Goal: Task Accomplishment & Management: Manage account settings

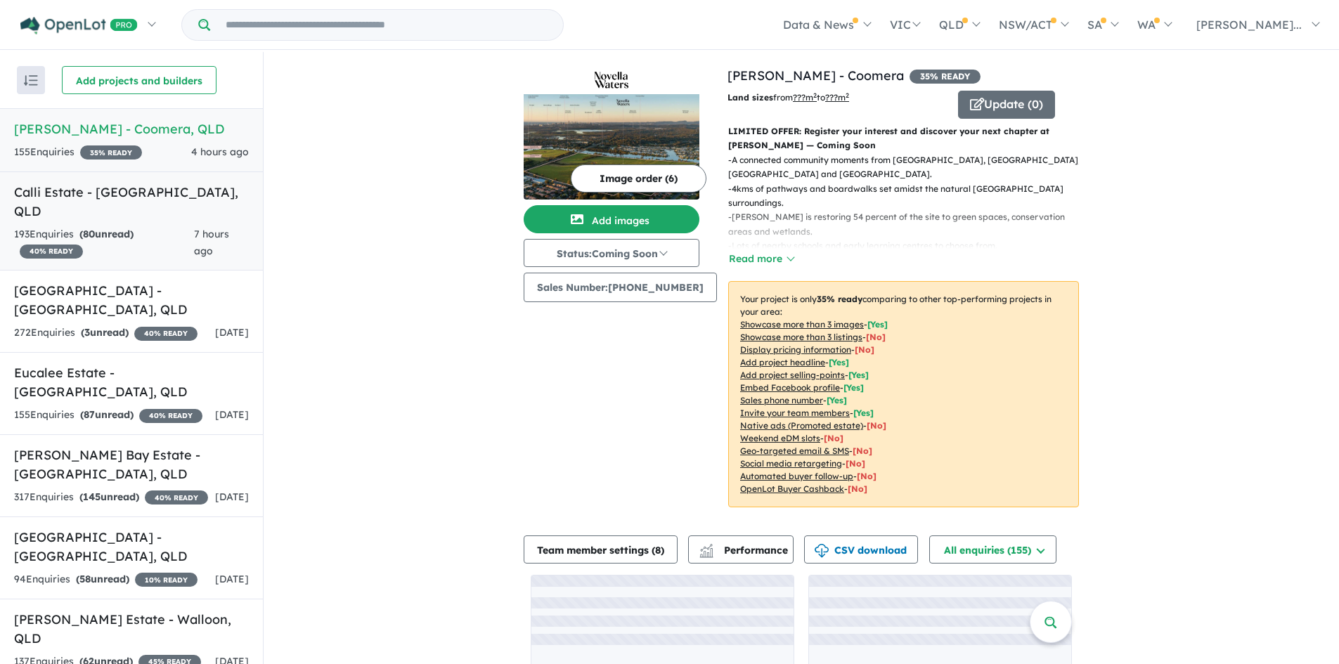
click at [127, 205] on link "Calli Estate - [GEOGRAPHIC_DATA] , QLD 193 Enquir ies ( 80 unread) 40 % READY 7…" at bounding box center [131, 222] width 263 height 100
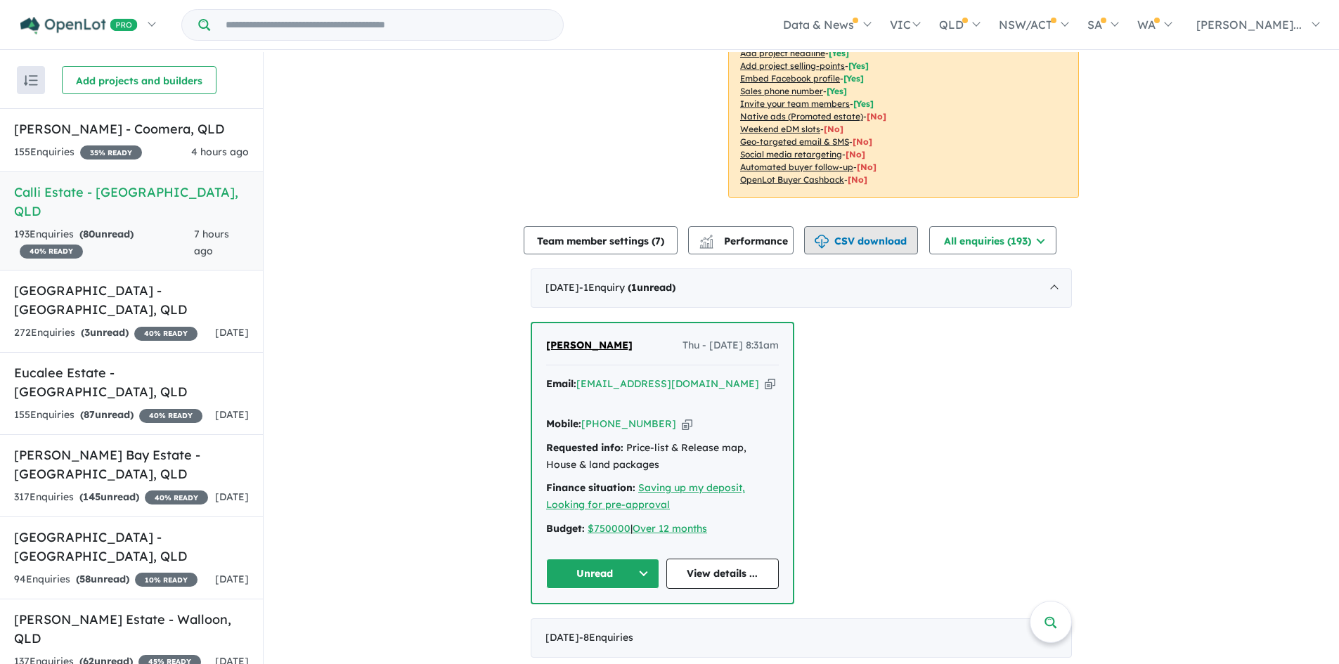
scroll to position [562, 0]
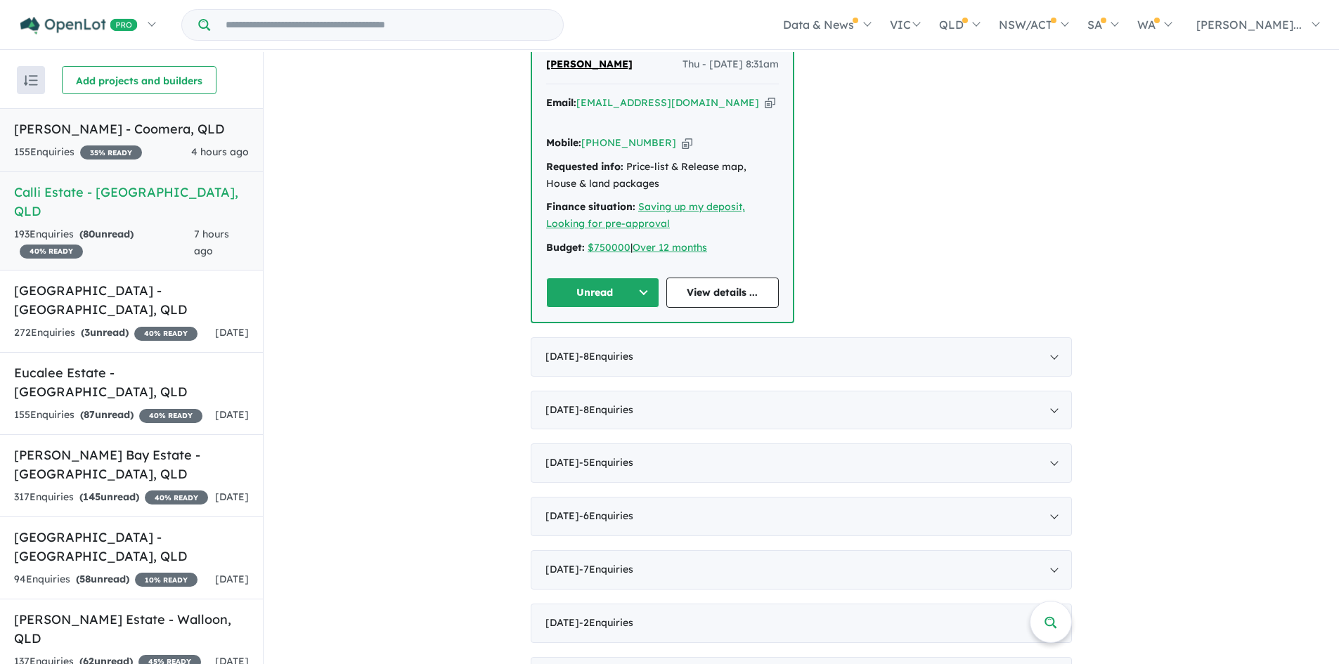
click at [90, 124] on h5 "[PERSON_NAME] - Coomera , [GEOGRAPHIC_DATA]" at bounding box center [131, 128] width 235 height 19
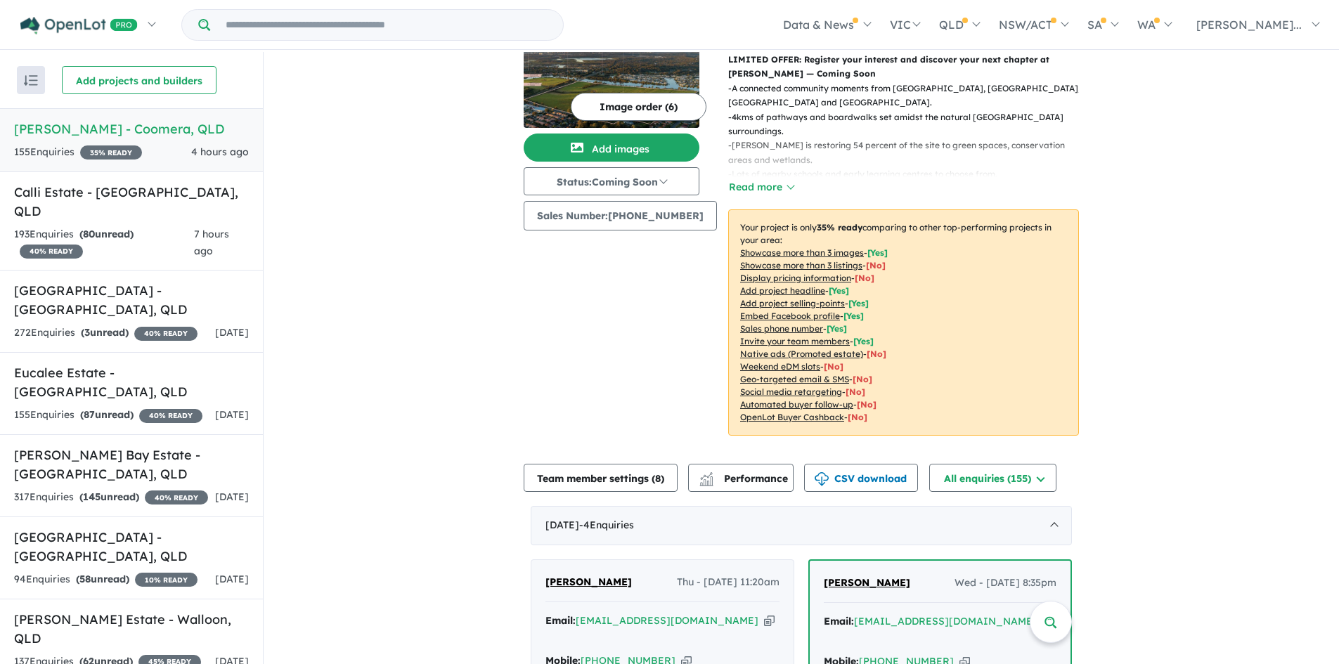
scroll to position [609, 0]
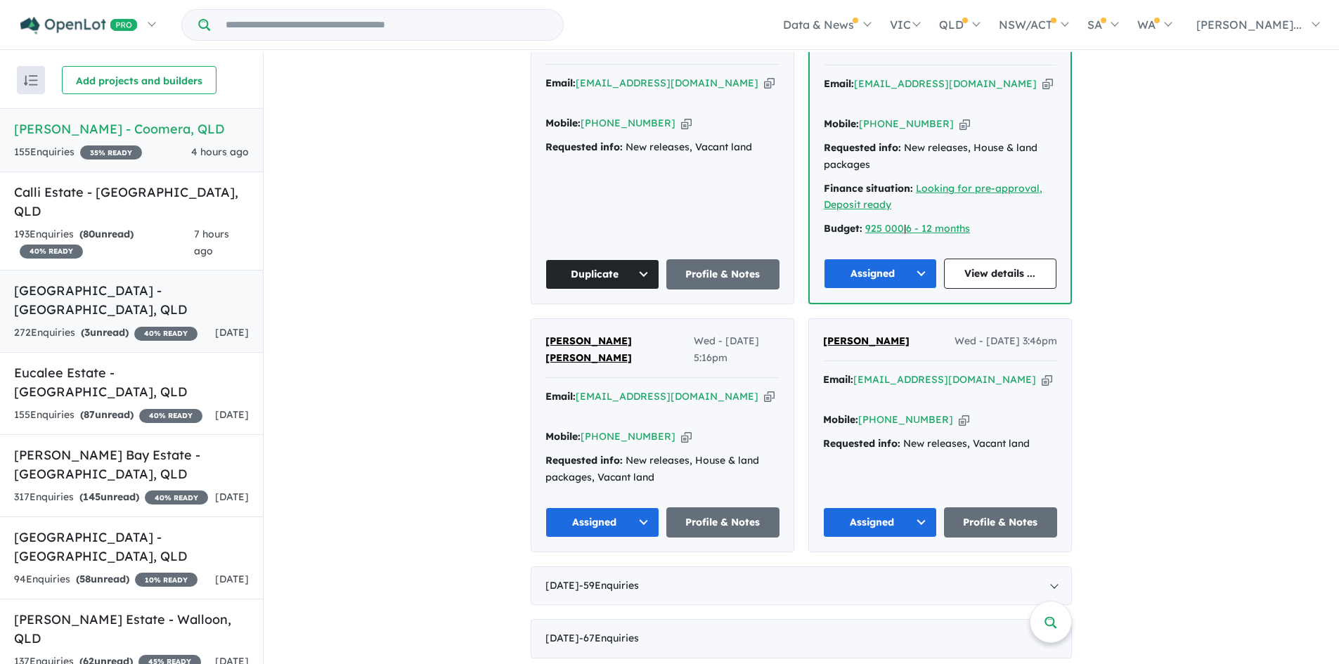
click at [126, 281] on h5 "[GEOGRAPHIC_DATA] - [GEOGRAPHIC_DATA] , [GEOGRAPHIC_DATA]" at bounding box center [131, 300] width 235 height 38
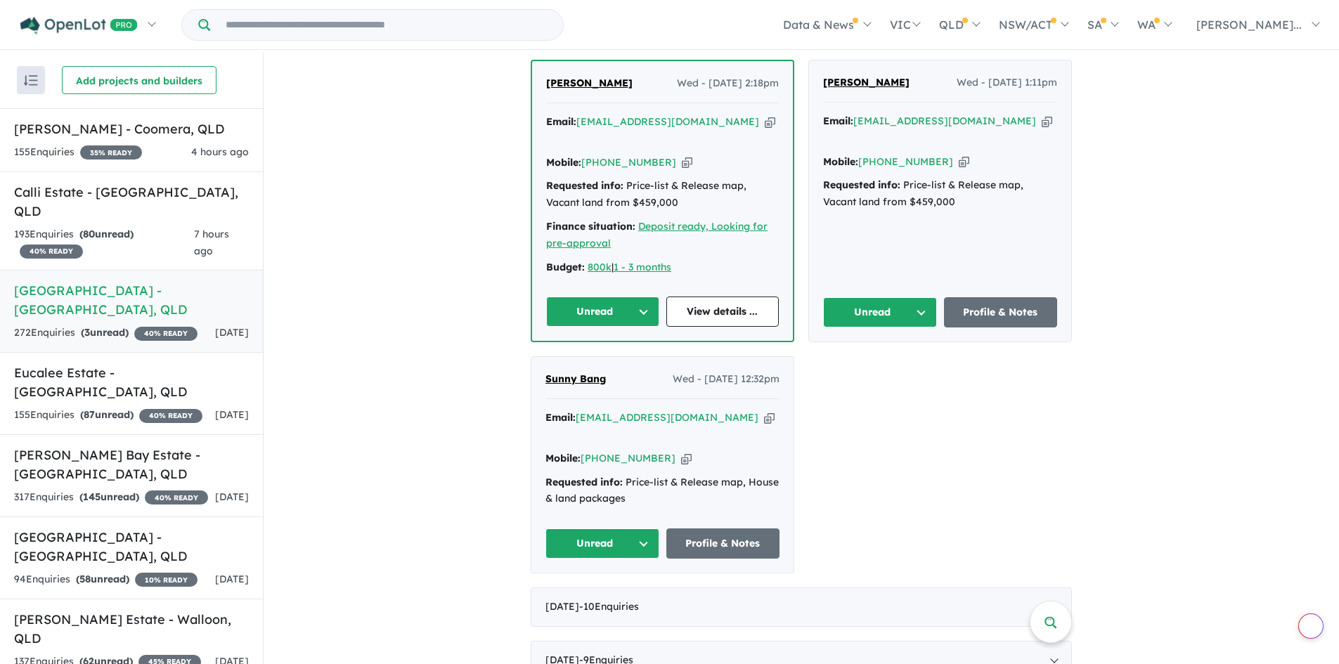
scroll to position [630, 0]
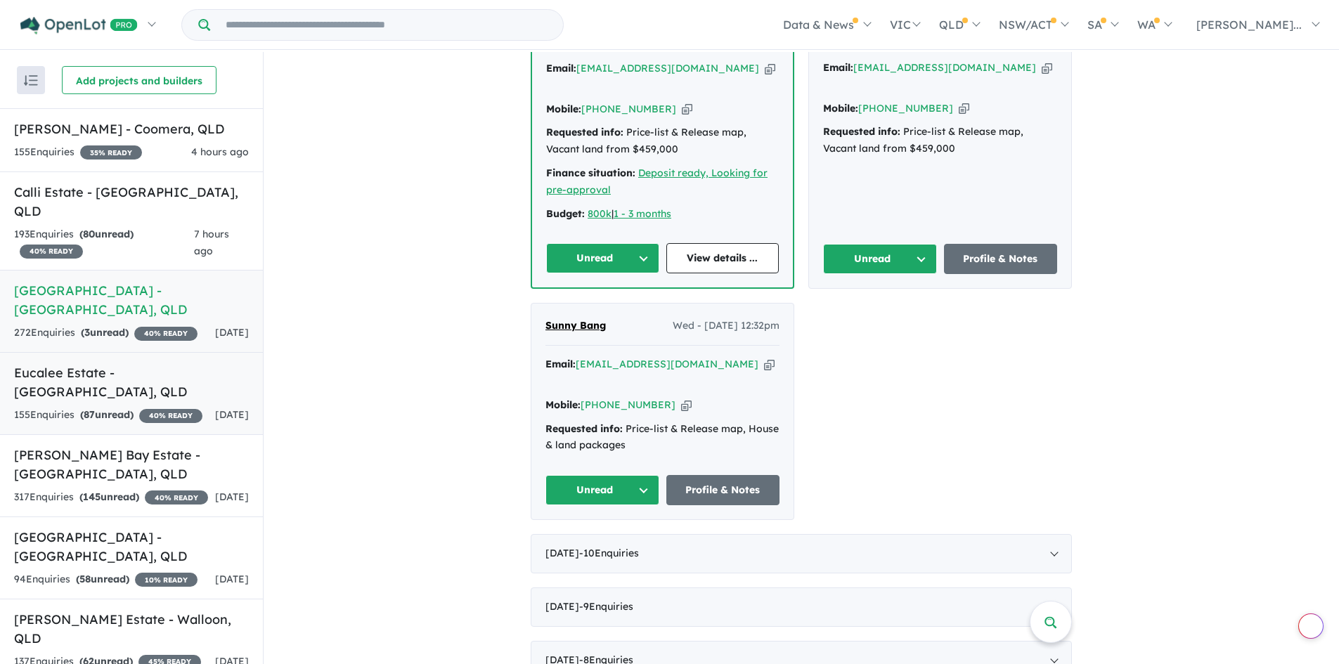
click at [148, 407] on div "155 Enquir ies ( 87 unread) 40 % READY" at bounding box center [108, 415] width 188 height 17
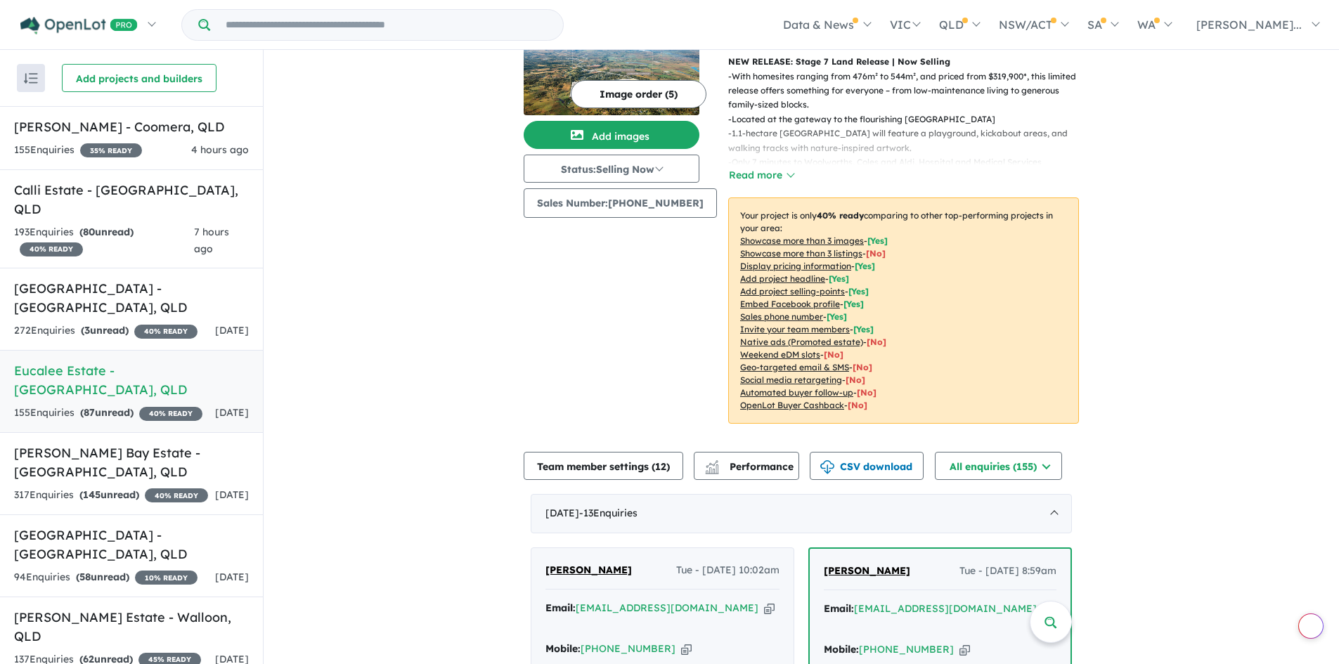
scroll to position [363, 0]
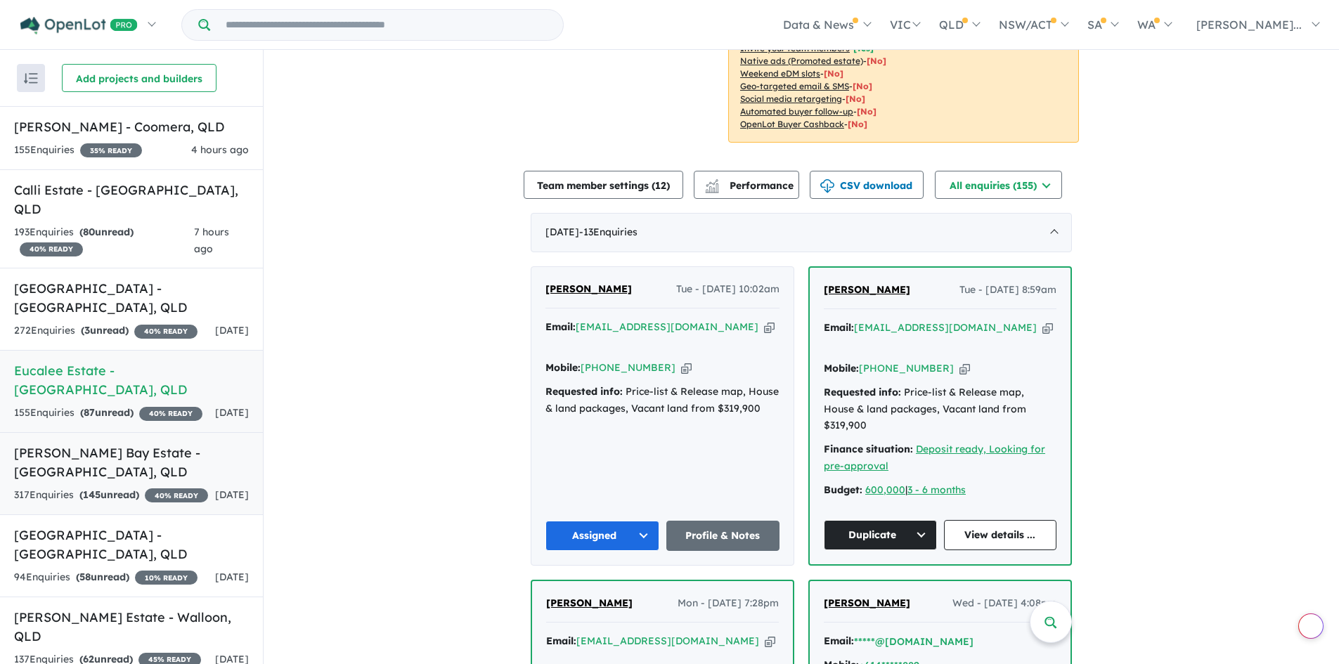
click at [86, 444] on h5 "[PERSON_NAME] Bay Estate - [GEOGRAPHIC_DATA] , [GEOGRAPHIC_DATA]" at bounding box center [131, 463] width 235 height 38
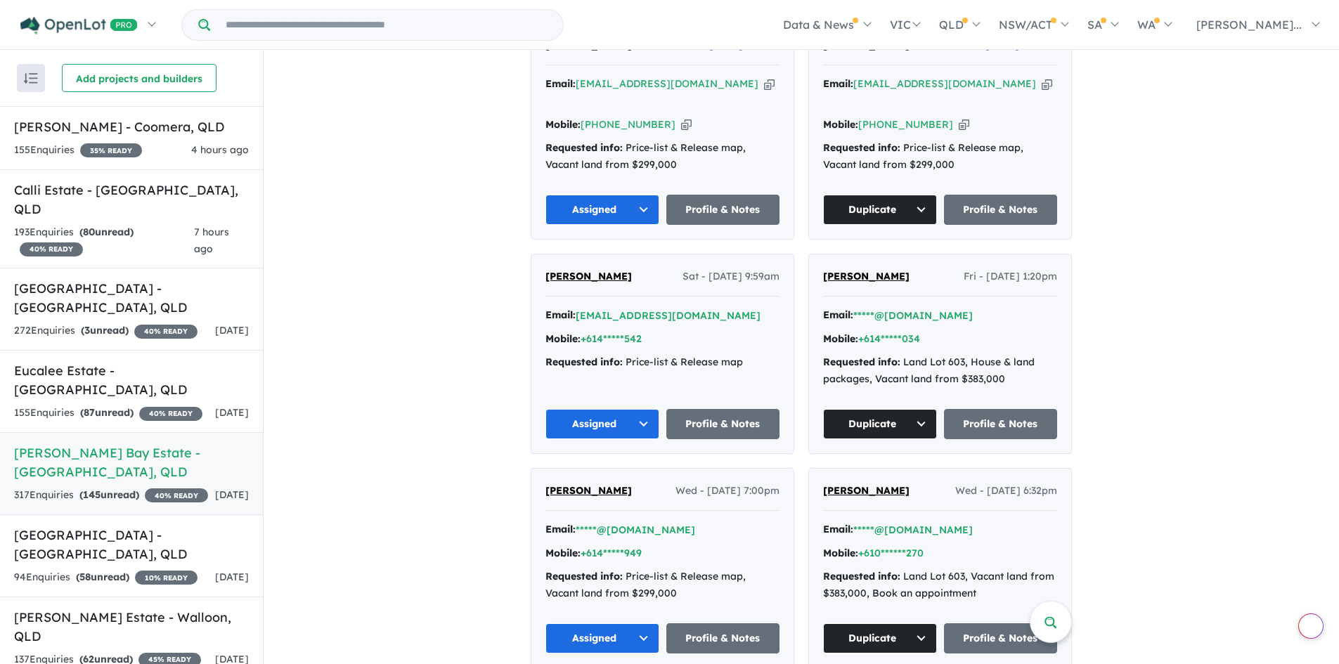
scroll to position [630, 0]
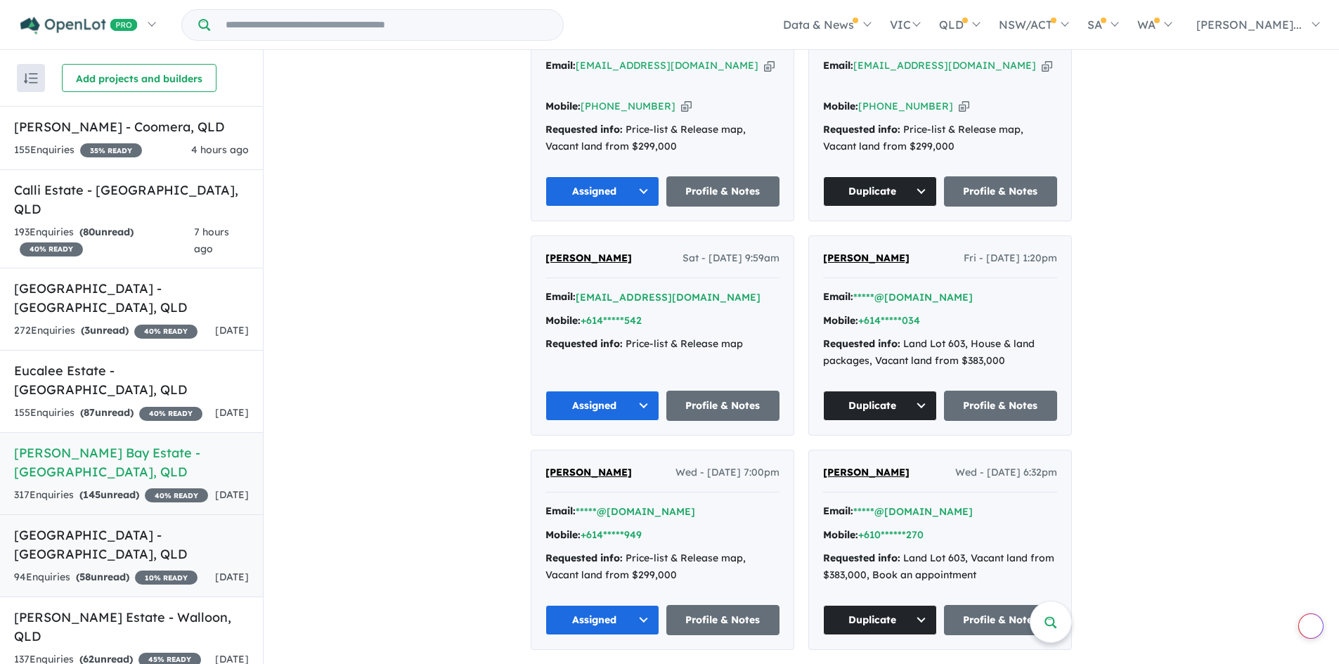
click at [139, 552] on h5 "[GEOGRAPHIC_DATA] - [GEOGRAPHIC_DATA] , [GEOGRAPHIC_DATA]" at bounding box center [131, 545] width 235 height 38
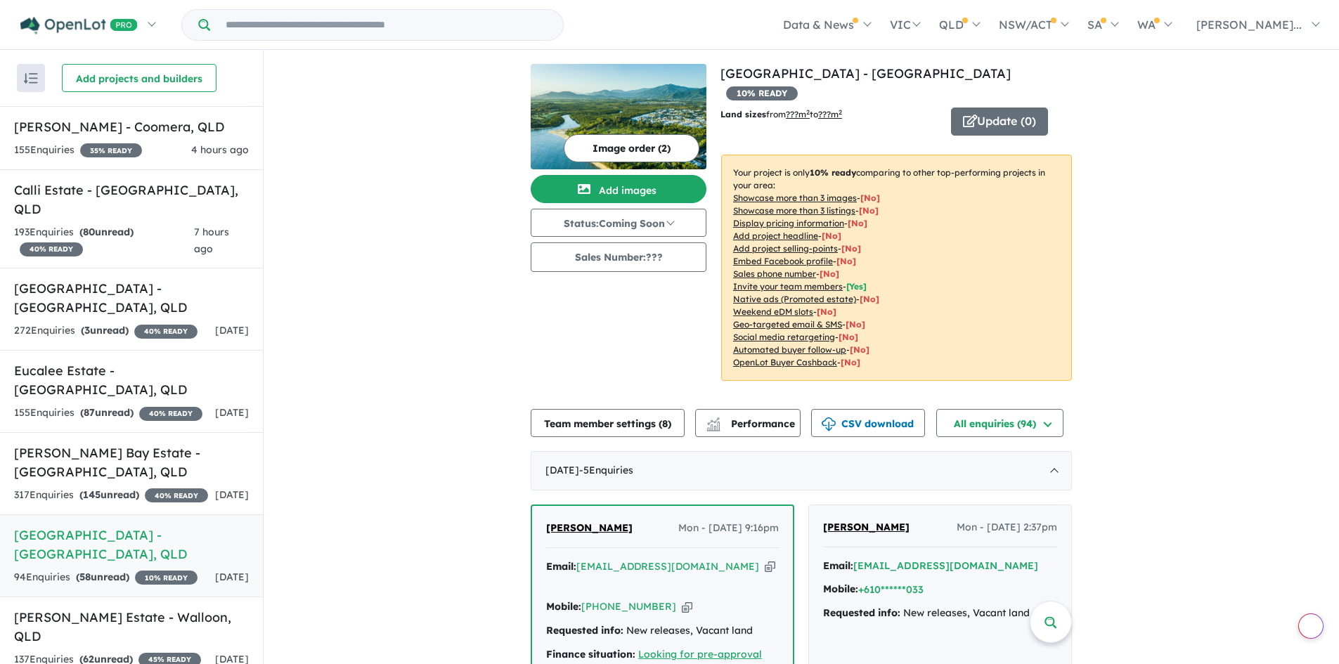
scroll to position [562, 0]
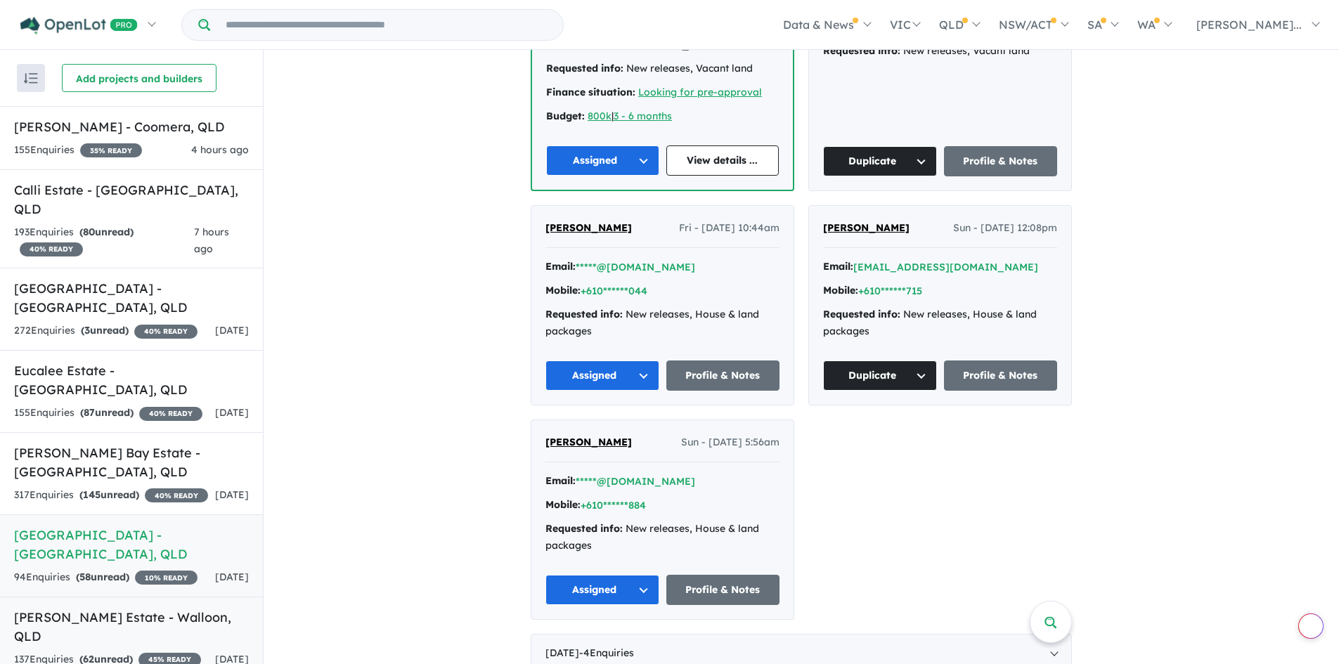
click at [100, 638] on link "[PERSON_NAME] Estate - Walloon , QLD 137 Enquir ies ( 62 unread) 45 % READY [DA…" at bounding box center [131, 638] width 263 height 83
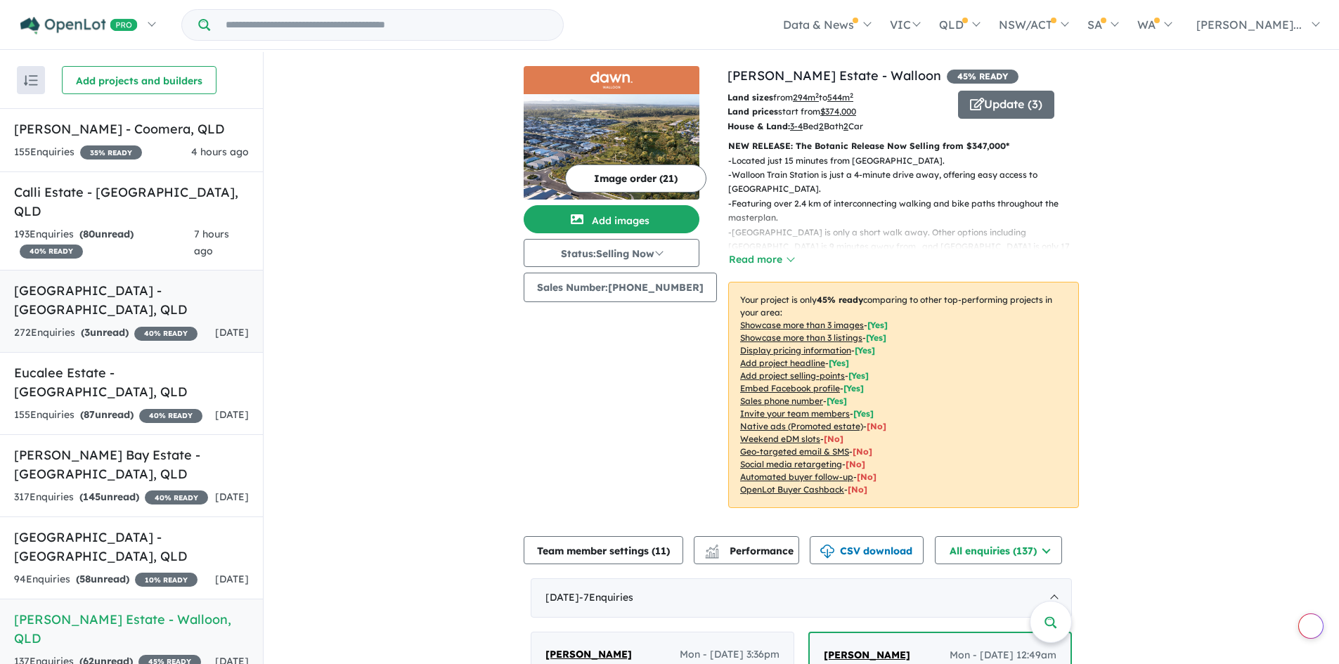
click at [159, 325] on div "272 Enquir ies ( 3 unread) 40 % READY" at bounding box center [105, 333] width 183 height 17
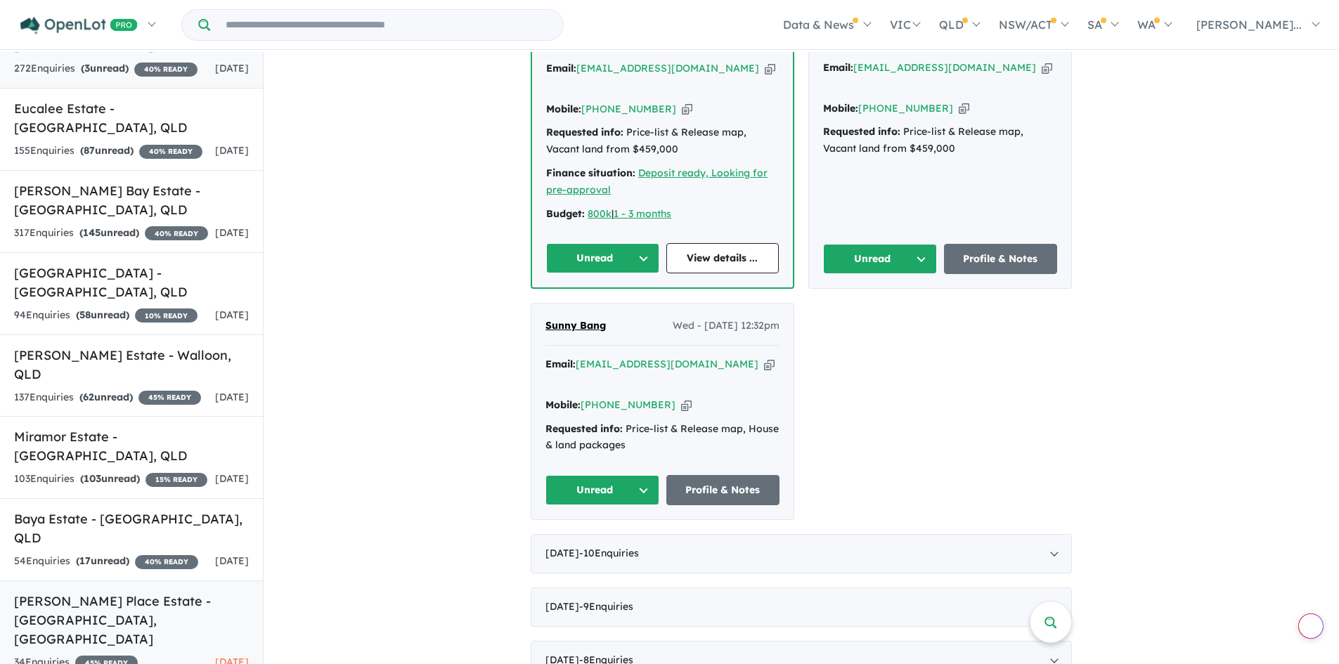
scroll to position [2, 0]
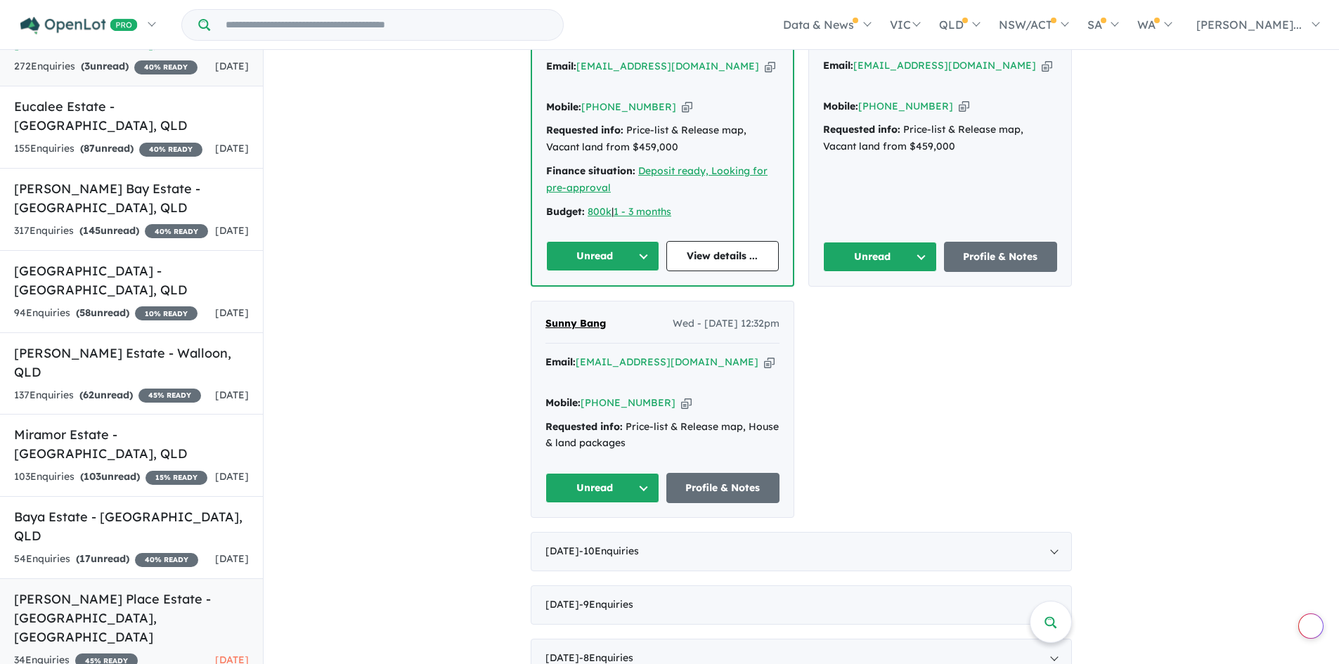
click at [140, 600] on h5 "[PERSON_NAME] Place Estate - [GEOGRAPHIC_DATA] , [GEOGRAPHIC_DATA]" at bounding box center [131, 618] width 235 height 57
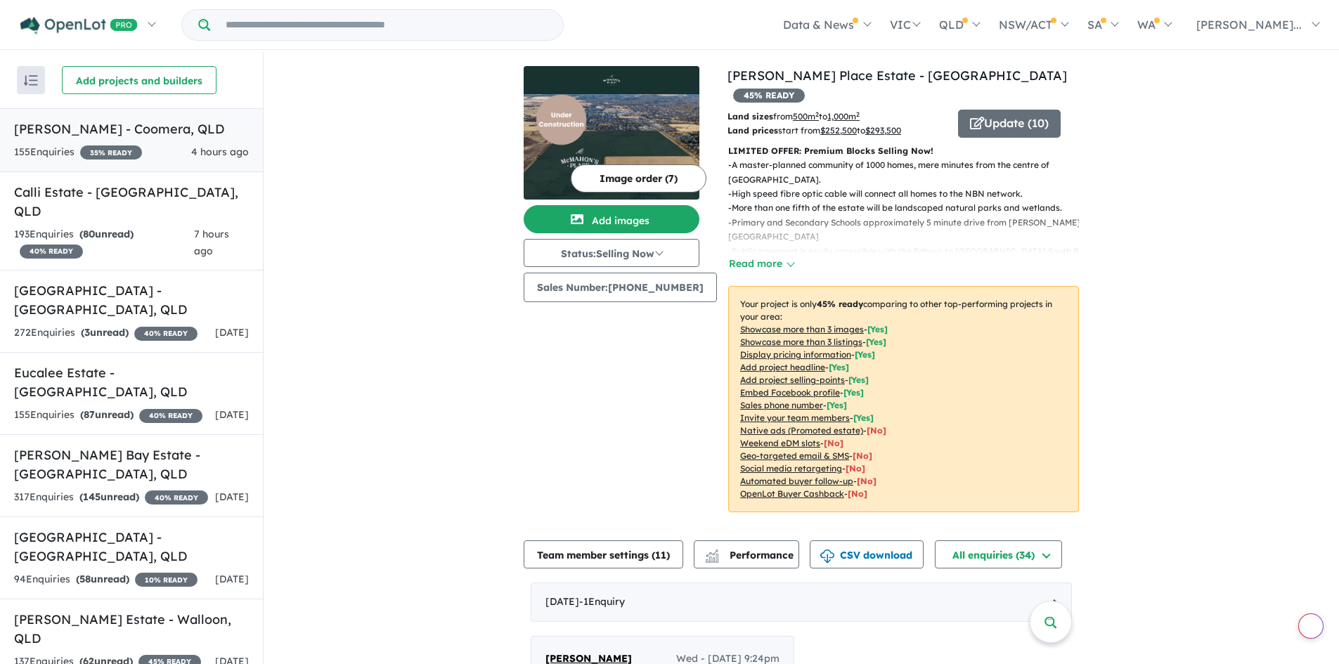
click at [153, 123] on h5 "[PERSON_NAME] - Coomera , [GEOGRAPHIC_DATA]" at bounding box center [131, 128] width 235 height 19
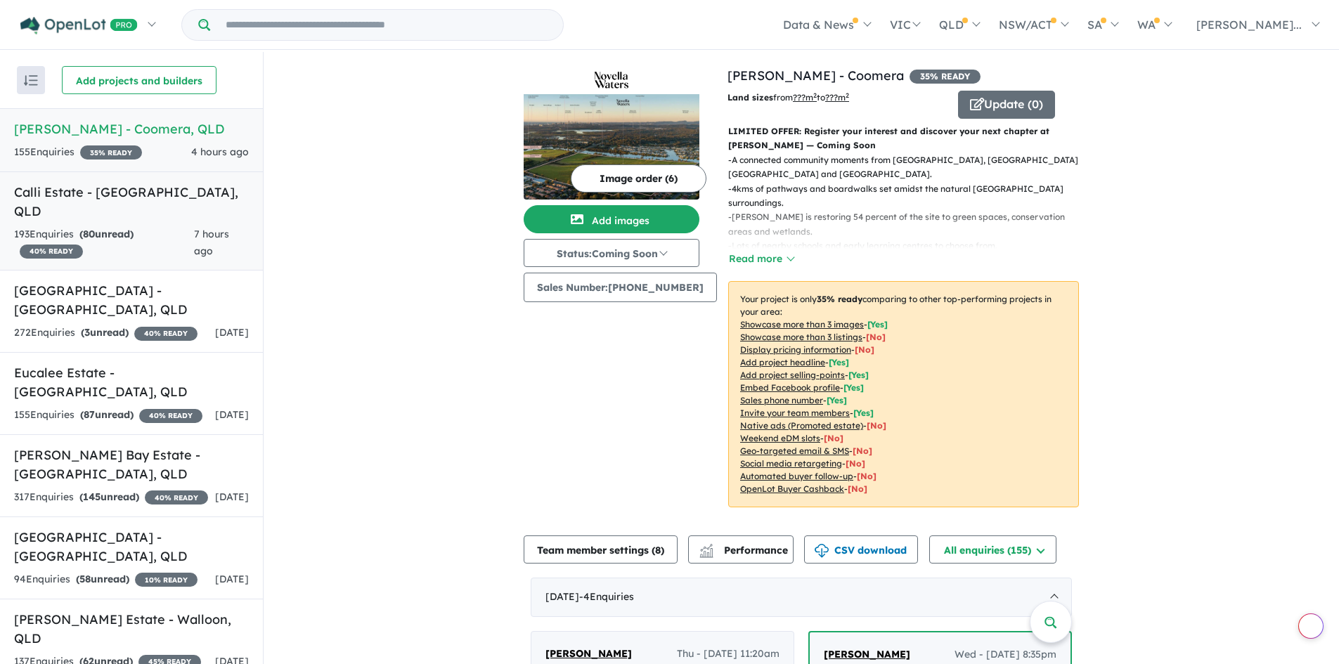
click at [159, 226] on div "193 Enquir ies ( 80 unread) 40 % READY" at bounding box center [104, 243] width 180 height 34
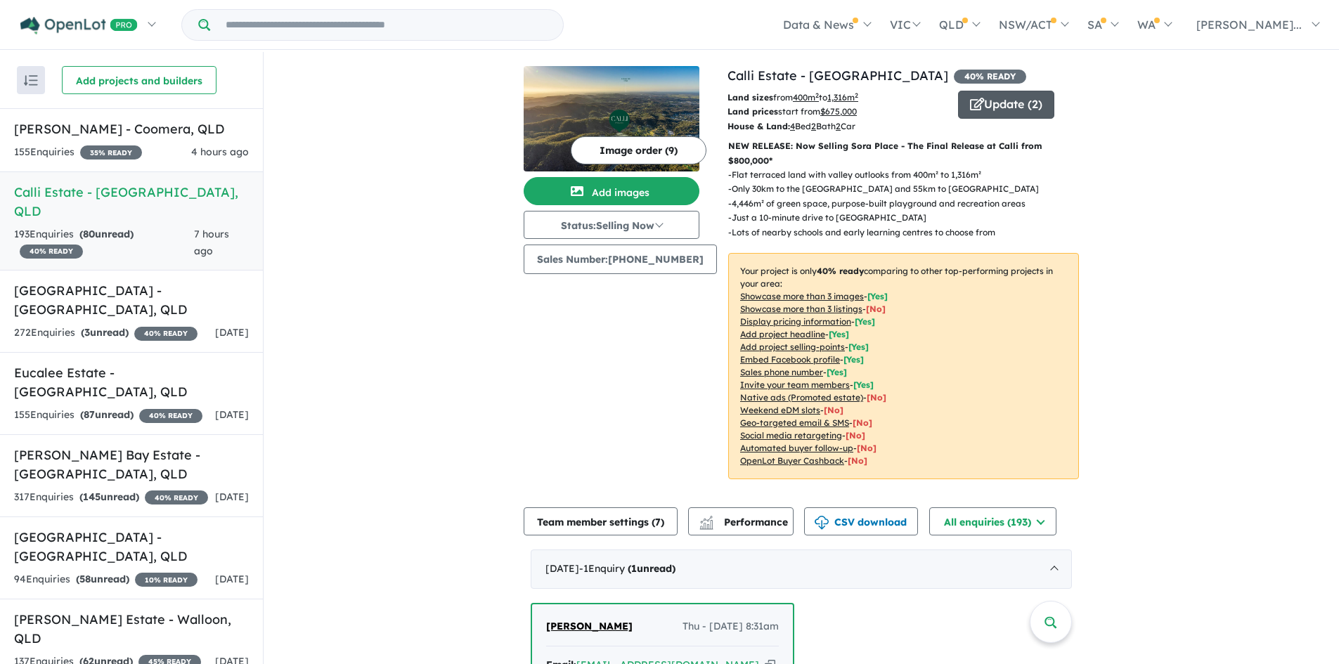
click at [1010, 108] on button "Update ( 2 )" at bounding box center [1006, 105] width 96 height 28
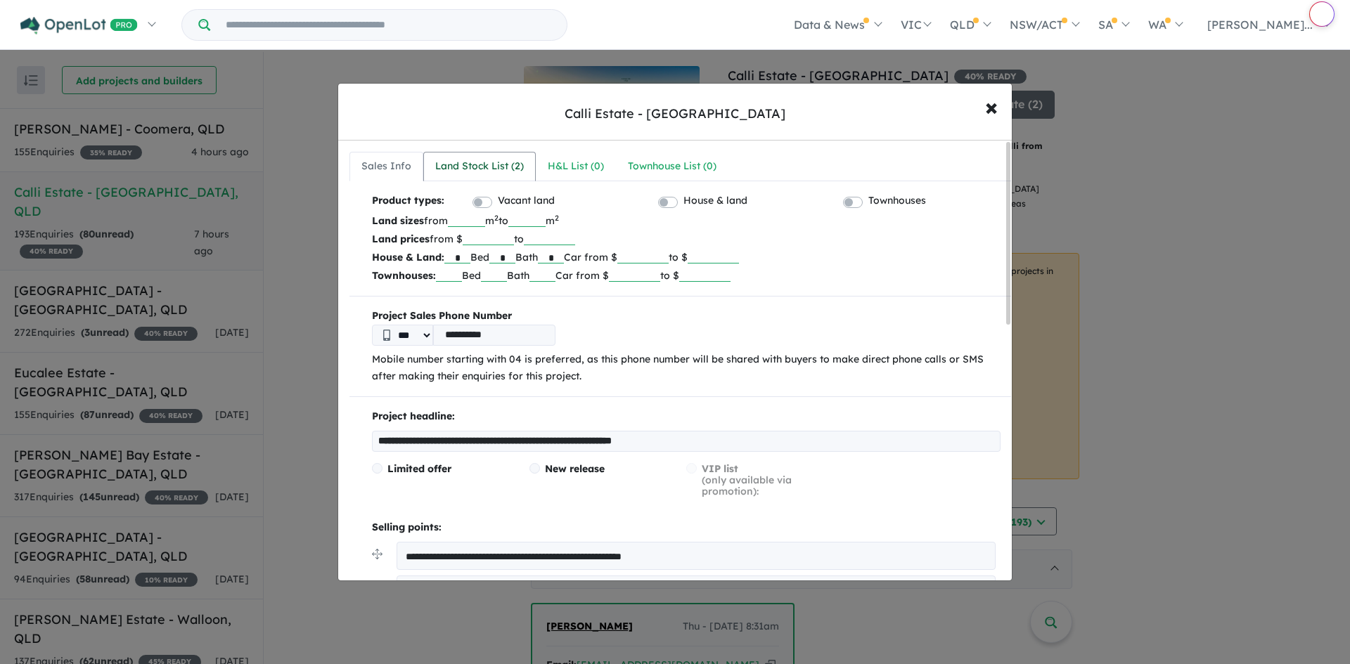
click at [477, 162] on div "Land Stock List ( 2 )" at bounding box center [479, 166] width 89 height 17
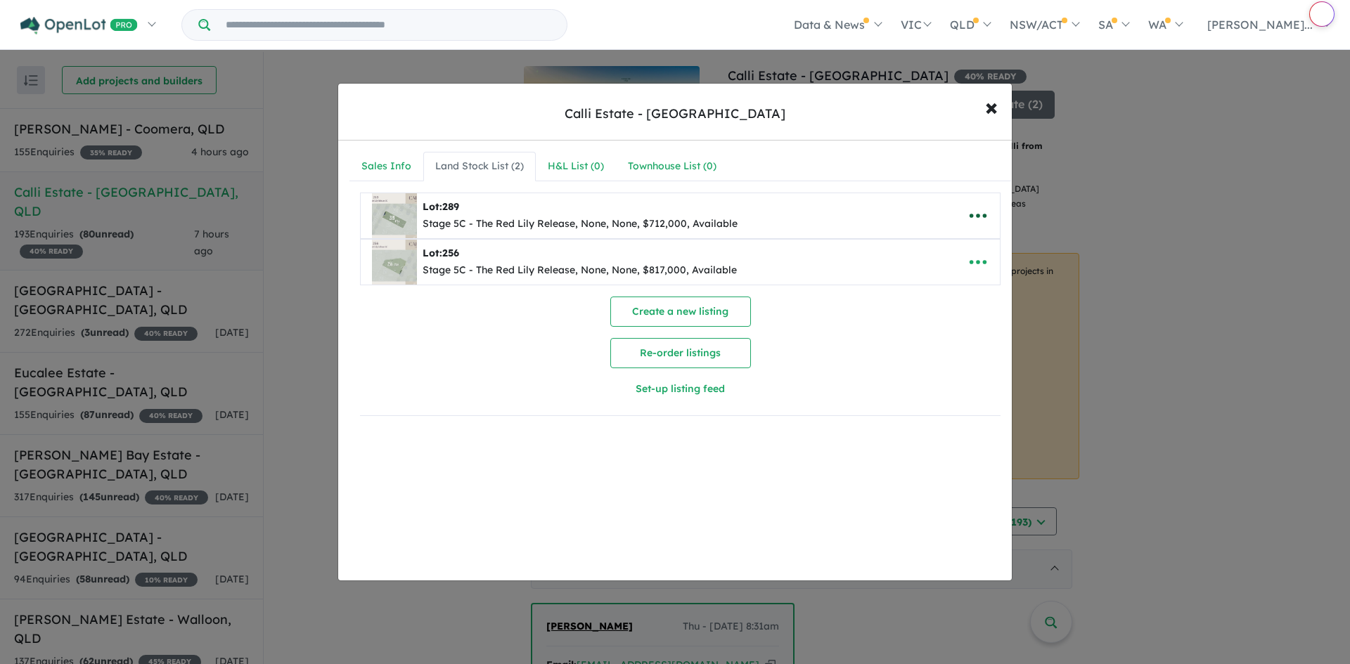
click at [976, 222] on icon "button" at bounding box center [977, 215] width 21 height 21
click at [968, 285] on link "Remove" at bounding box center [947, 282] width 104 height 32
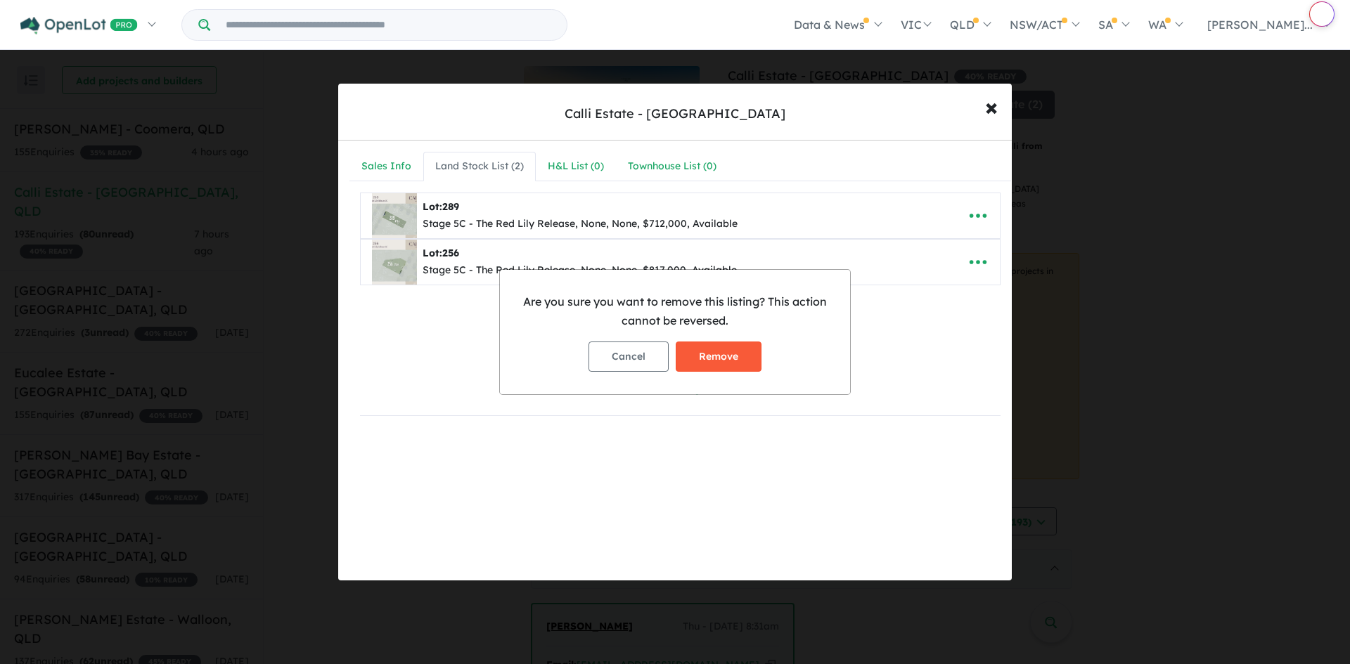
click at [739, 359] on button "Remove" at bounding box center [718, 357] width 86 height 30
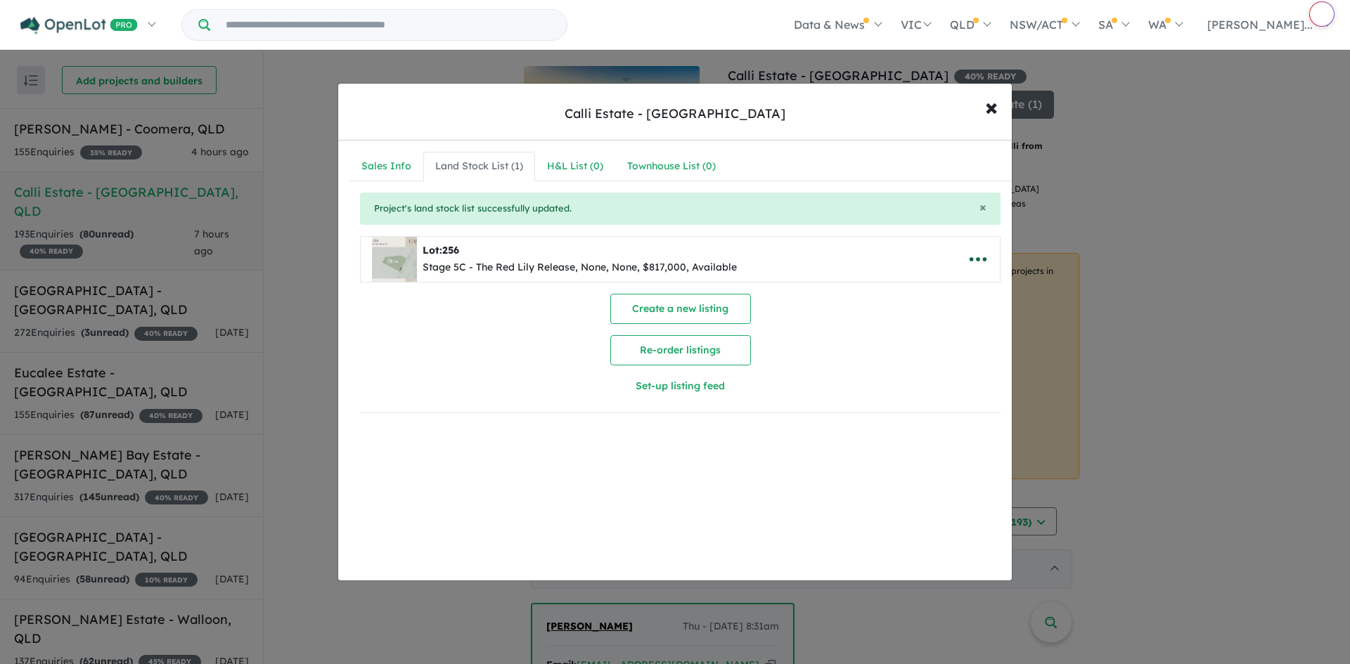
click at [969, 257] on icon "button" at bounding box center [977, 259] width 21 height 21
click at [931, 321] on link "Remove" at bounding box center [947, 326] width 104 height 32
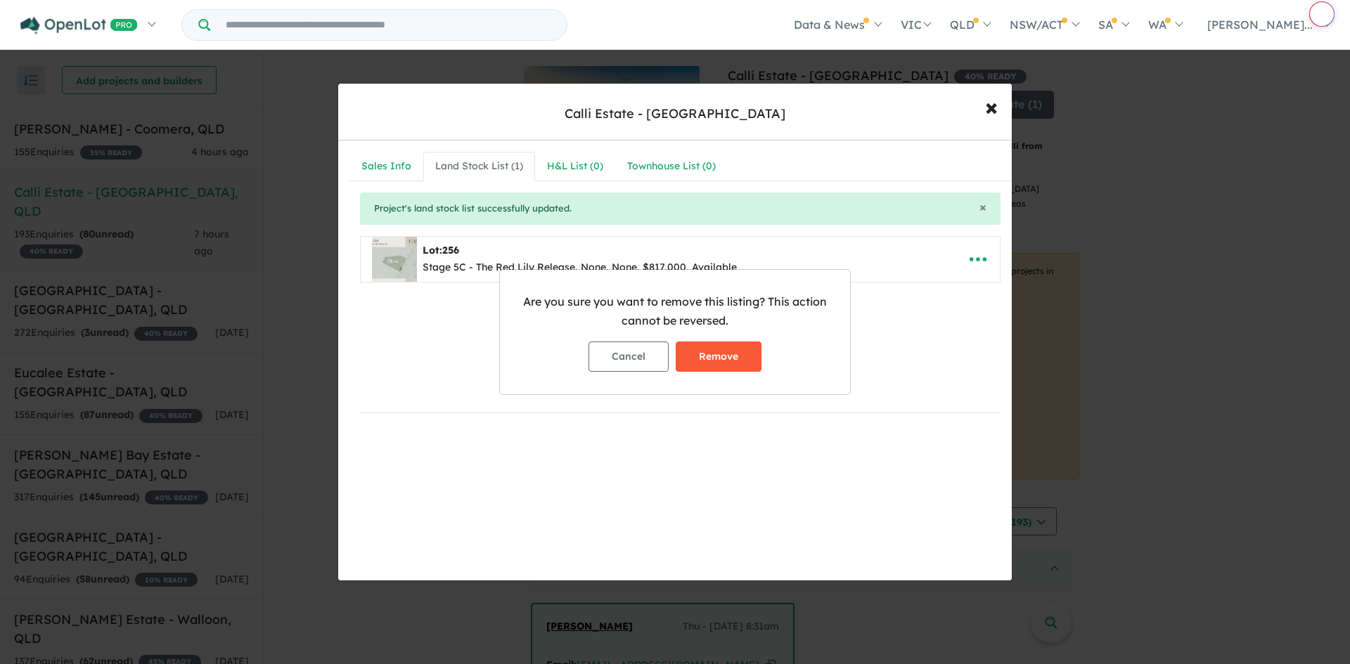
click at [753, 366] on button "Remove" at bounding box center [718, 357] width 86 height 30
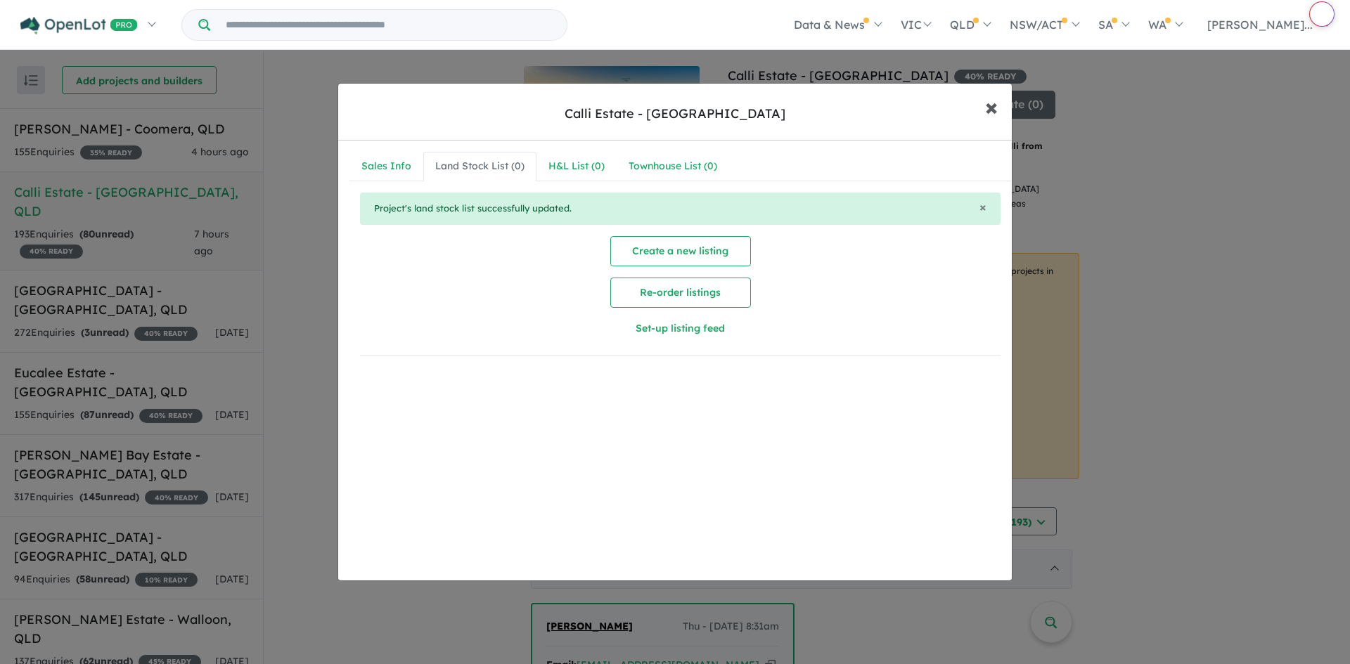
click at [991, 107] on span "×" at bounding box center [991, 106] width 13 height 30
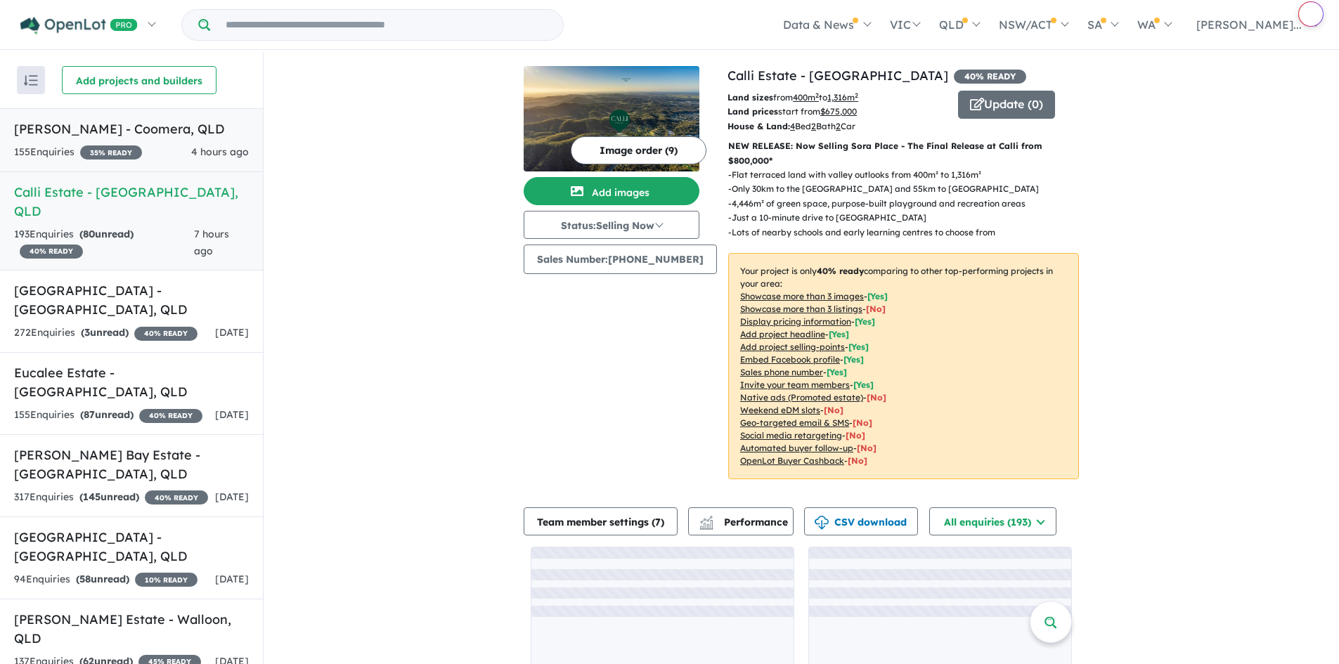
click at [72, 134] on h5 "[PERSON_NAME] - Coomera , [GEOGRAPHIC_DATA]" at bounding box center [131, 128] width 235 height 19
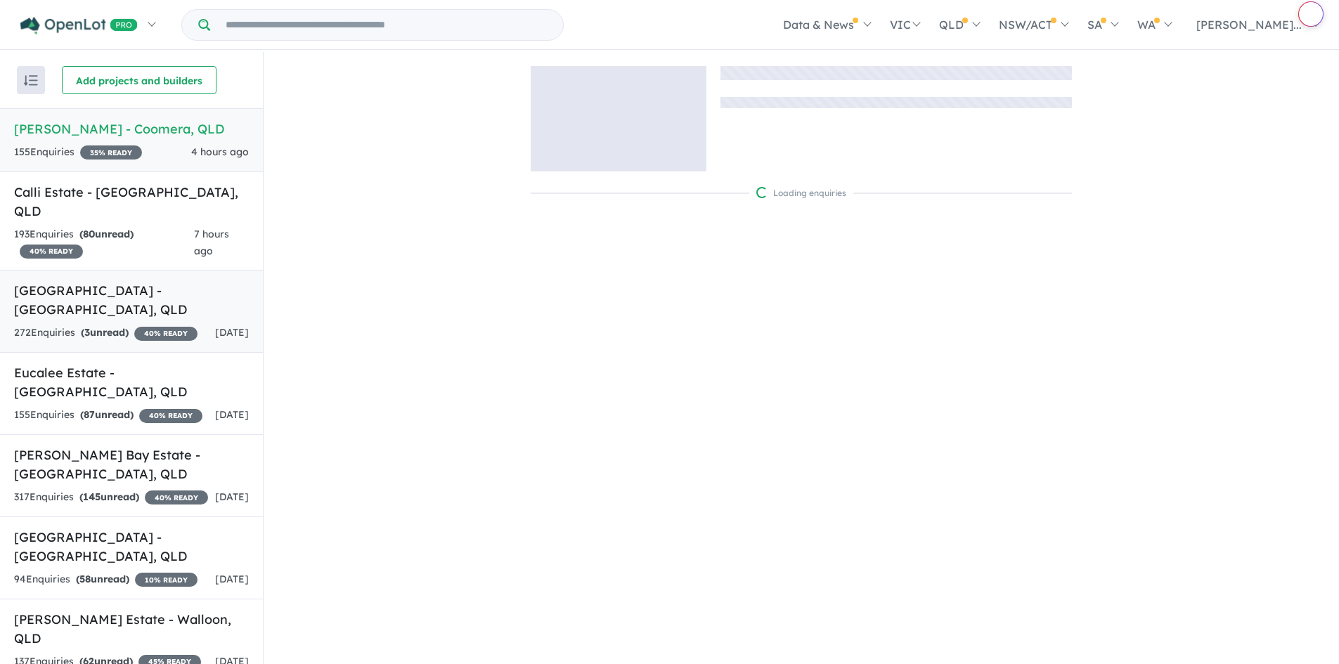
click at [109, 270] on link "Bellevue Estate - [GEOGRAPHIC_DATA] , [GEOGRAPHIC_DATA] 272 Enquir ies ( 3 unre…" at bounding box center [131, 311] width 263 height 83
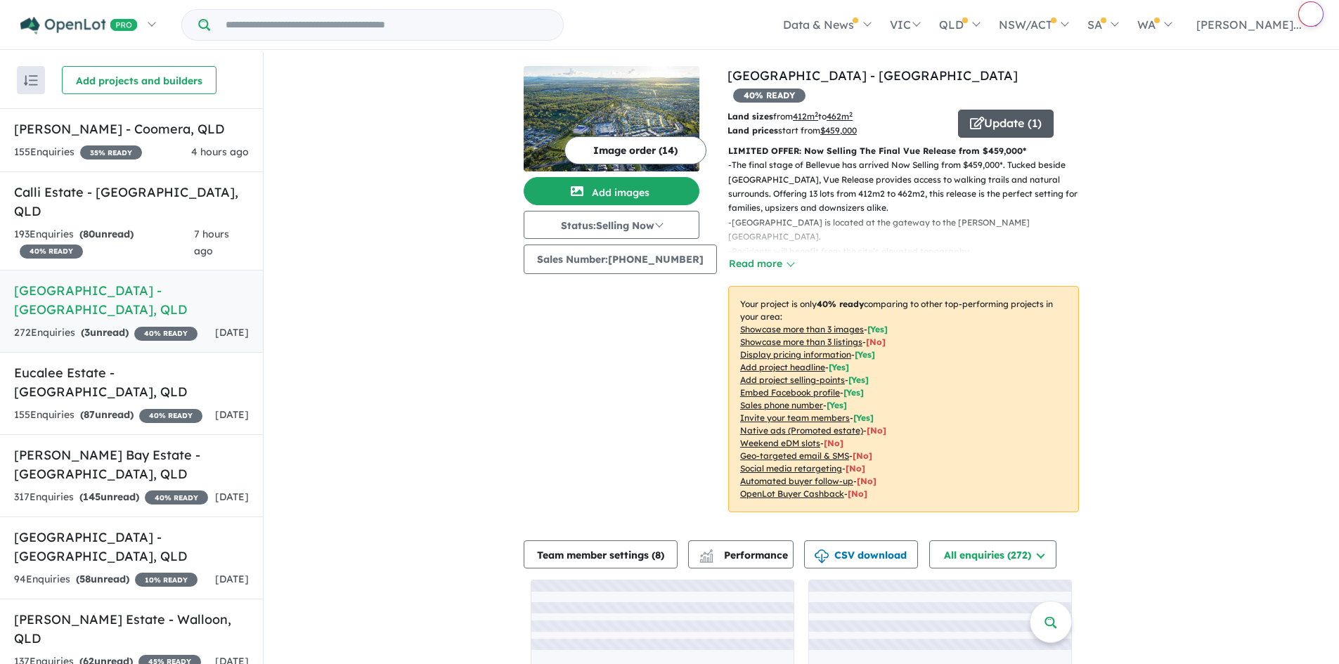
click at [994, 110] on button "Update ( 1 )" at bounding box center [1006, 124] width 96 height 28
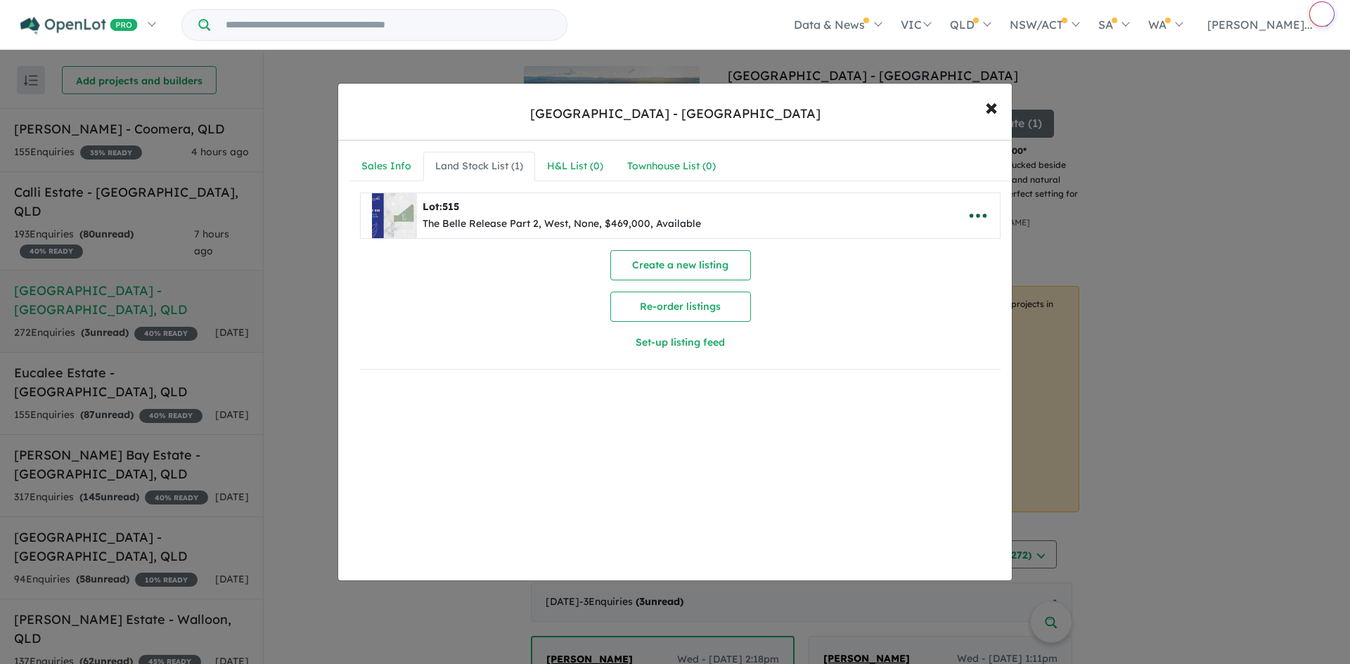
click at [975, 216] on icon "button" at bounding box center [977, 215] width 21 height 21
click at [971, 283] on link "Remove" at bounding box center [947, 282] width 104 height 32
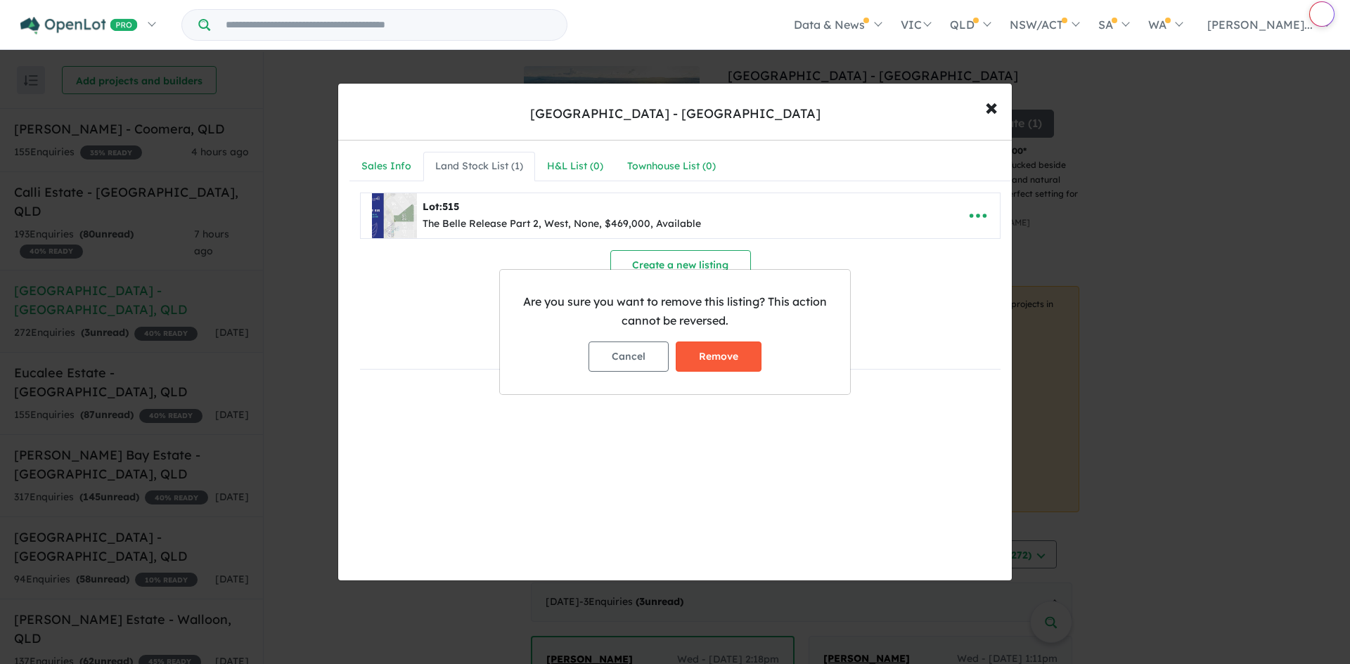
click at [727, 355] on button "Remove" at bounding box center [718, 357] width 86 height 30
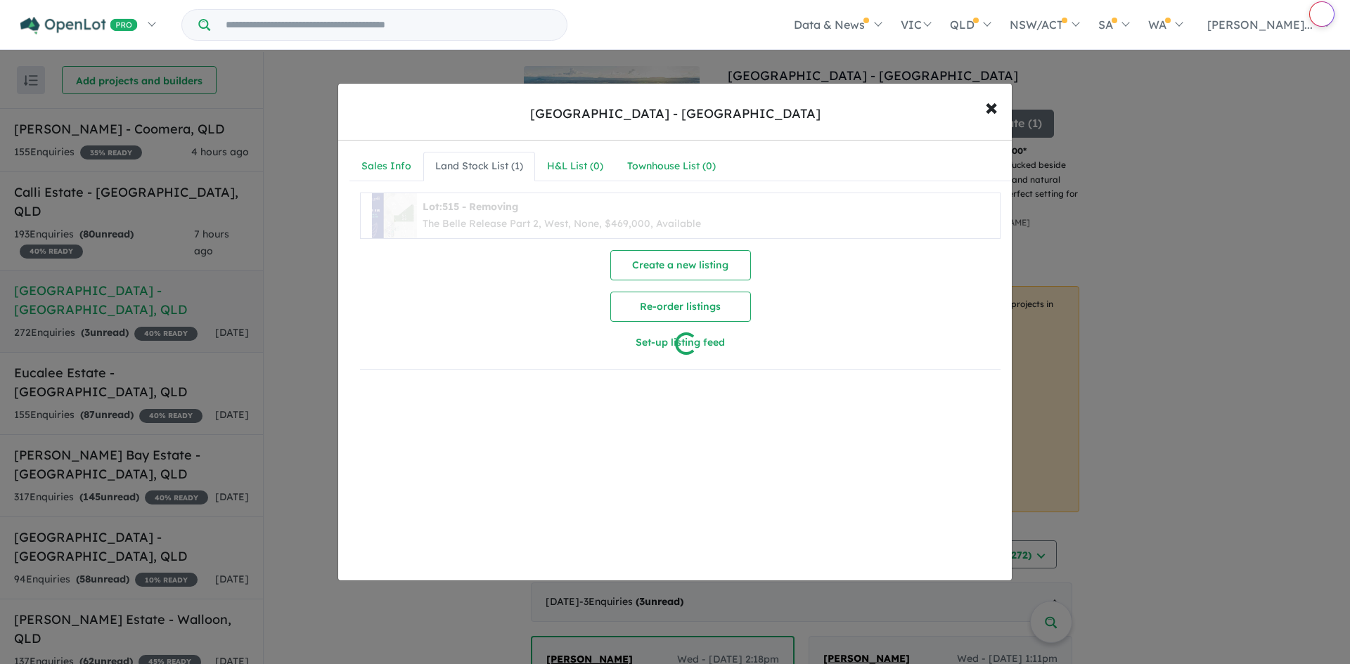
click at [382, 157] on div at bounding box center [675, 332] width 1350 height 664
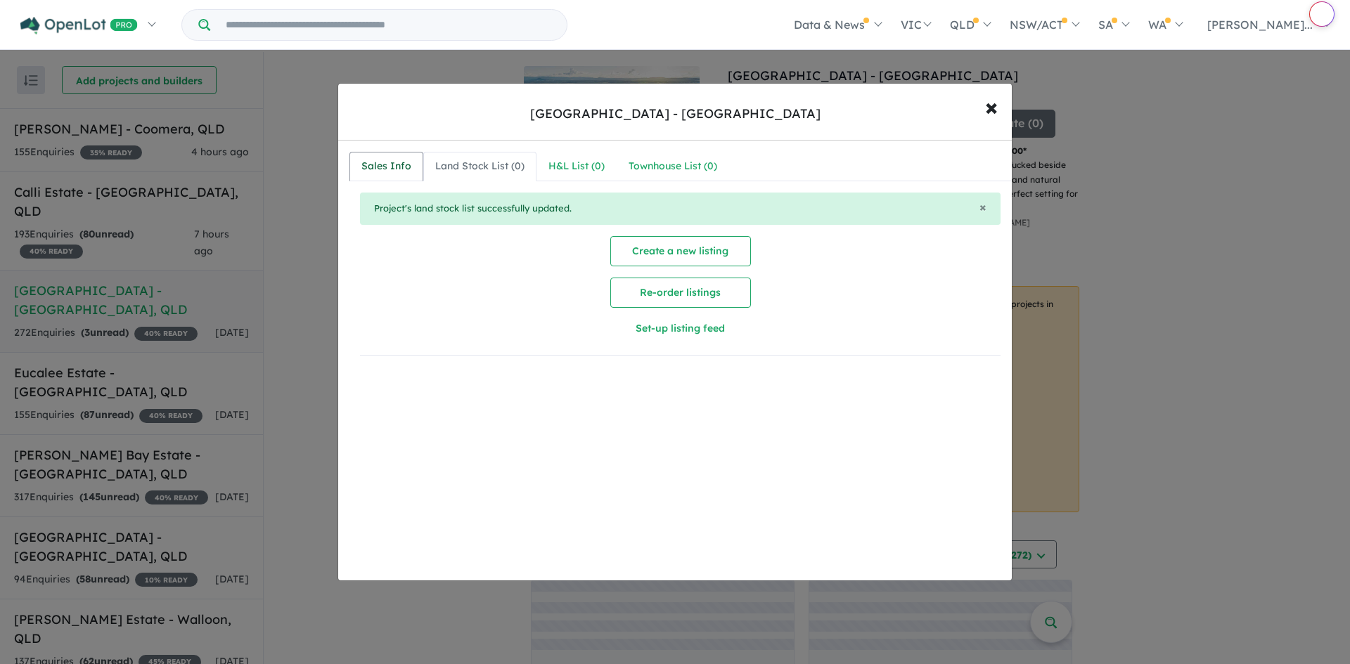
click at [385, 164] on div "Sales Info" at bounding box center [386, 166] width 50 height 17
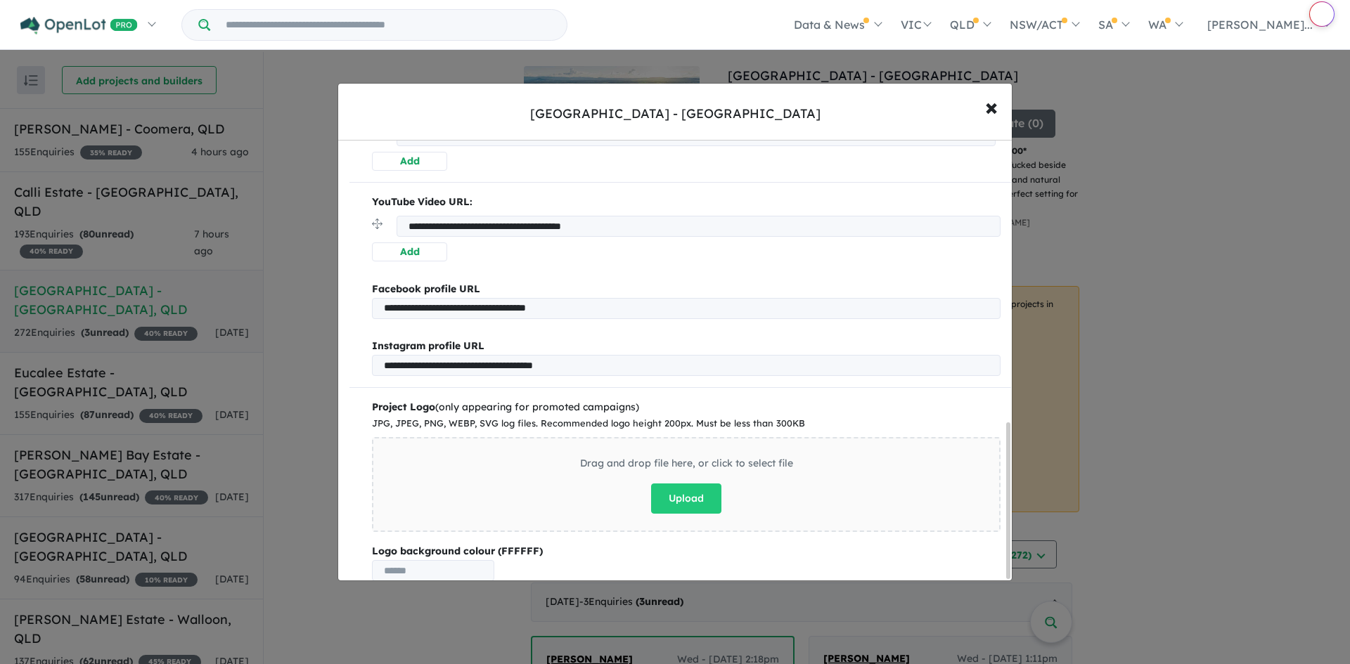
scroll to position [798, 0]
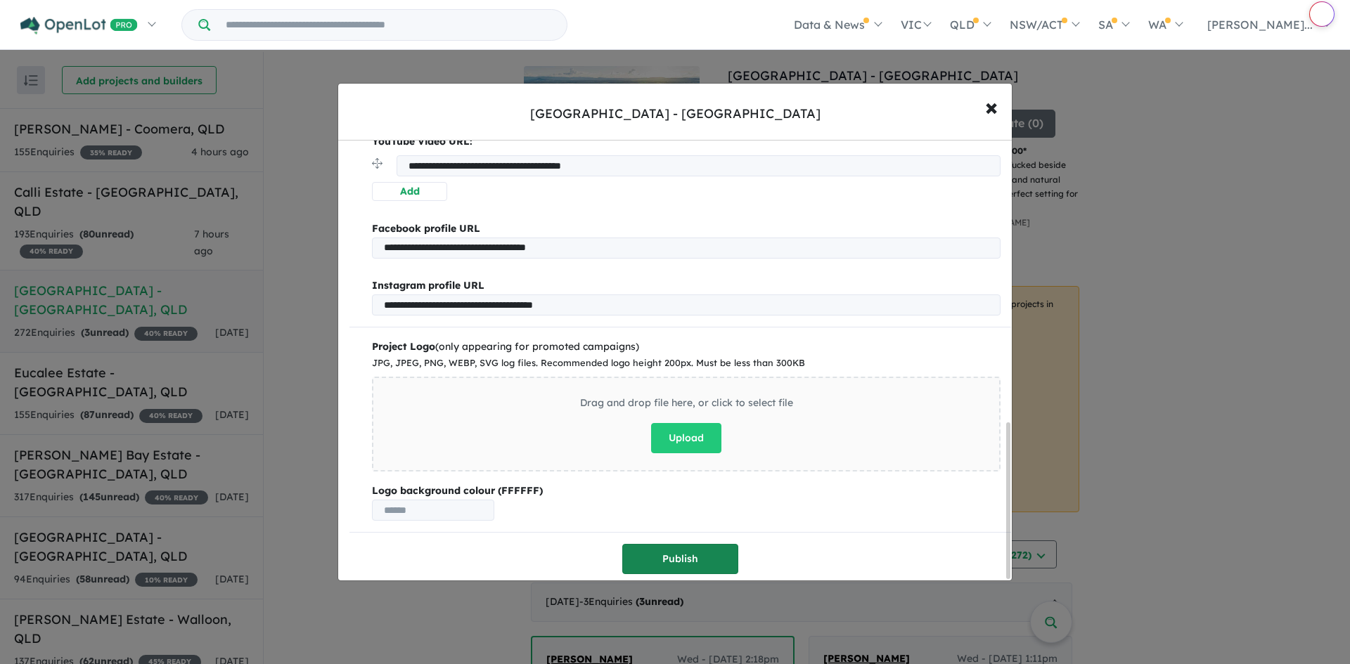
click at [675, 551] on button "Publish" at bounding box center [680, 559] width 116 height 30
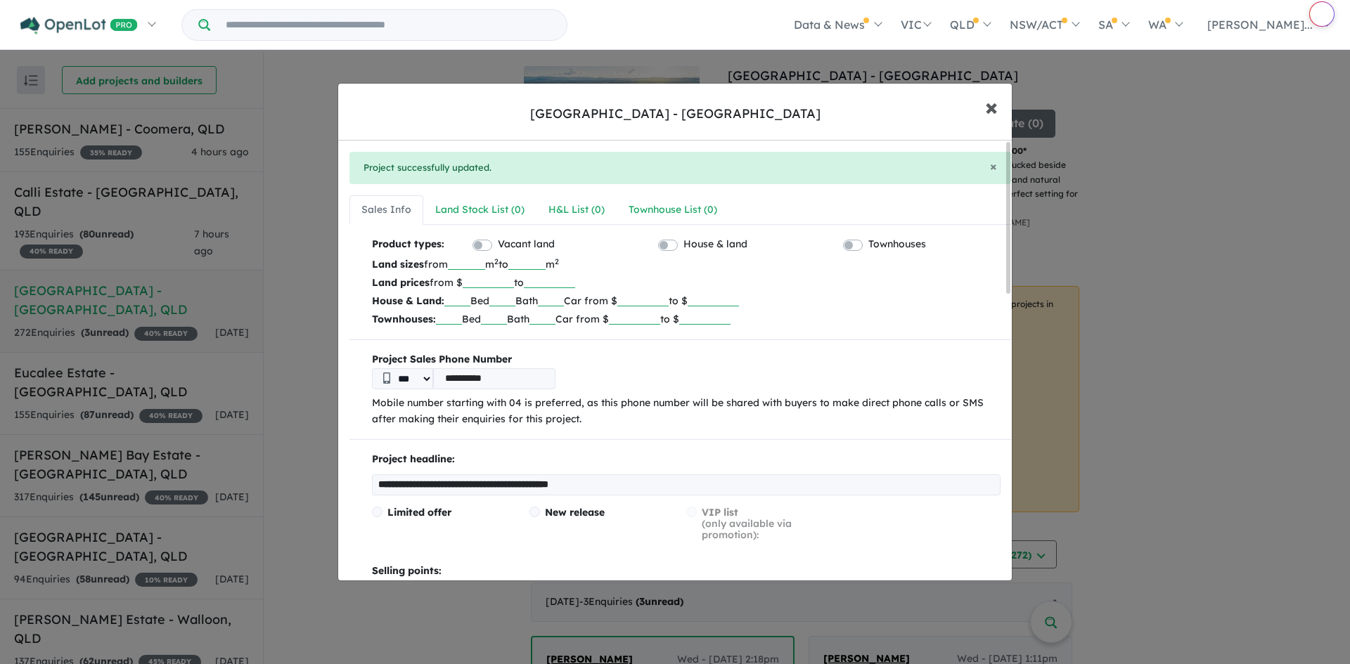
click at [1003, 105] on button "× Close" at bounding box center [991, 107] width 41 height 38
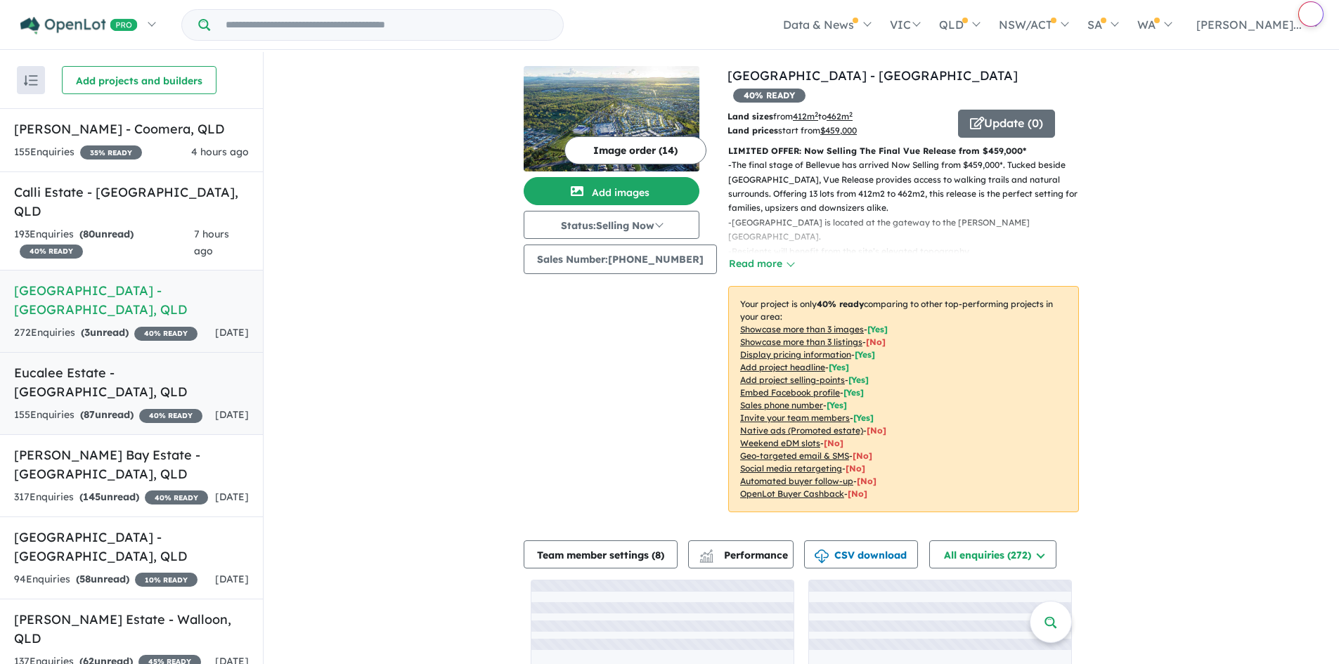
click at [178, 407] on div "155 Enquir ies ( 87 unread) 40 % READY" at bounding box center [108, 415] width 188 height 17
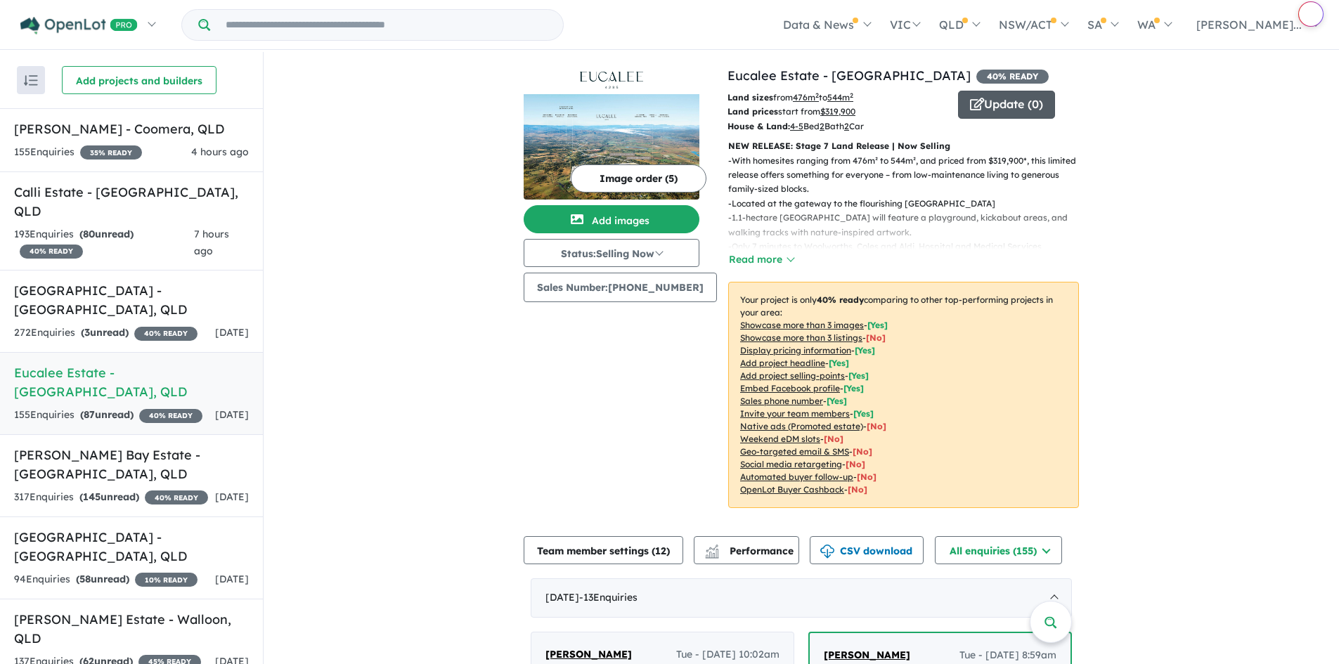
click at [992, 108] on button "Update ( 0 )" at bounding box center [1006, 105] width 97 height 28
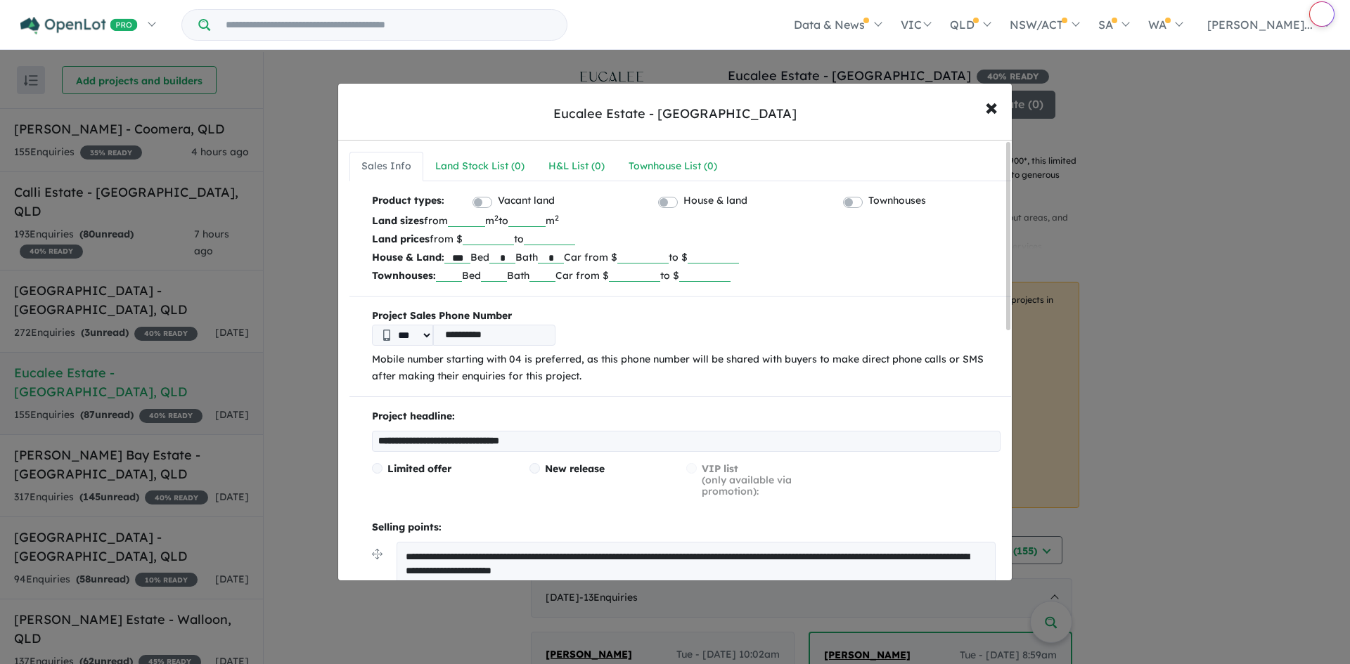
drag, startPoint x: 420, startPoint y: 442, endPoint x: 477, endPoint y: 480, distance: 67.8
click at [420, 442] on input "**********" at bounding box center [686, 441] width 628 height 21
type input "**********"
click at [545, 482] on div "New release" at bounding box center [607, 480] width 157 height 34
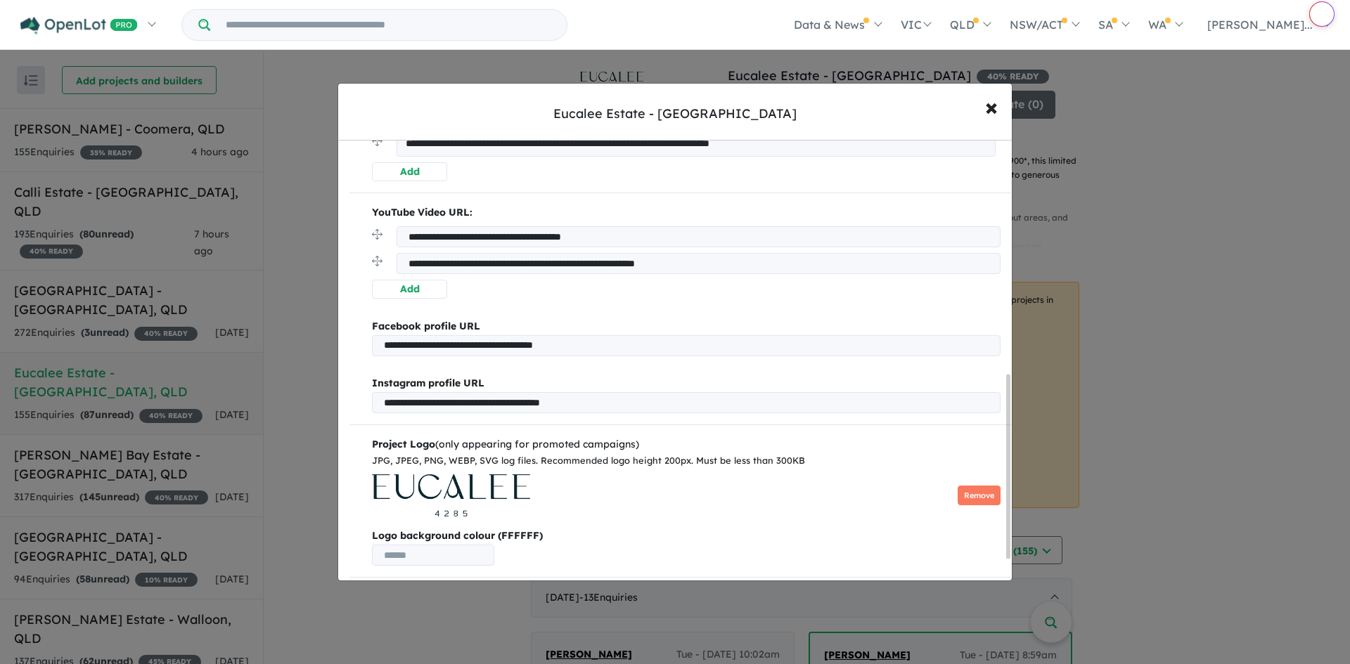
scroll to position [281, 0]
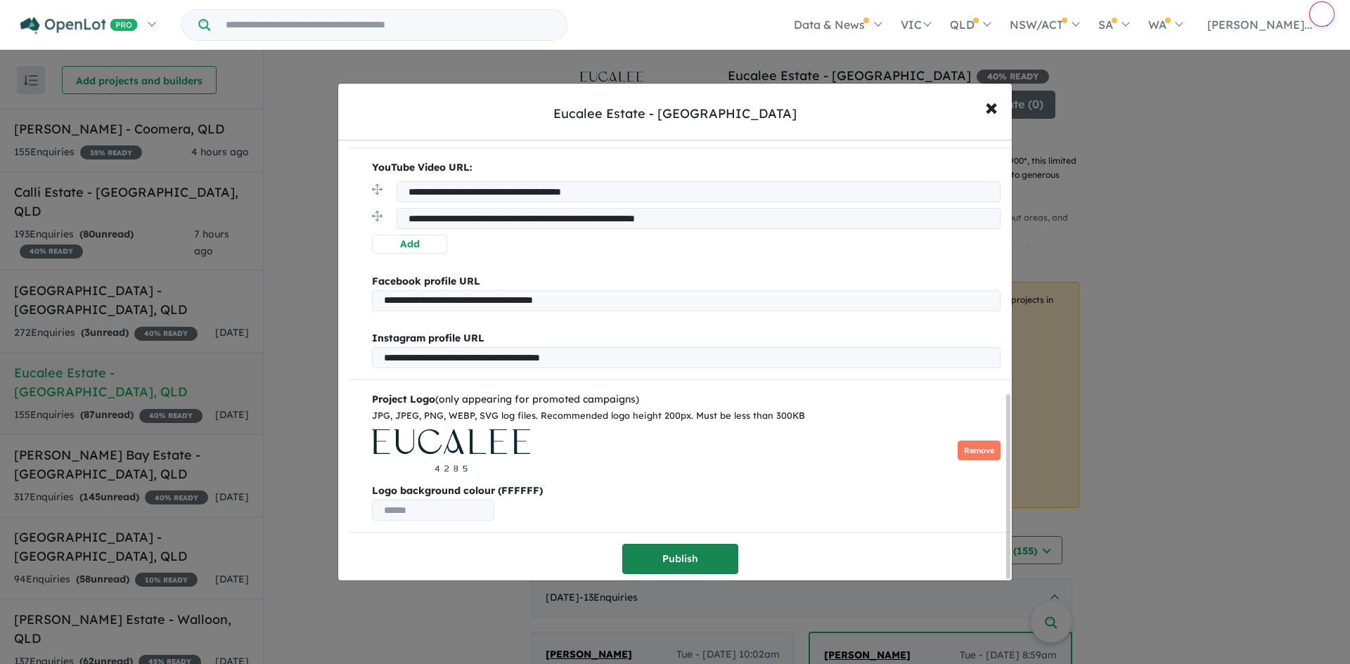
click at [704, 562] on button "Publish" at bounding box center [680, 559] width 116 height 30
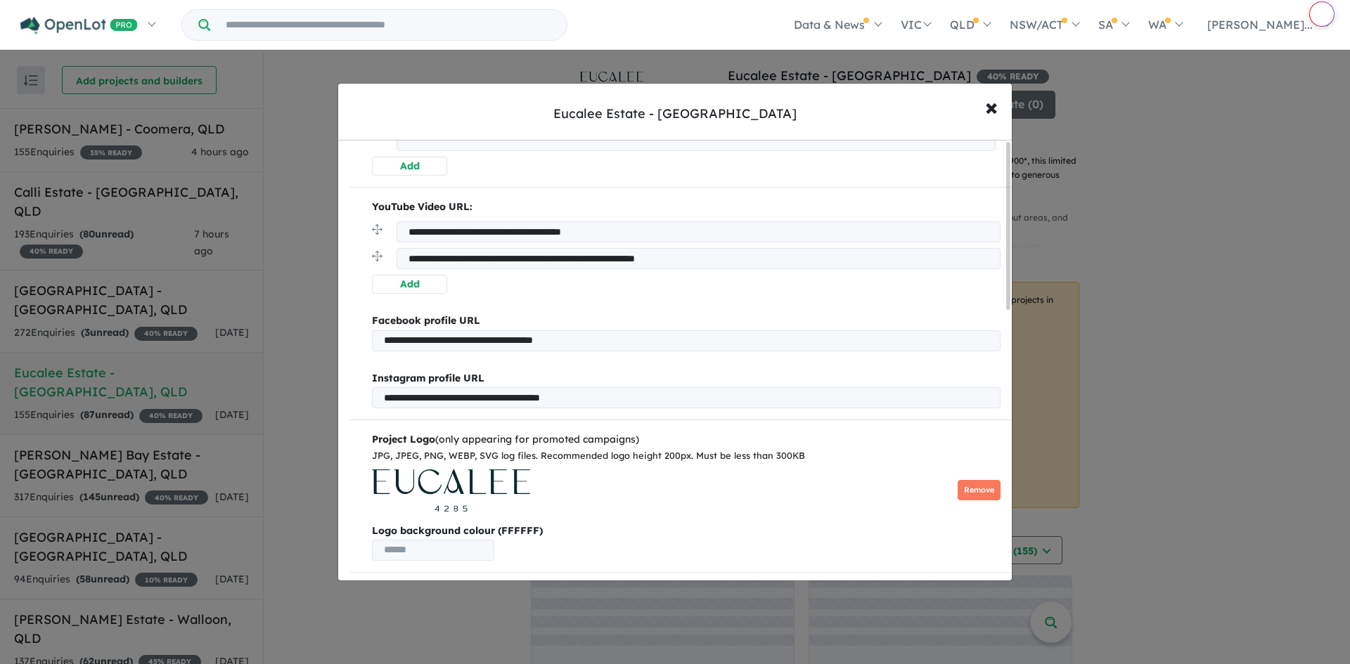
scroll to position [0, 0]
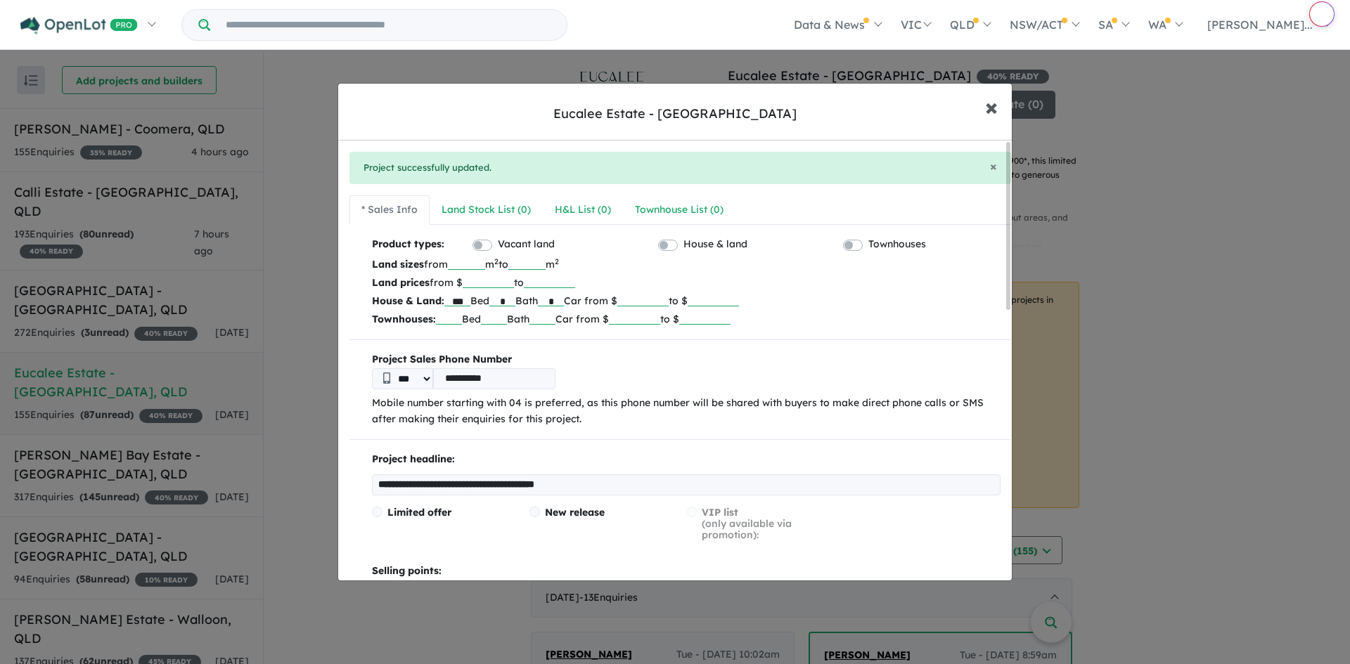
click at [988, 110] on span "×" at bounding box center [991, 106] width 13 height 30
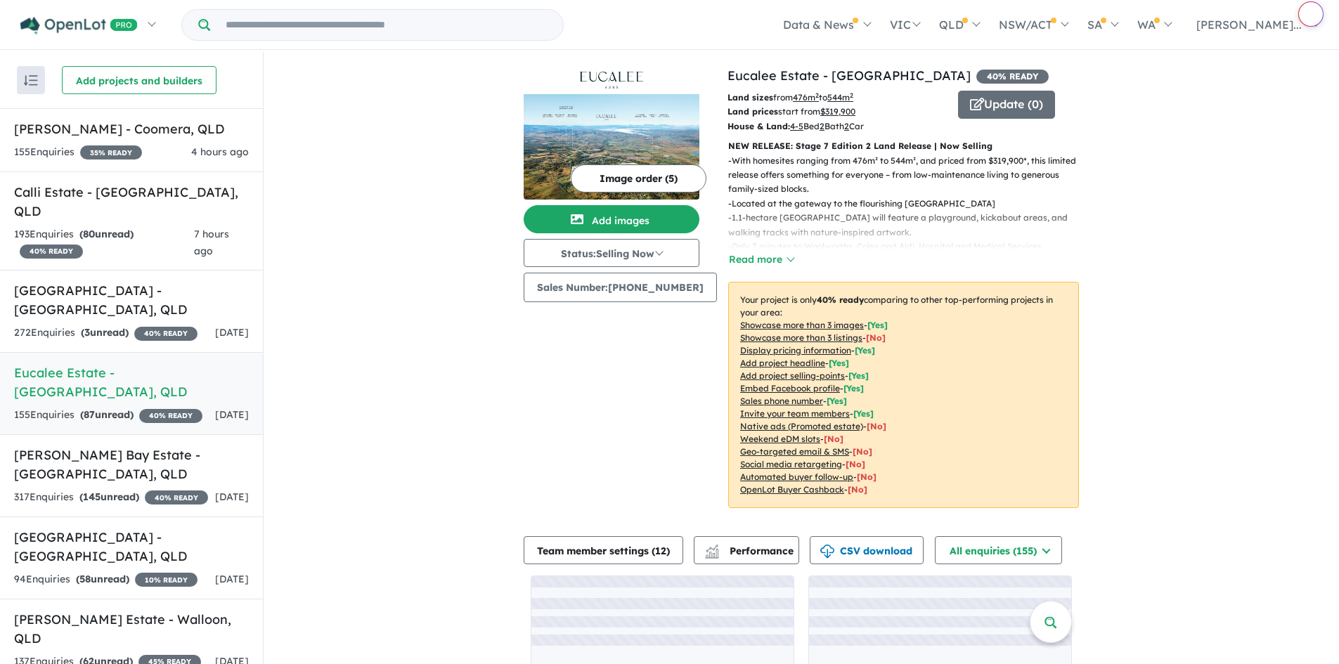
drag, startPoint x: 140, startPoint y: 453, endPoint x: 358, endPoint y: 443, distance: 218.1
click at [140, 452] on h5 "[PERSON_NAME] Bay Estate - [GEOGRAPHIC_DATA] , [GEOGRAPHIC_DATA]" at bounding box center [131, 465] width 235 height 38
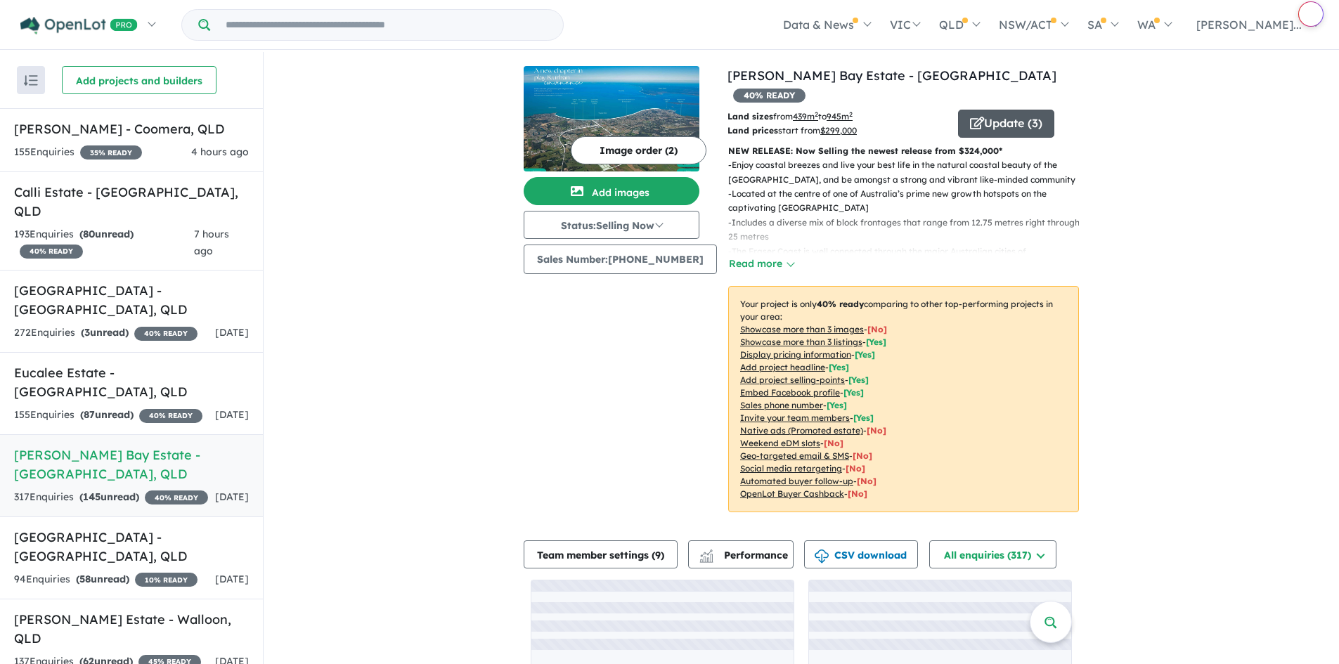
click at [1014, 110] on button "Update ( 3 )" at bounding box center [1006, 124] width 96 height 28
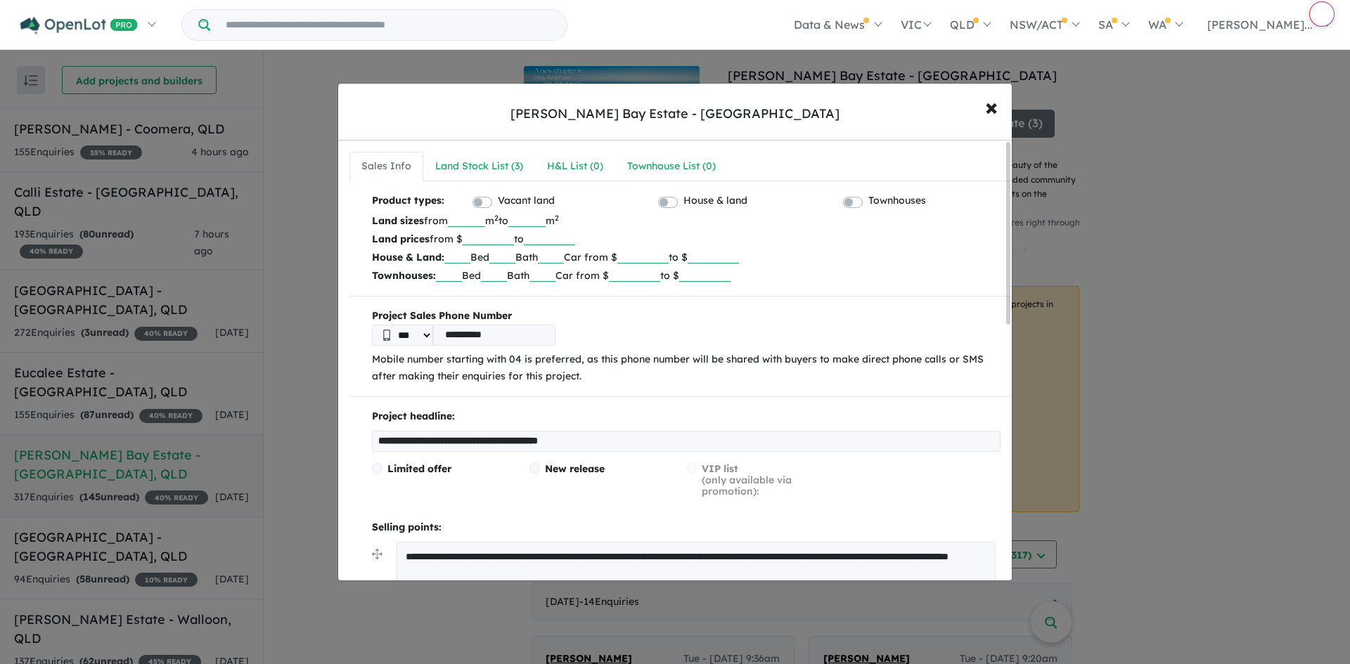
click at [523, 239] on p "Land prices from $ ****** to" at bounding box center [686, 239] width 628 height 18
drag, startPoint x: 515, startPoint y: 238, endPoint x: 477, endPoint y: 236, distance: 37.3
click at [477, 236] on input "******" at bounding box center [487, 238] width 51 height 14
type input "******"
click at [586, 443] on input "**********" at bounding box center [686, 441] width 628 height 21
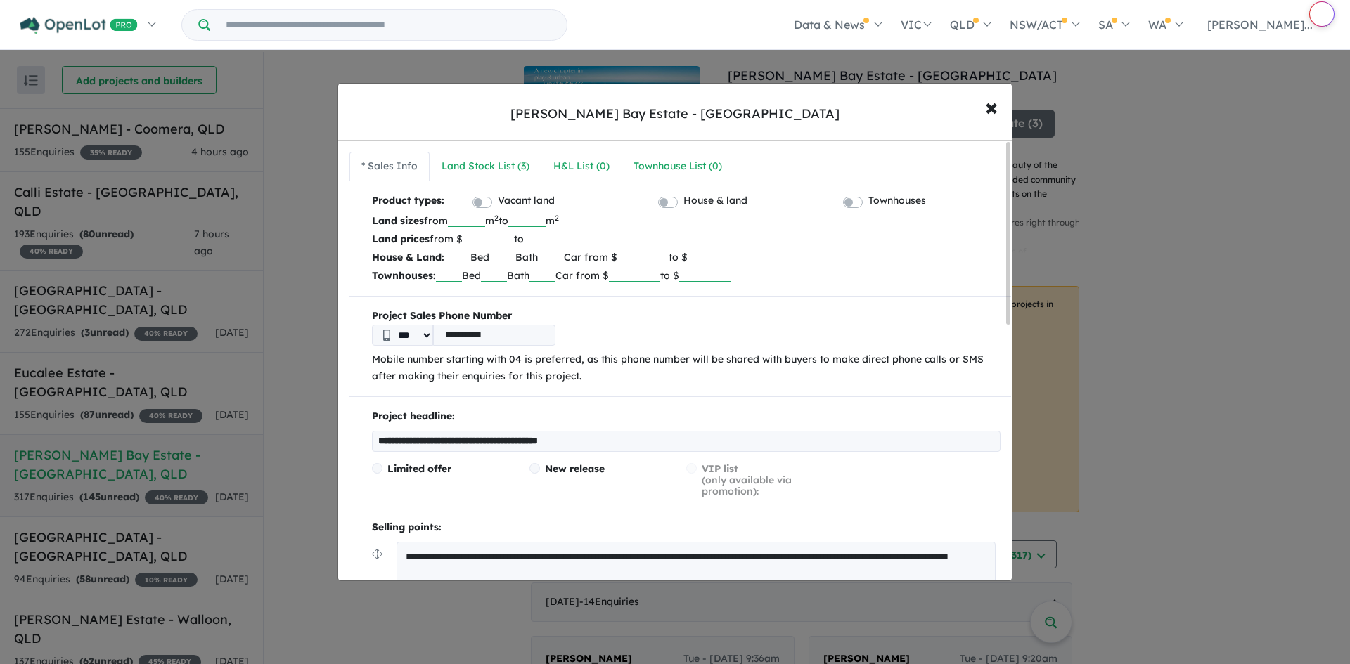
type input "**********"
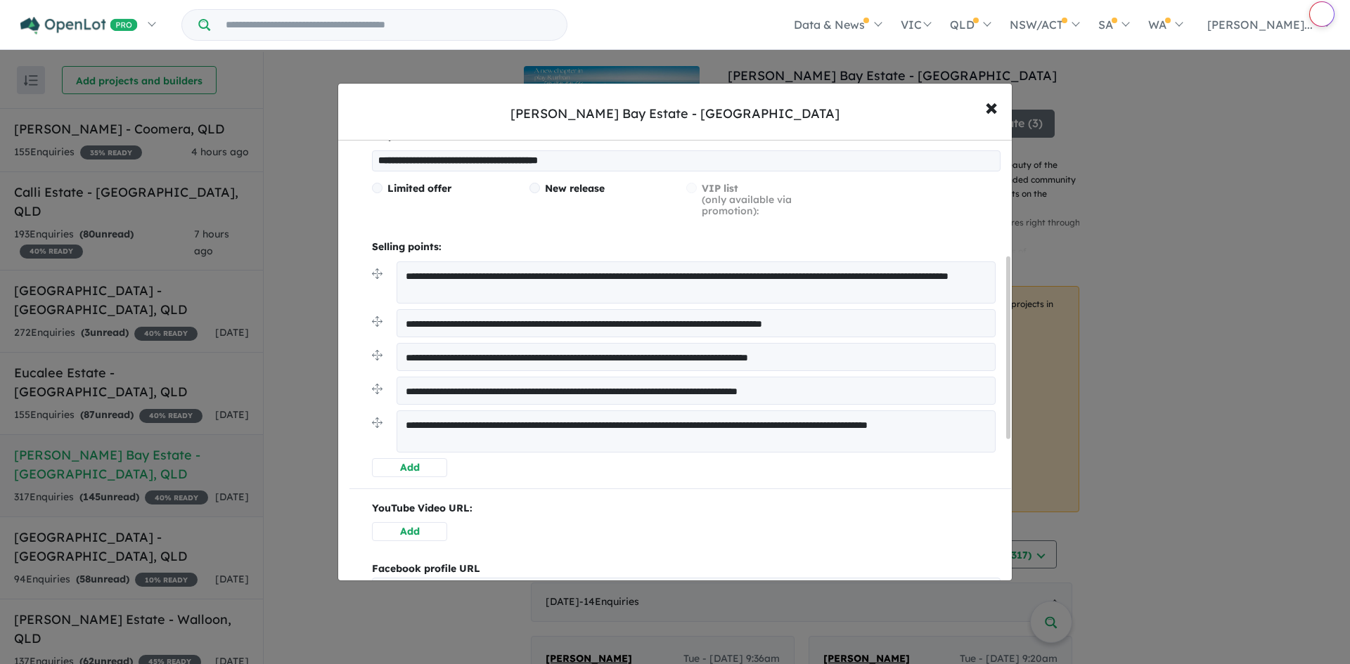
scroll to position [281, 0]
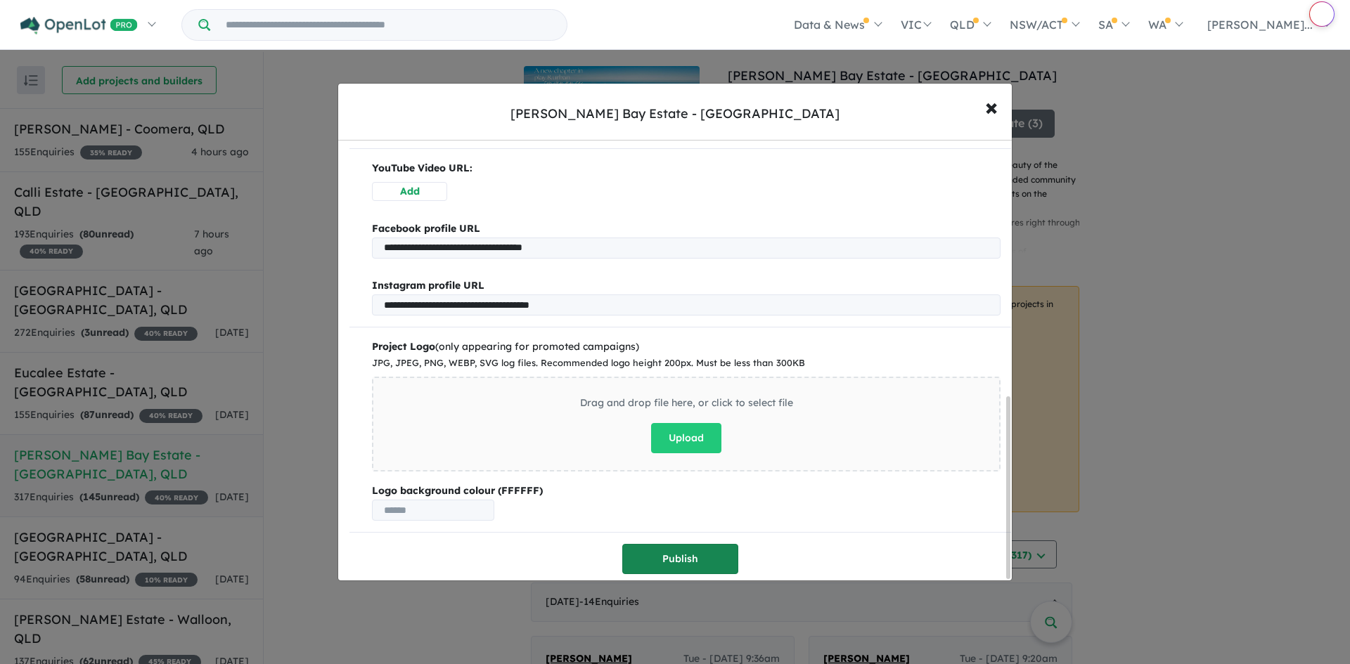
click at [673, 552] on button "Publish" at bounding box center [680, 559] width 116 height 30
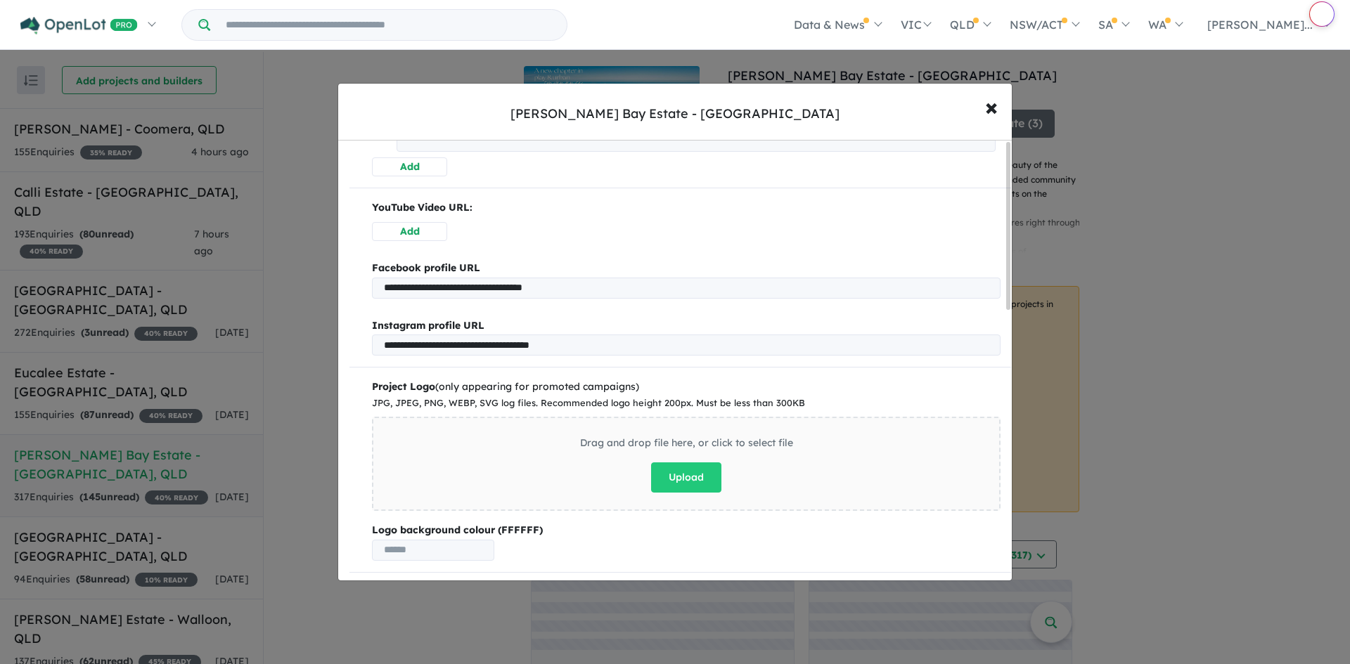
scroll to position [0, 0]
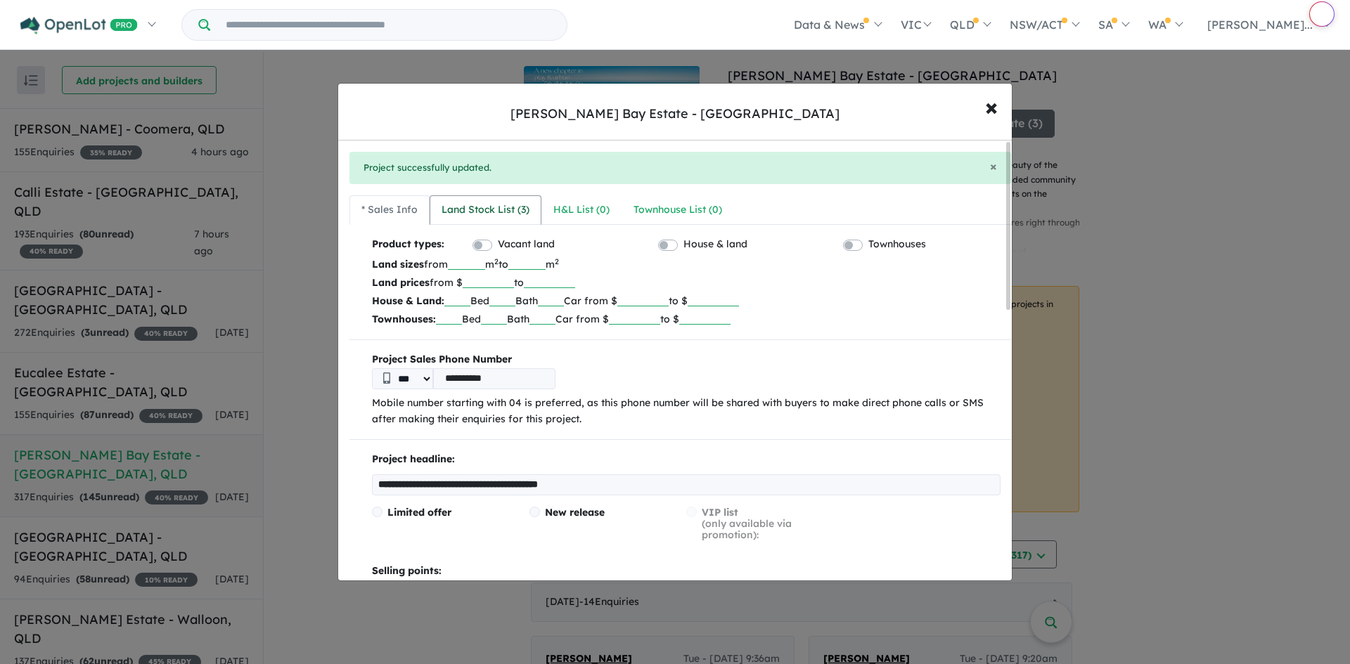
click at [503, 207] on div "Land Stock List ( 3 )" at bounding box center [485, 210] width 88 height 17
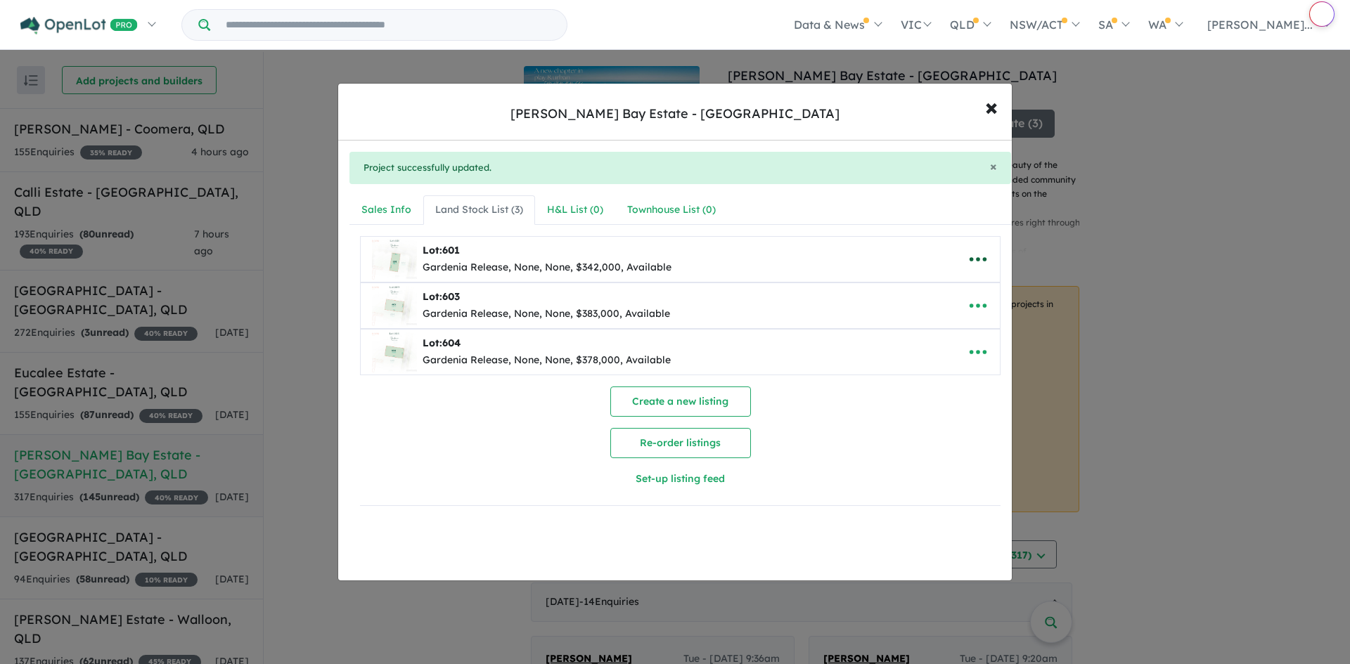
click at [980, 255] on icon "button" at bounding box center [977, 259] width 21 height 21
click at [966, 324] on link "Remove" at bounding box center [947, 326] width 104 height 32
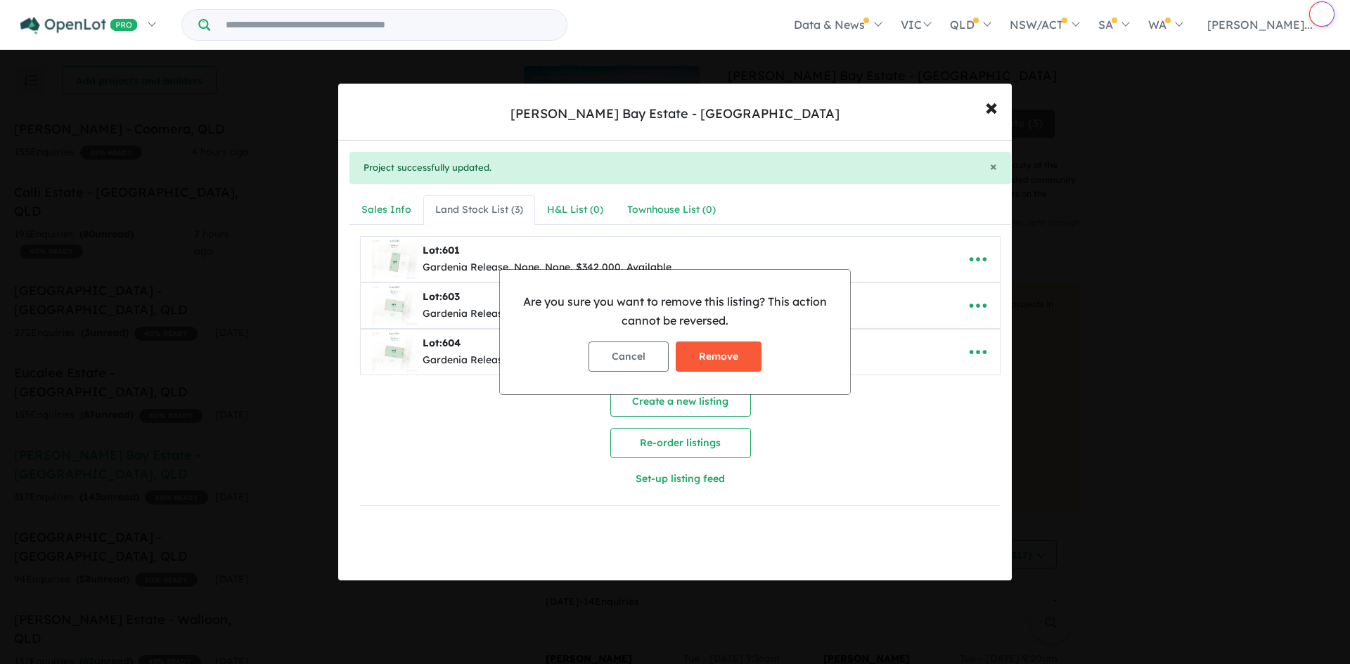
click at [706, 360] on button "Remove" at bounding box center [718, 357] width 86 height 30
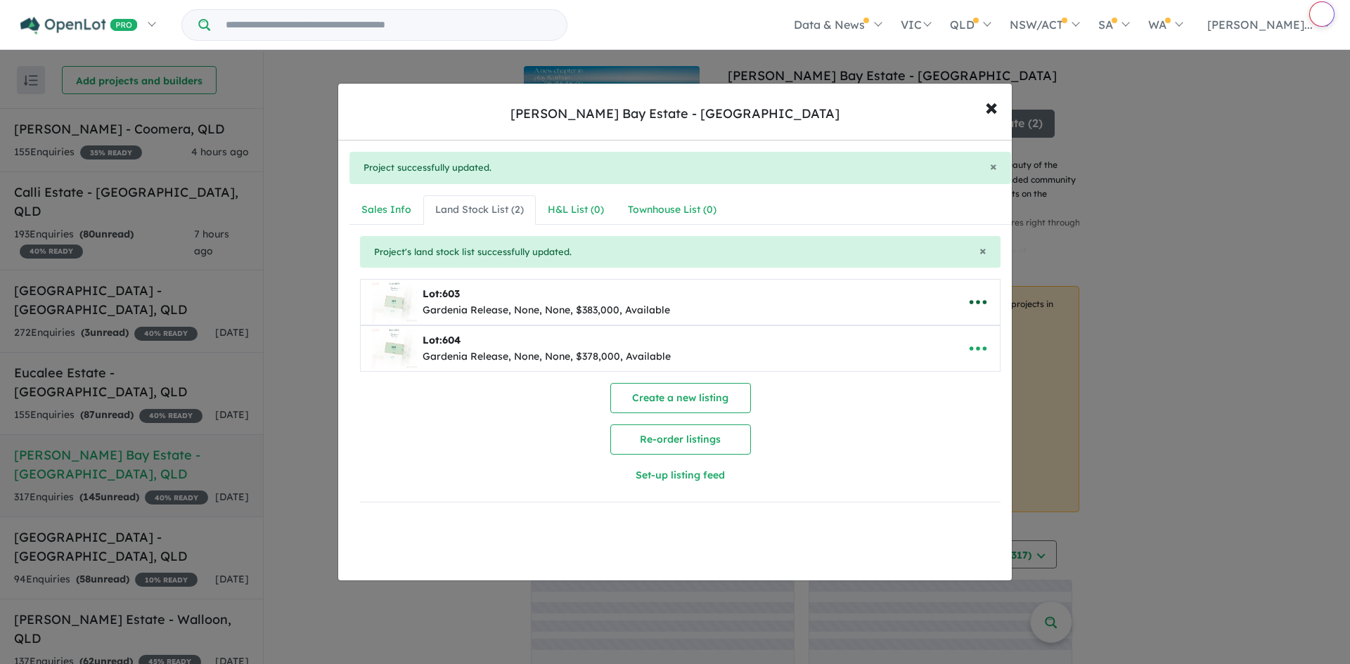
click at [967, 295] on icon "button" at bounding box center [977, 302] width 21 height 21
click at [940, 366] on link "Remove" at bounding box center [947, 369] width 104 height 32
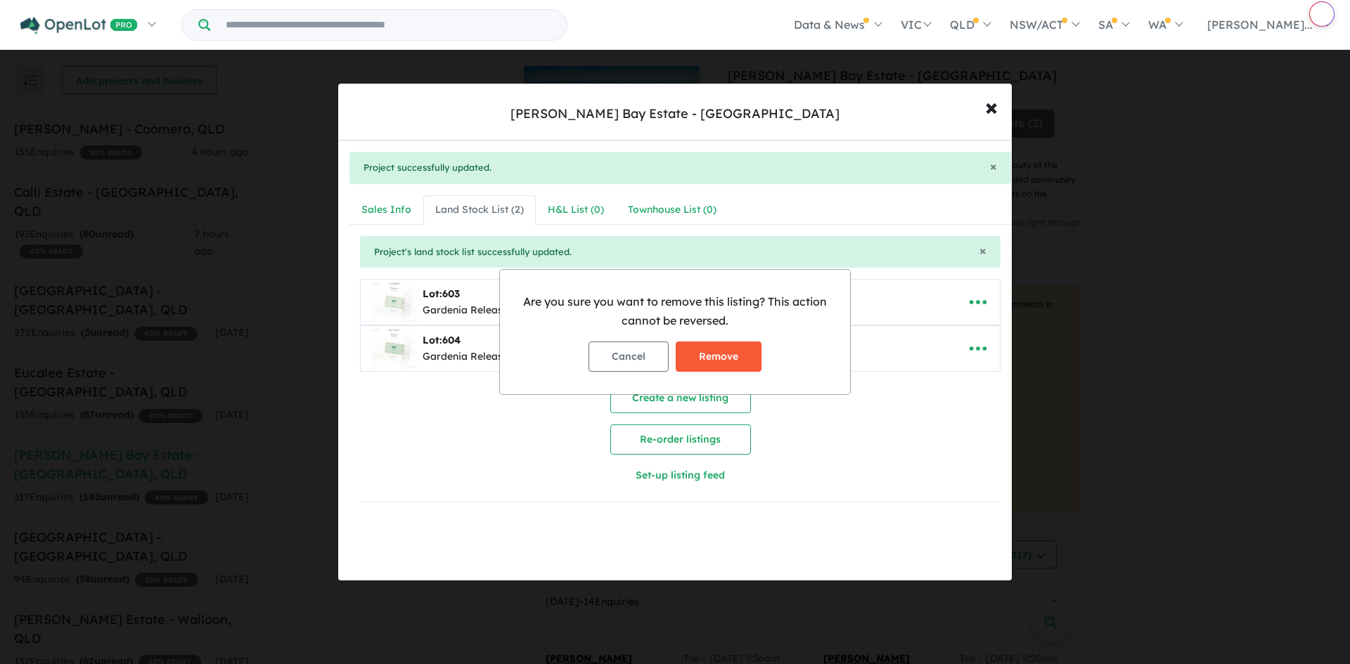
click at [744, 356] on button "Remove" at bounding box center [718, 357] width 86 height 30
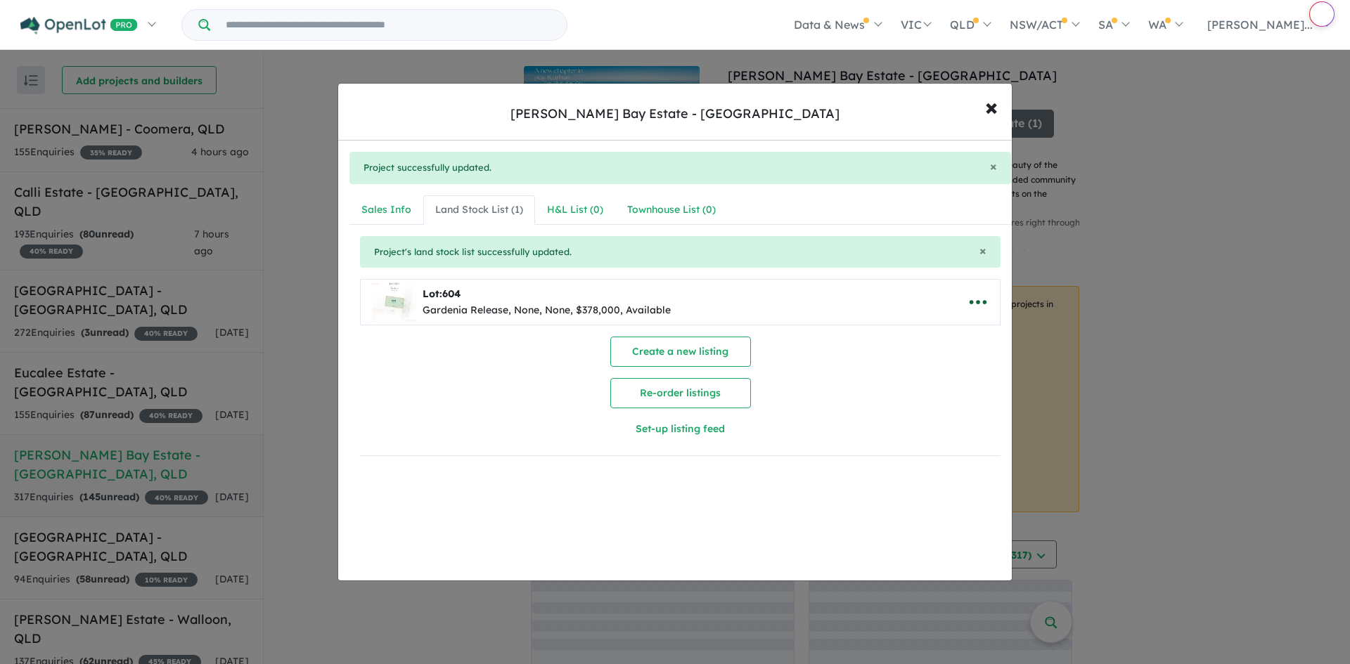
click at [975, 305] on icon "button" at bounding box center [977, 302] width 21 height 21
click at [958, 366] on link "Remove" at bounding box center [947, 369] width 104 height 32
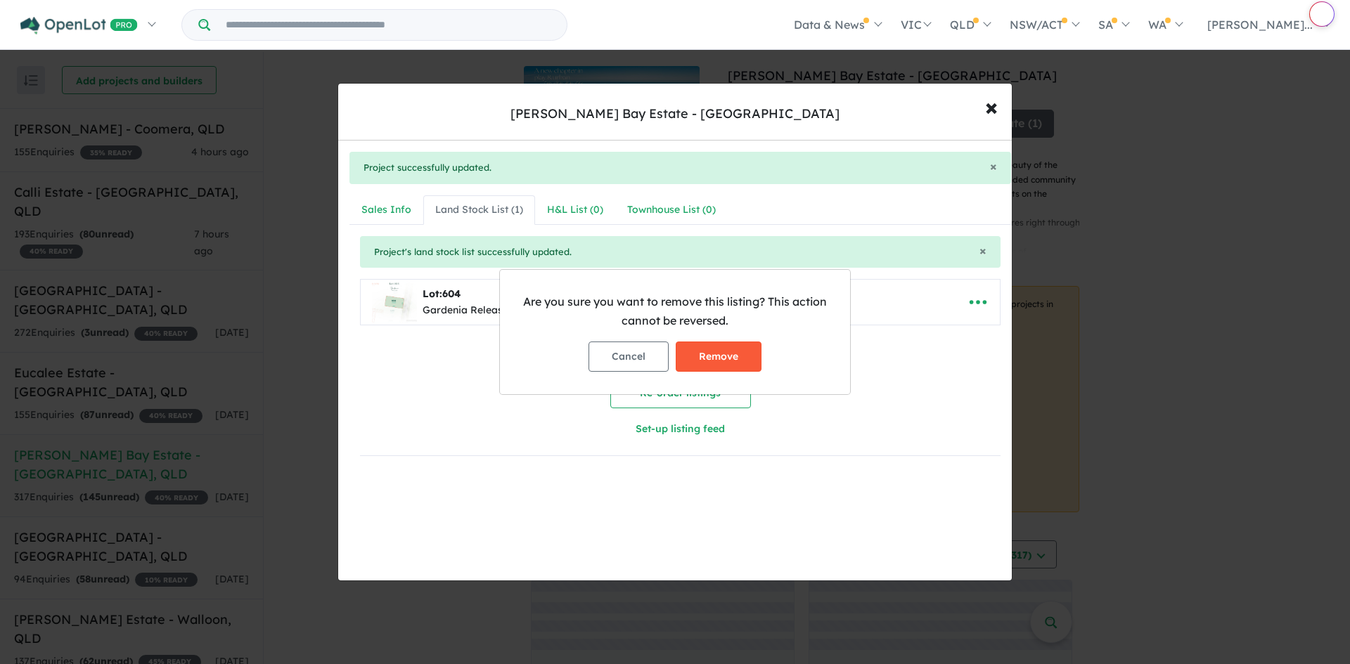
click at [722, 346] on button "Remove" at bounding box center [718, 357] width 86 height 30
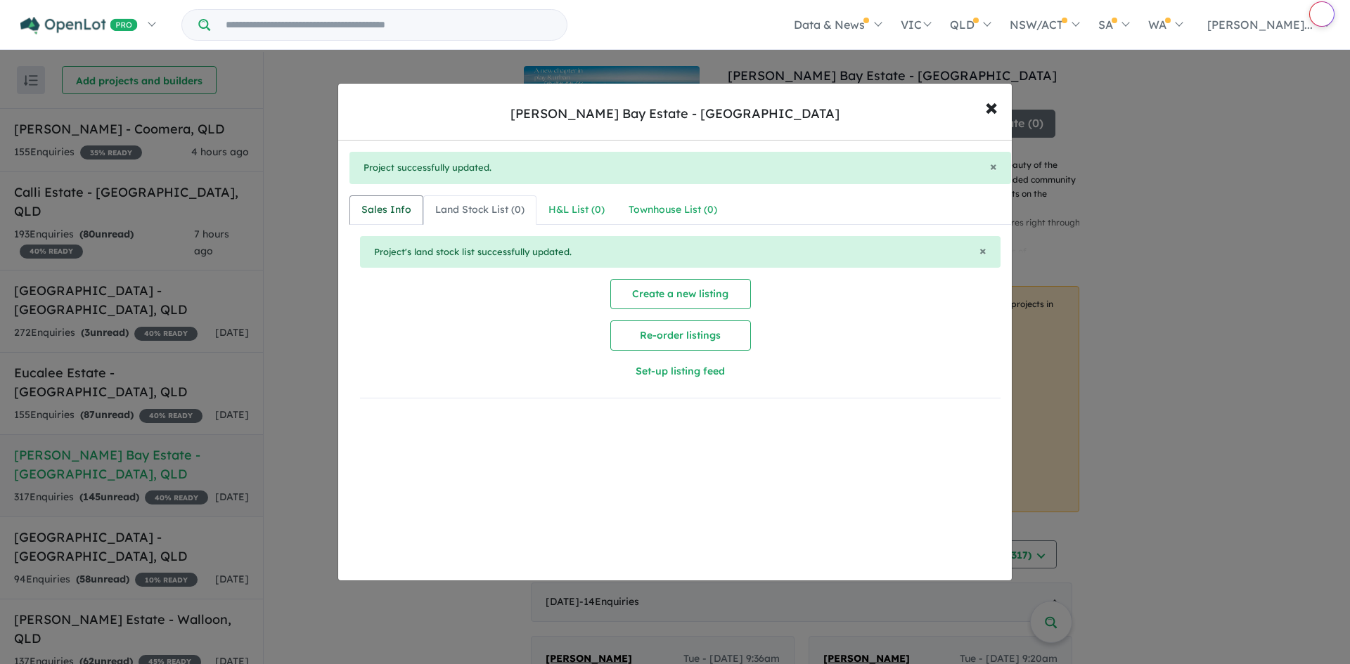
click at [389, 210] on div "Sales Info" at bounding box center [386, 210] width 50 height 17
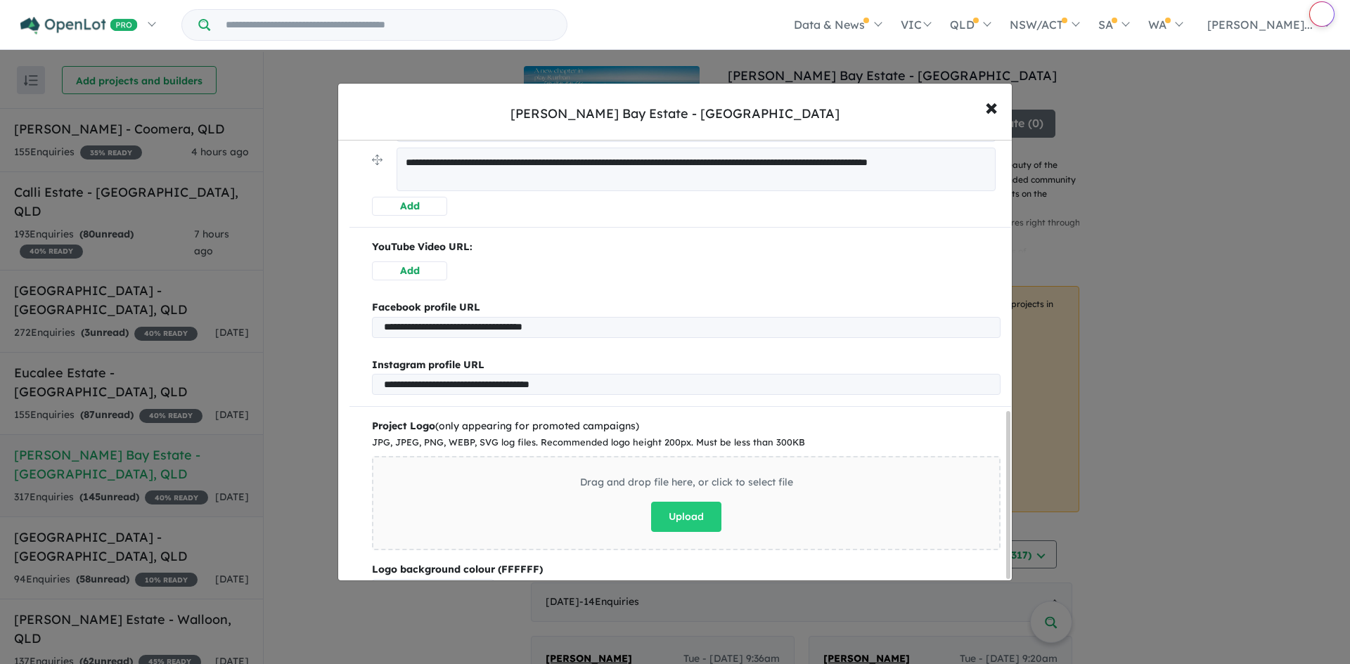
scroll to position [717, 0]
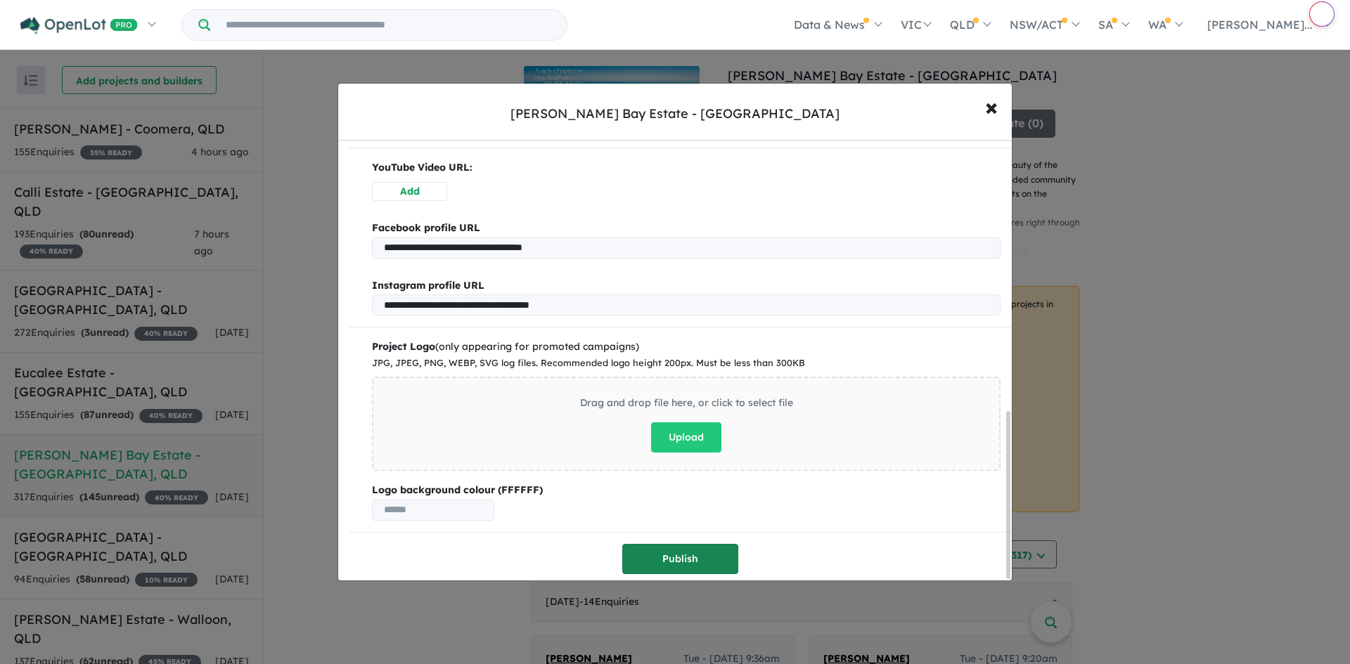
click at [690, 544] on button "Publish" at bounding box center [680, 559] width 116 height 30
click at [985, 110] on span "×" at bounding box center [991, 106] width 13 height 30
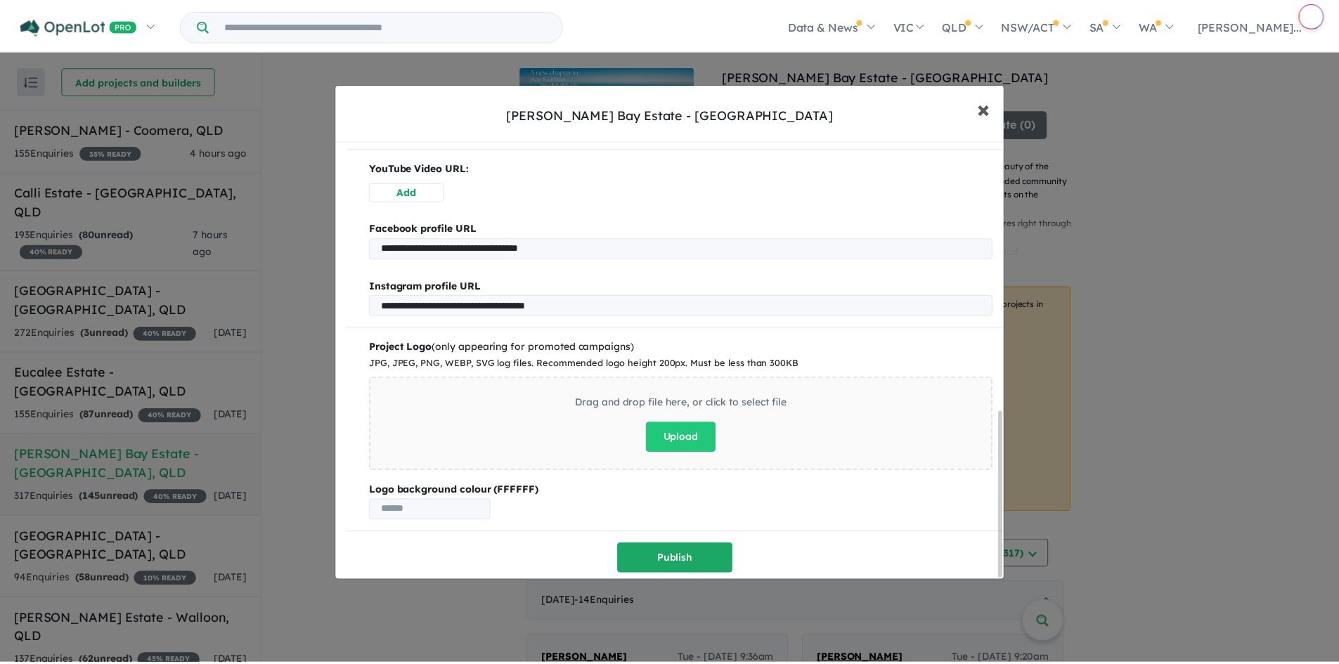
scroll to position [0, 0]
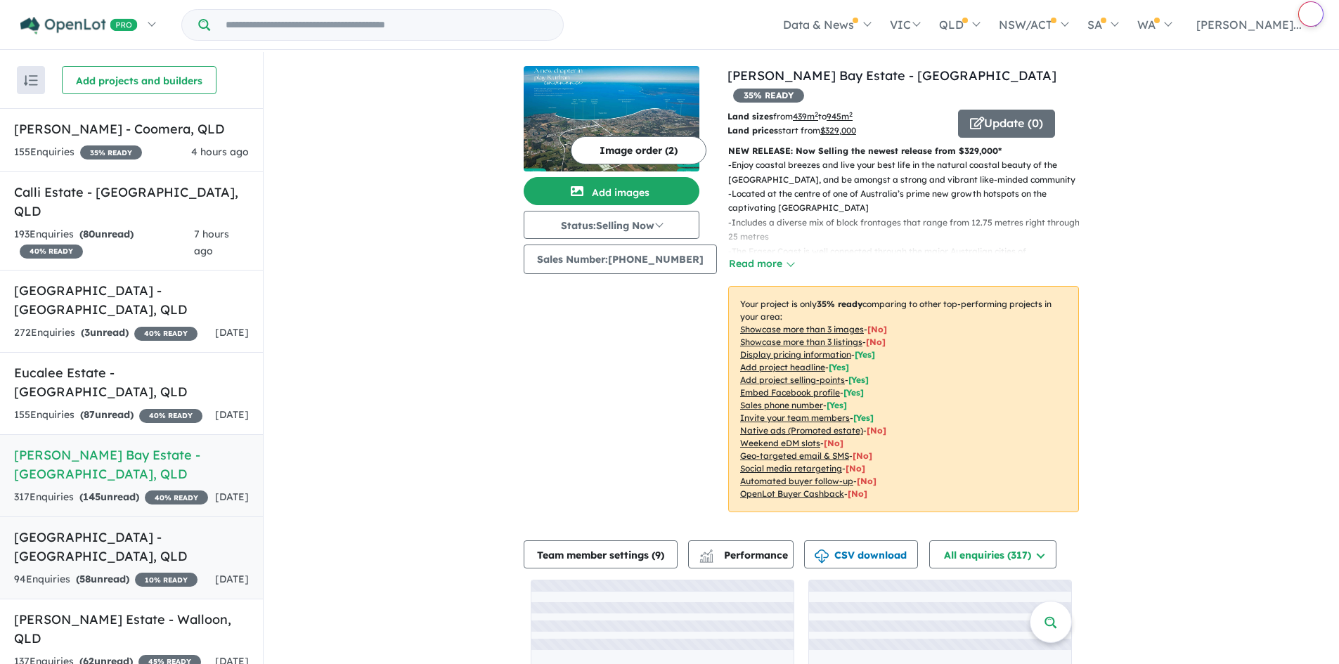
click at [166, 571] on div "94 Enquir ies ( 58 unread) 10 % READY" at bounding box center [105, 579] width 183 height 17
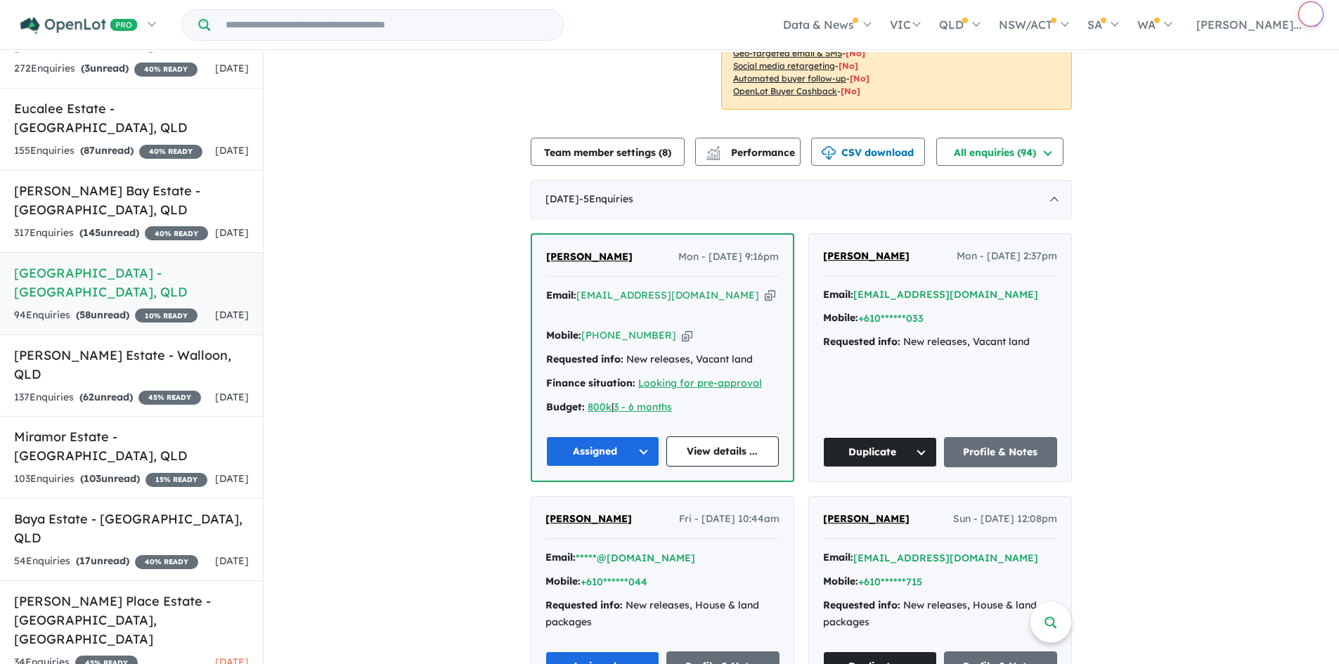
scroll to position [281, 0]
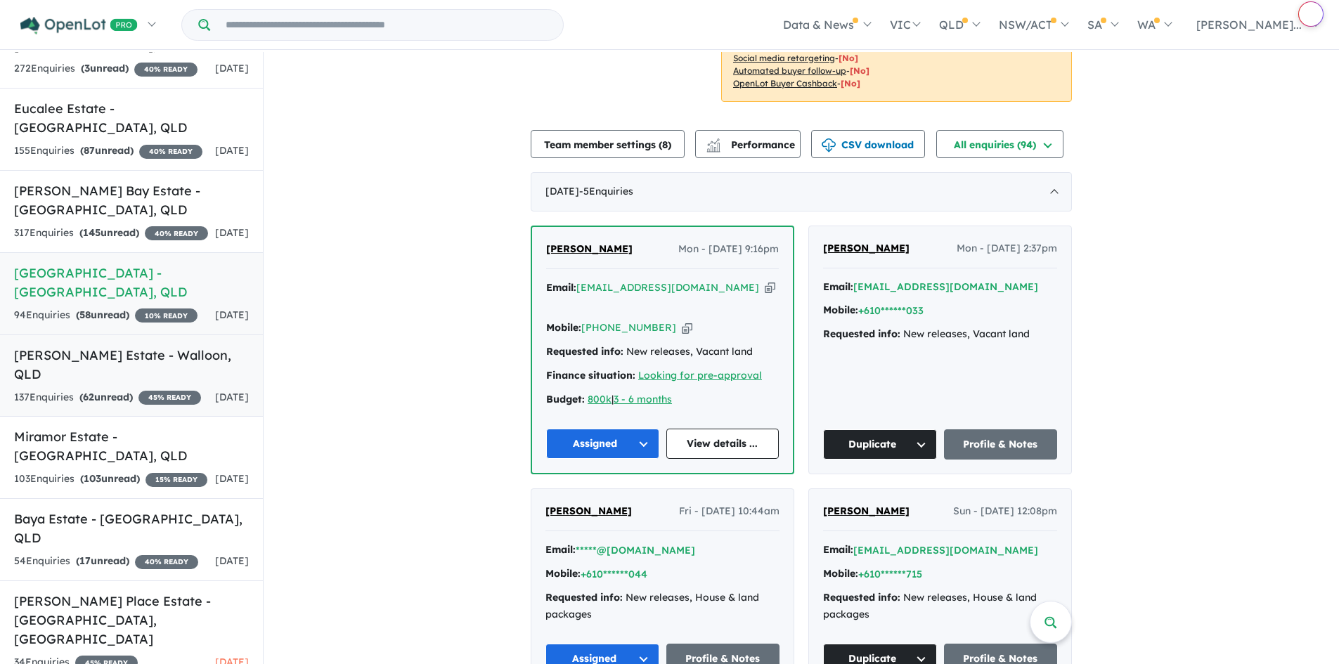
click at [155, 389] on div "137 Enquir ies ( 62 unread) 45 % READY" at bounding box center [107, 397] width 187 height 17
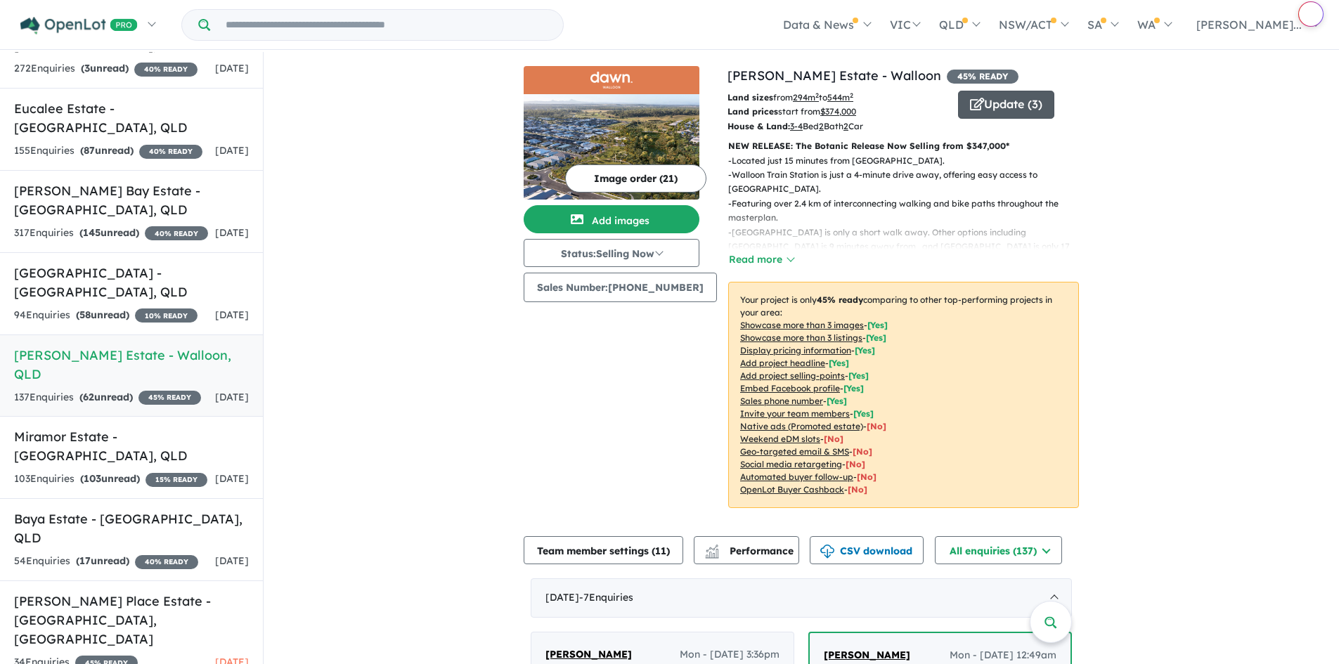
click at [1019, 116] on button "Update ( 3 )" at bounding box center [1006, 105] width 96 height 28
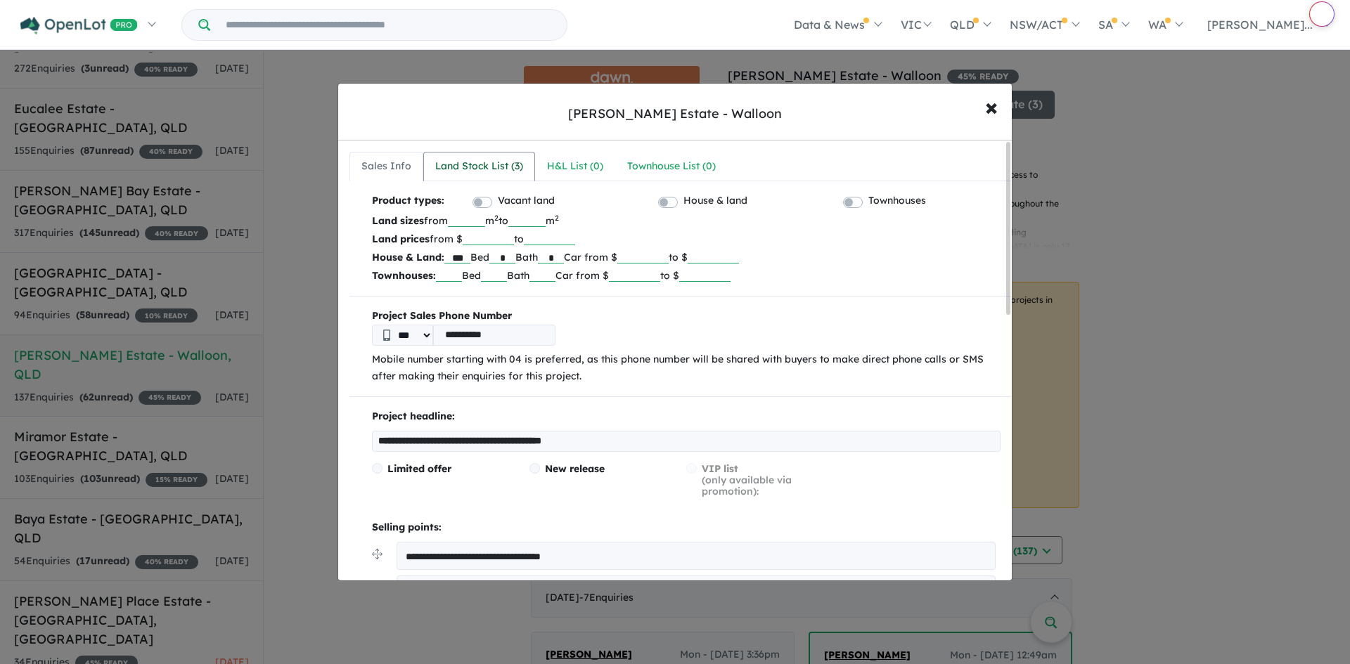
click at [533, 162] on link "Land Stock List ( 3 )" at bounding box center [479, 167] width 112 height 30
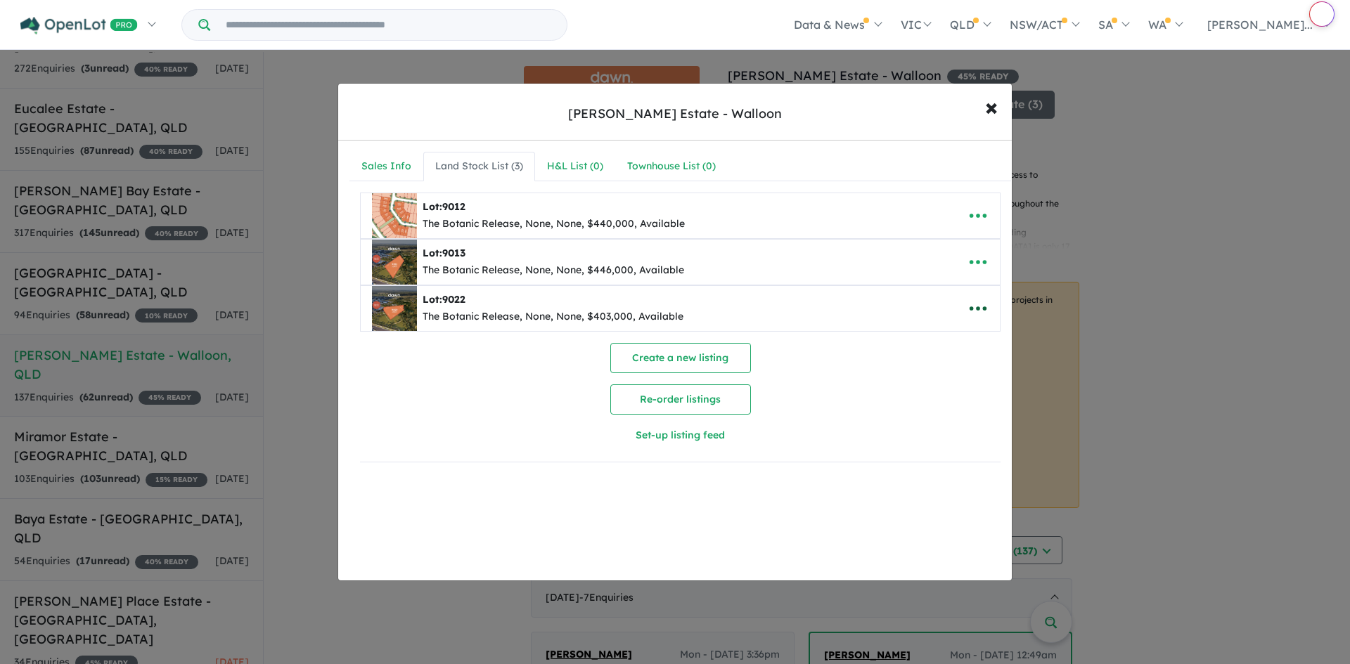
click at [969, 308] on icon "button" at bounding box center [977, 308] width 17 height 4
click at [935, 378] on link "Remove" at bounding box center [947, 375] width 104 height 32
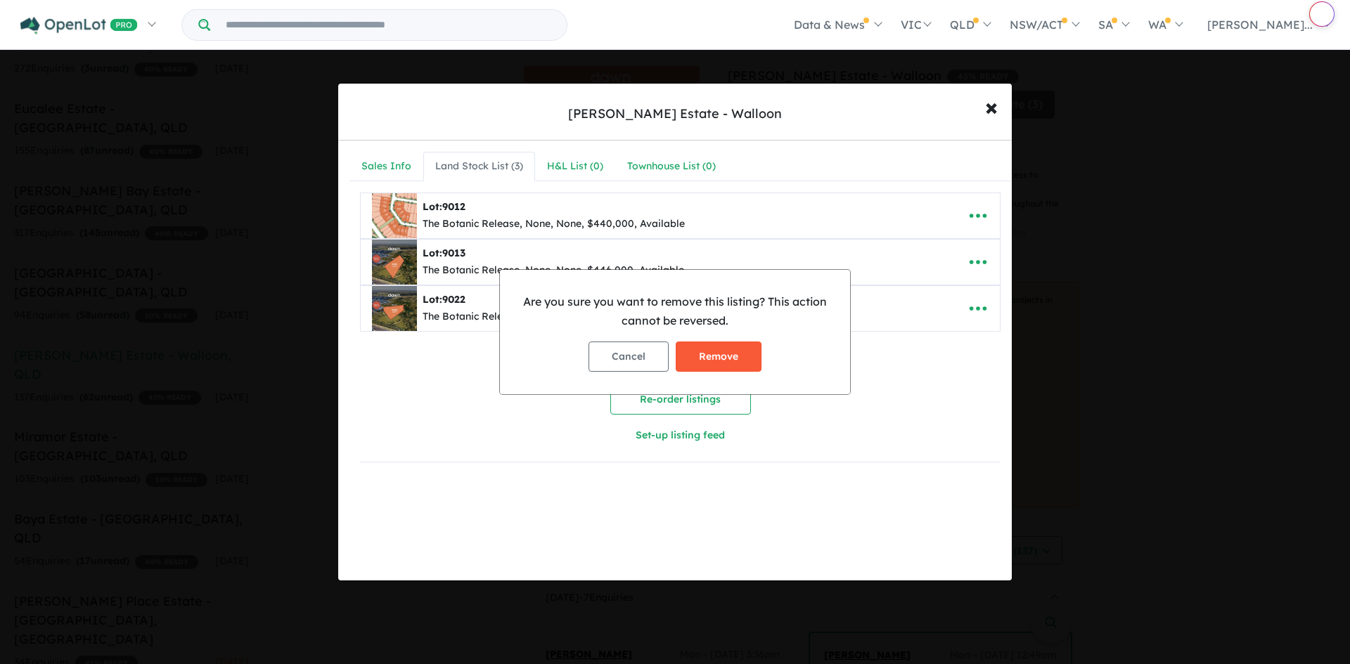
click at [707, 358] on button "Remove" at bounding box center [718, 357] width 86 height 30
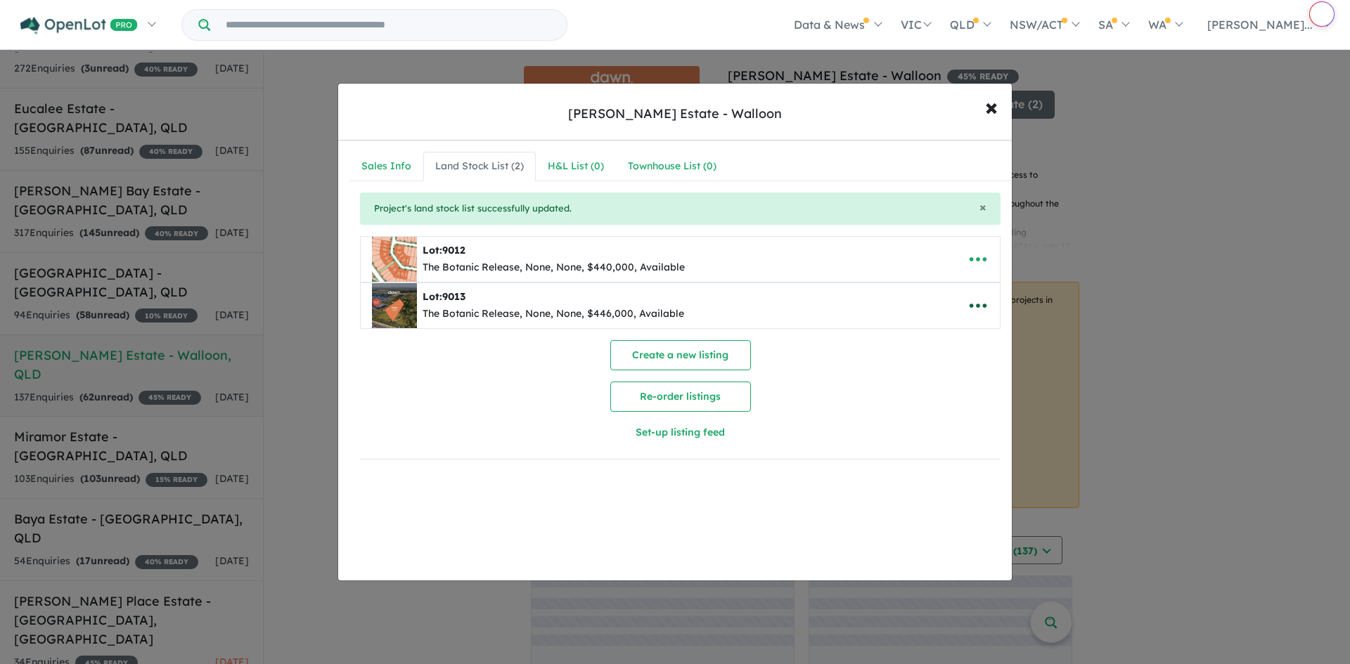
click at [978, 306] on icon "button" at bounding box center [977, 306] width 17 height 4
click at [938, 372] on link "Remove" at bounding box center [947, 372] width 104 height 32
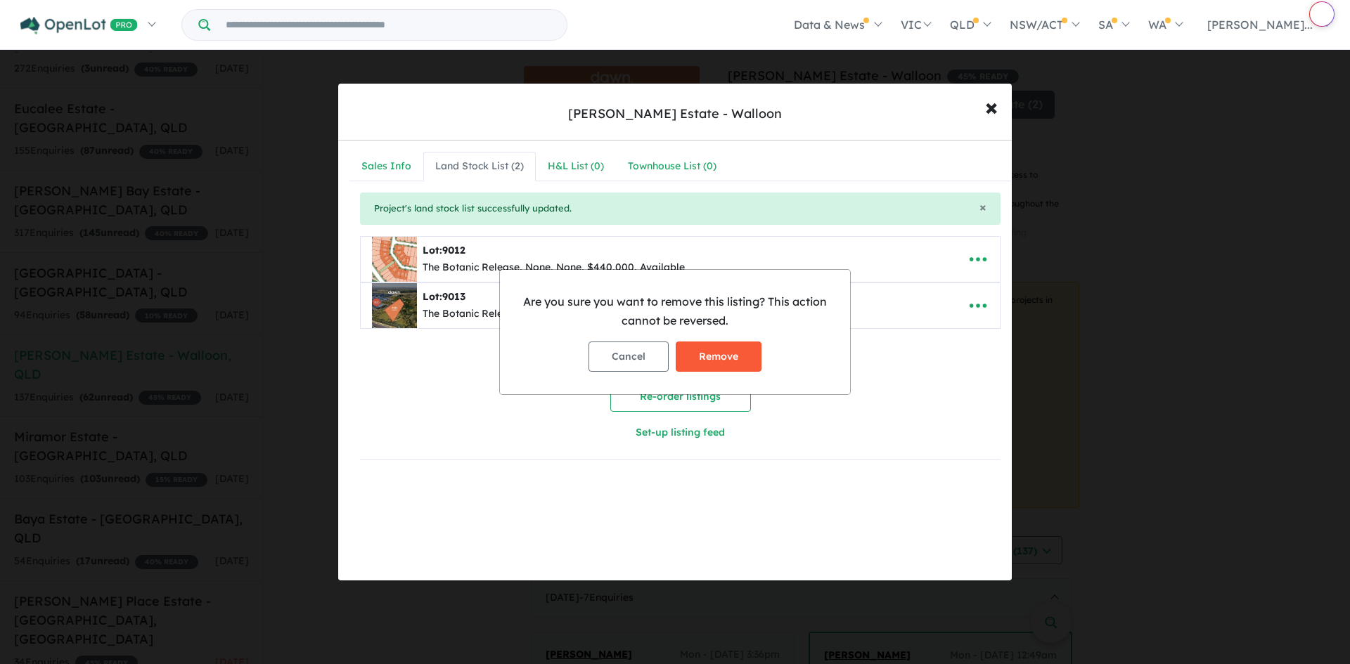
click at [705, 355] on button "Remove" at bounding box center [718, 357] width 86 height 30
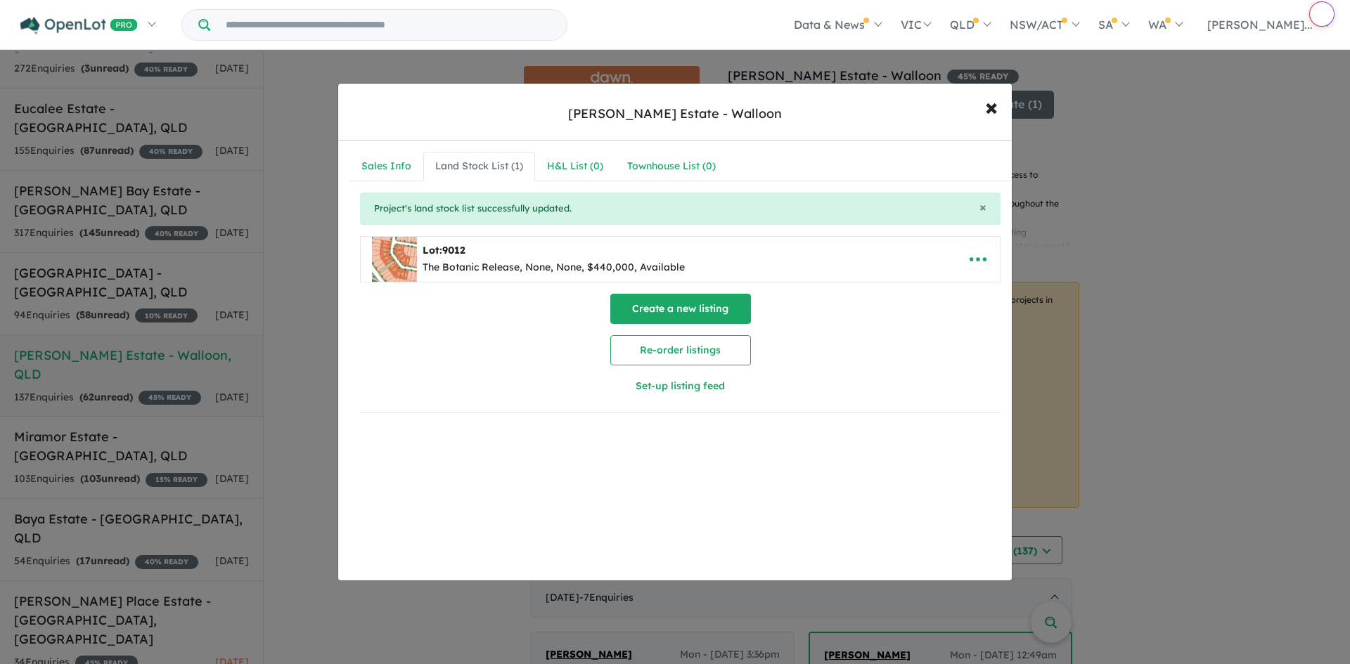
click at [687, 308] on button "Create a new listing" at bounding box center [680, 309] width 141 height 30
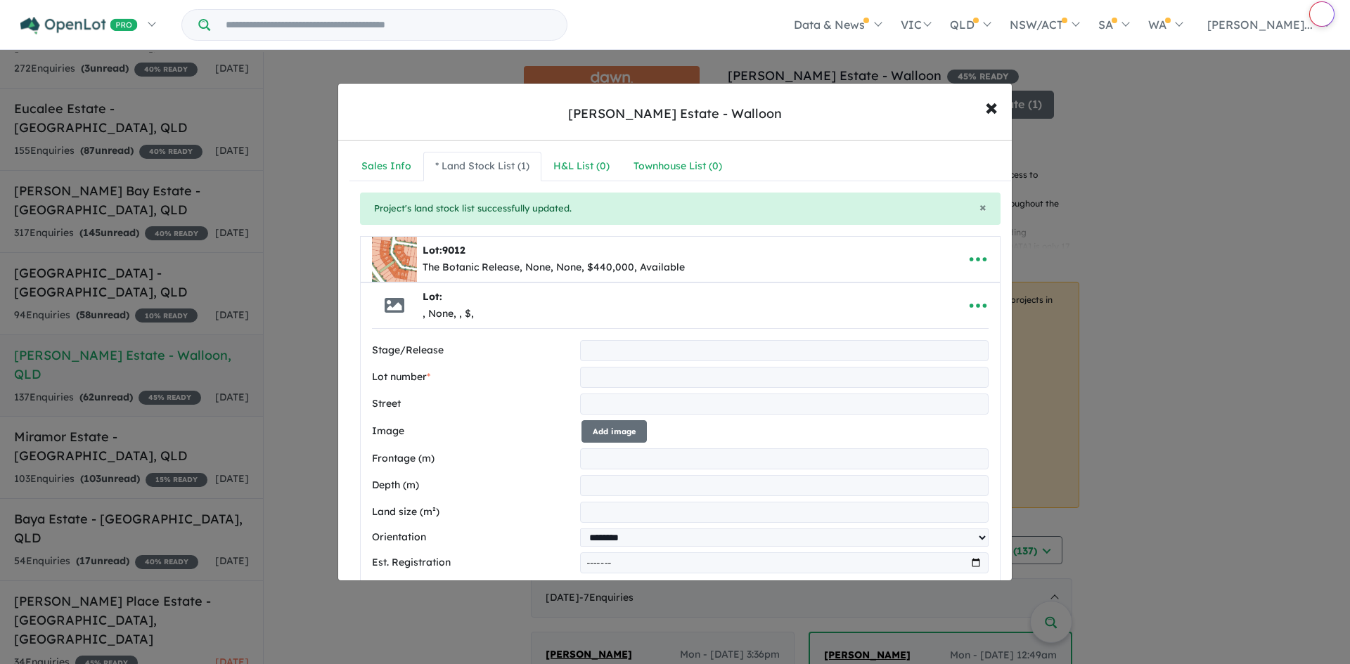
click at [658, 347] on input "text" at bounding box center [784, 350] width 408 height 21
type input "**********"
click at [628, 378] on input "text" at bounding box center [784, 377] width 408 height 21
type input "****"
click at [499, 402] on label "Street" at bounding box center [473, 404] width 202 height 17
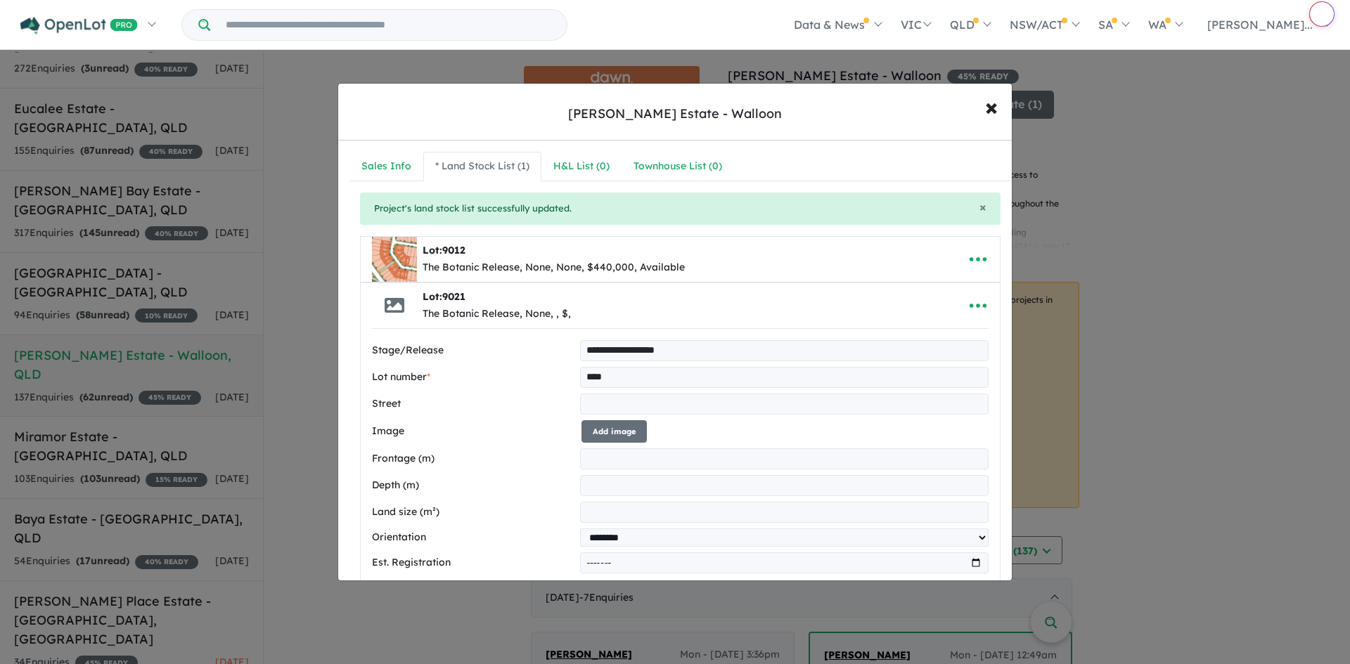
click at [590, 401] on input "text" at bounding box center [784, 404] width 408 height 21
click at [694, 404] on input "text" at bounding box center [784, 404] width 408 height 21
type input "**********"
click at [602, 433] on button "Add image" at bounding box center [613, 431] width 65 height 23
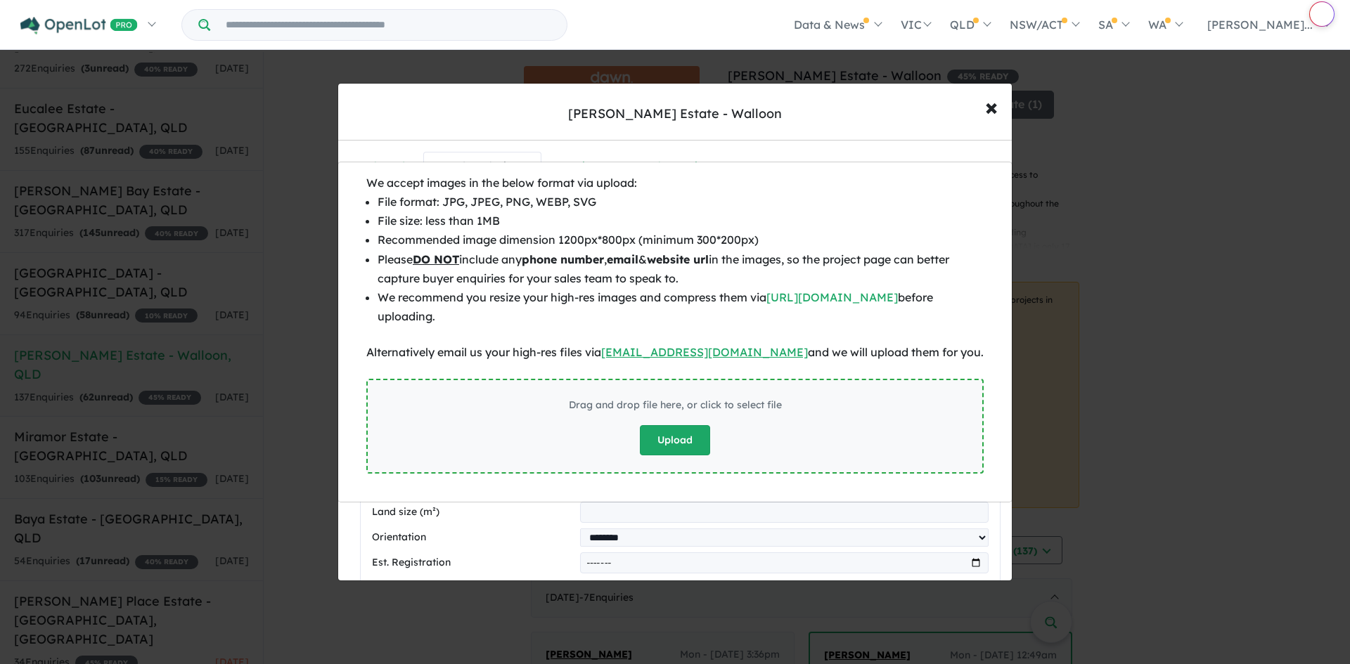
click at [680, 447] on button "Upload" at bounding box center [675, 440] width 70 height 30
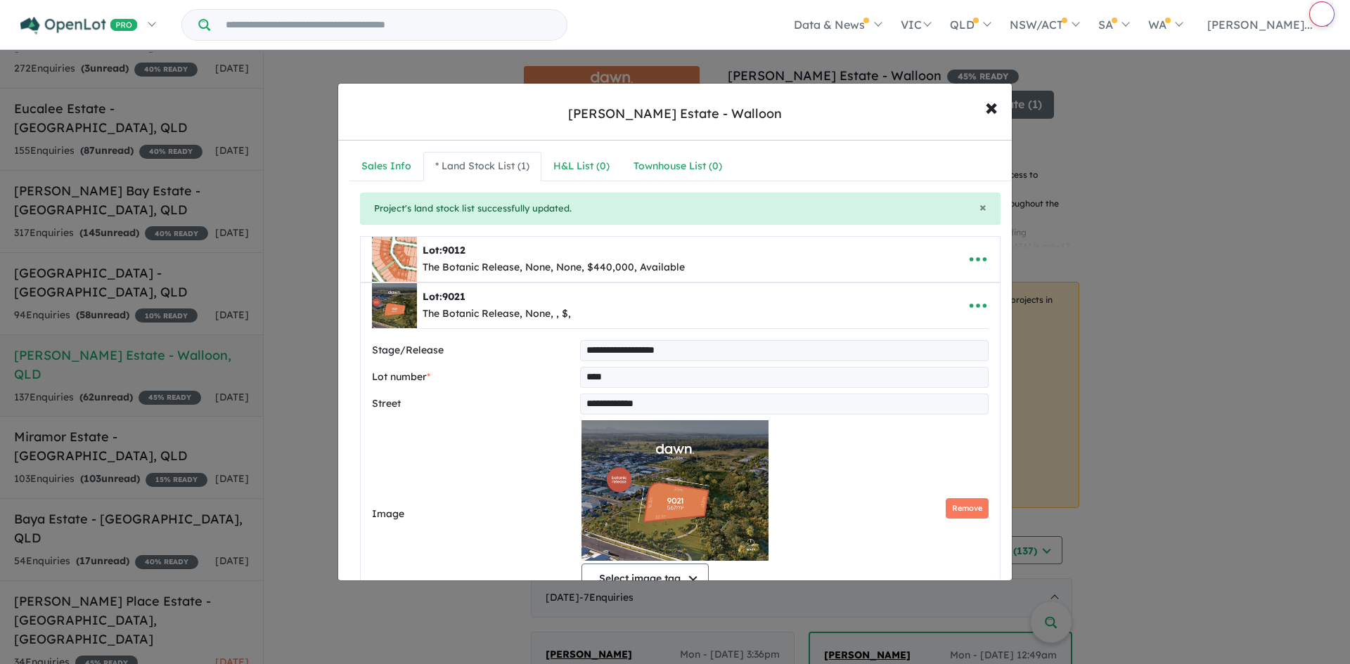
scroll to position [281, 0]
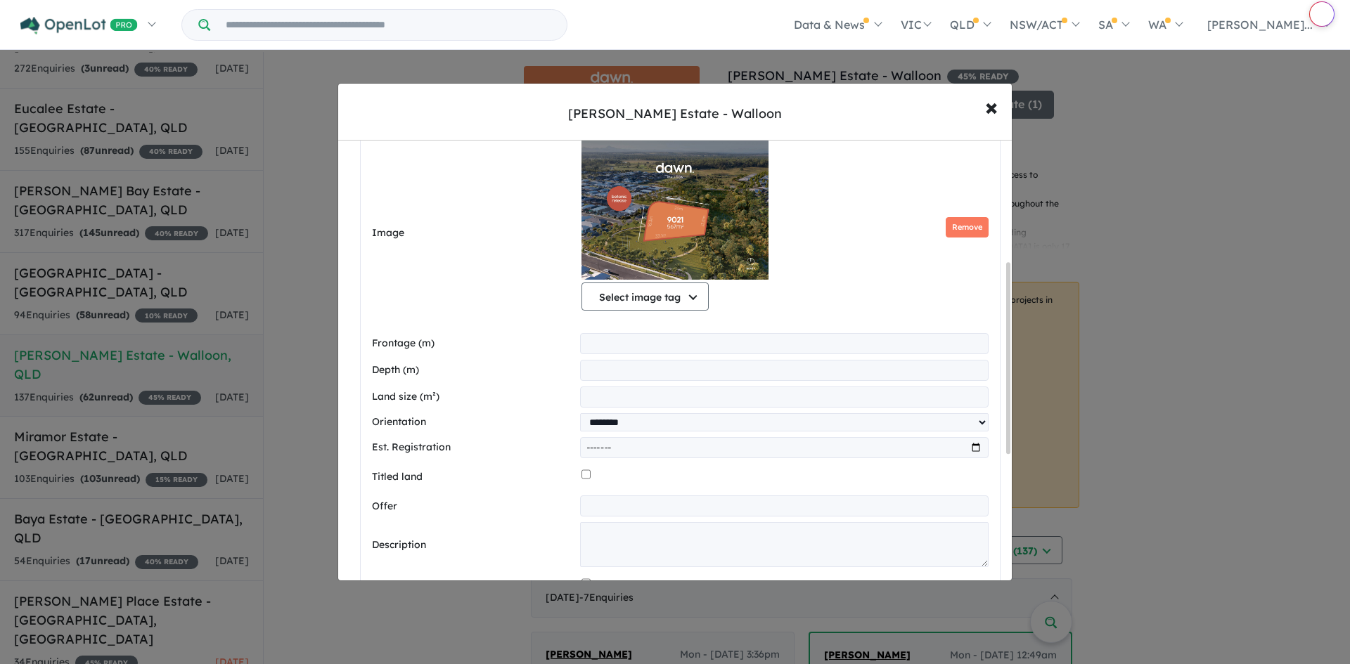
click at [654, 349] on input "number" at bounding box center [784, 343] width 408 height 21
type input "**"
click at [617, 378] on input "number" at bounding box center [784, 370] width 408 height 21
click at [581, 385] on div "**********" at bounding box center [680, 386] width 616 height 654
click at [584, 398] on input "number" at bounding box center [784, 397] width 408 height 21
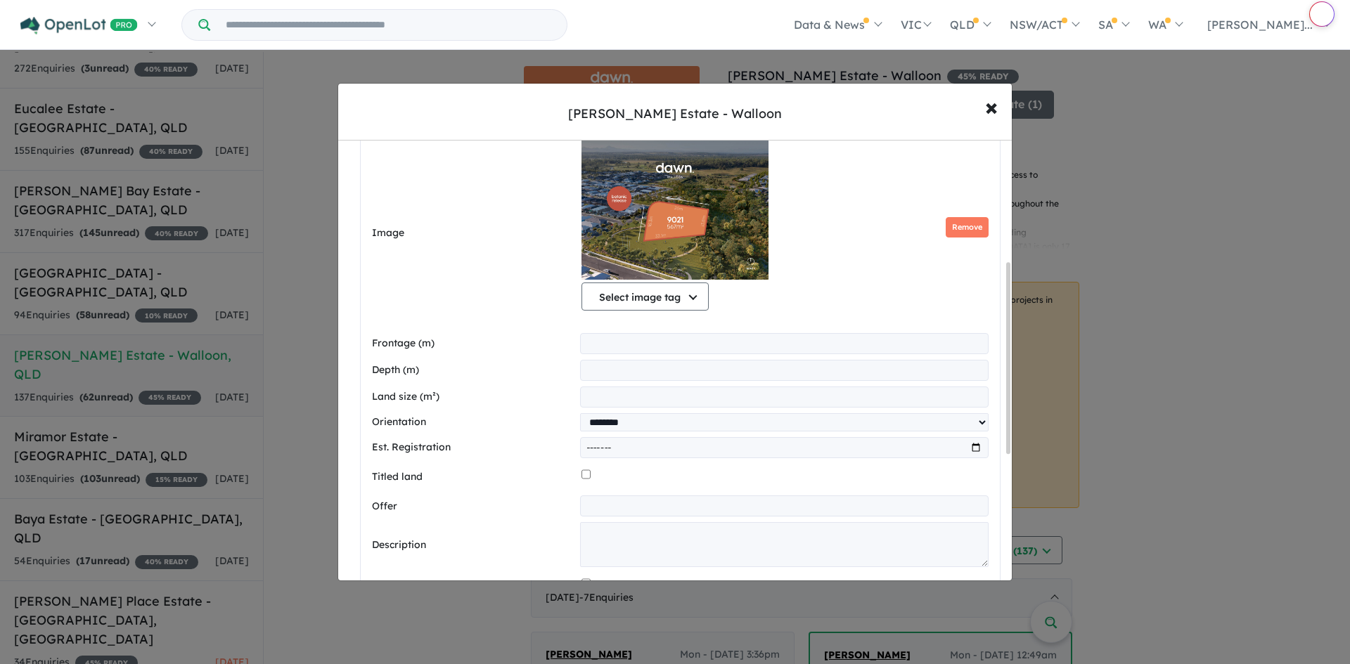
type input "***"
click at [657, 429] on select "**********" at bounding box center [784, 422] width 408 height 18
select select "****"
click at [580, 413] on select "**********" at bounding box center [784, 422] width 408 height 18
click at [641, 504] on input "text" at bounding box center [784, 506] width 408 height 21
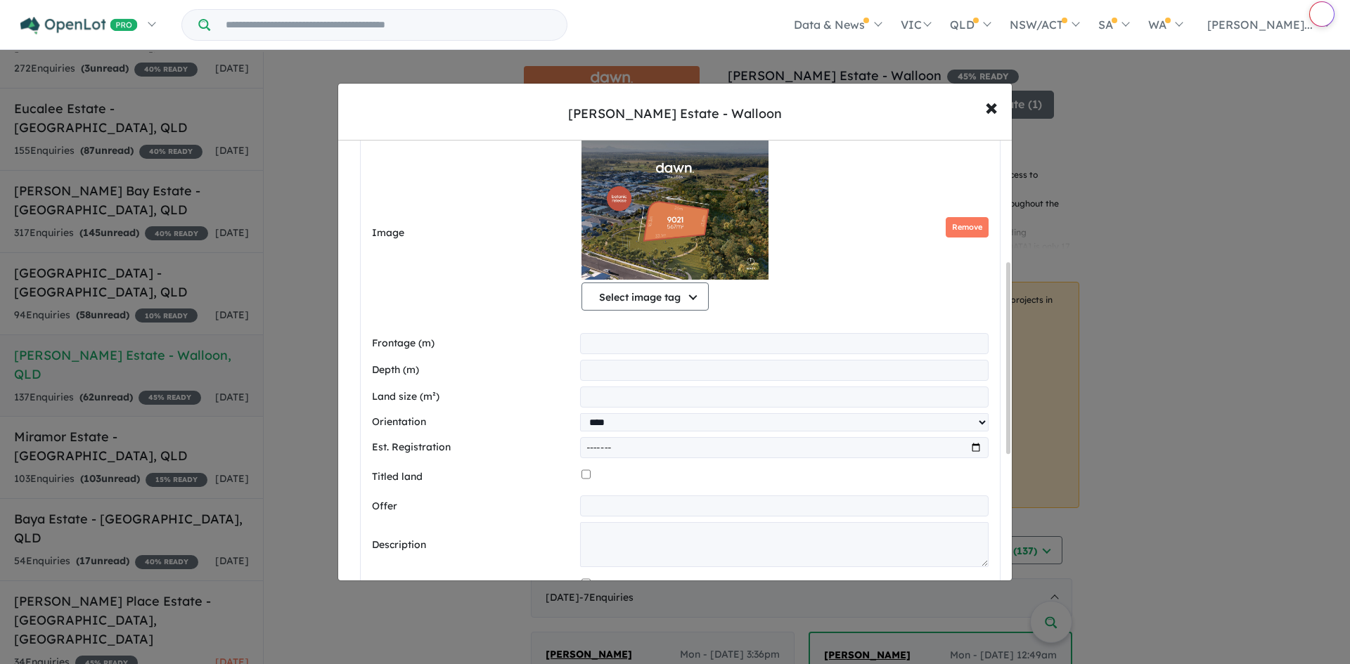
paste input "**********"
type input "**********"
click at [702, 536] on textarea at bounding box center [784, 544] width 408 height 45
click at [632, 530] on textarea at bounding box center [784, 544] width 408 height 45
paste textarea "**********"
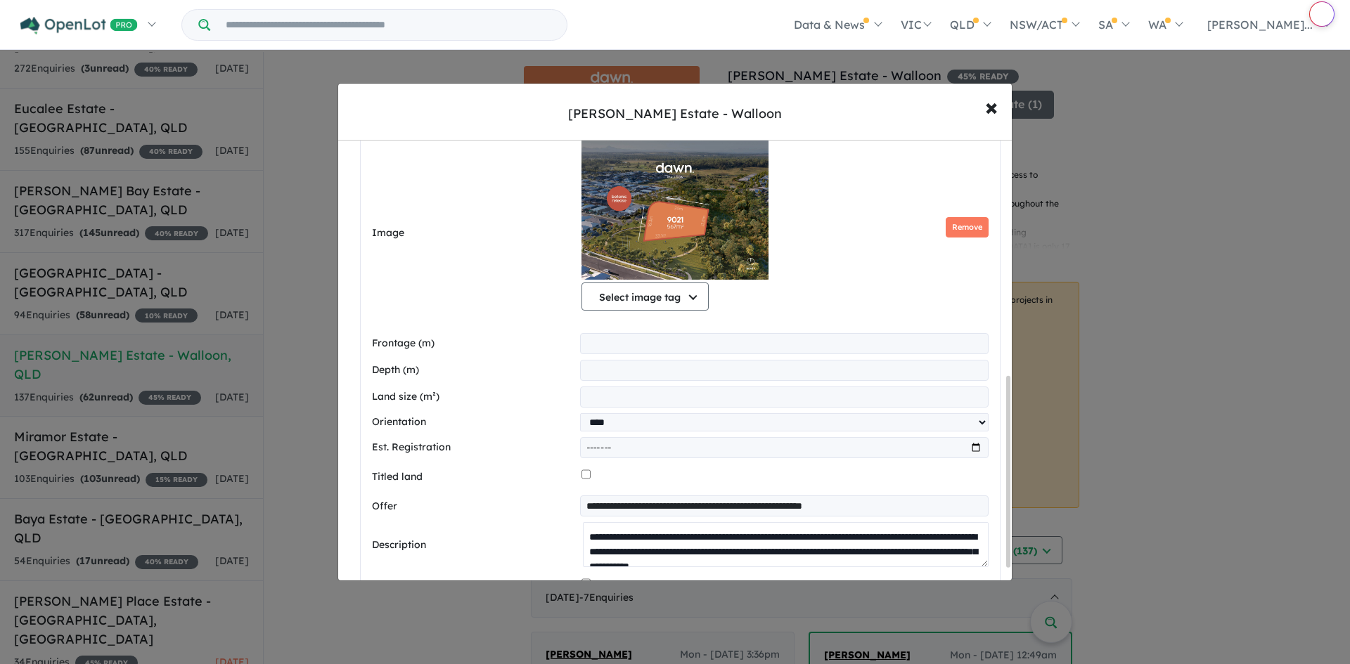
scroll to position [562, 0]
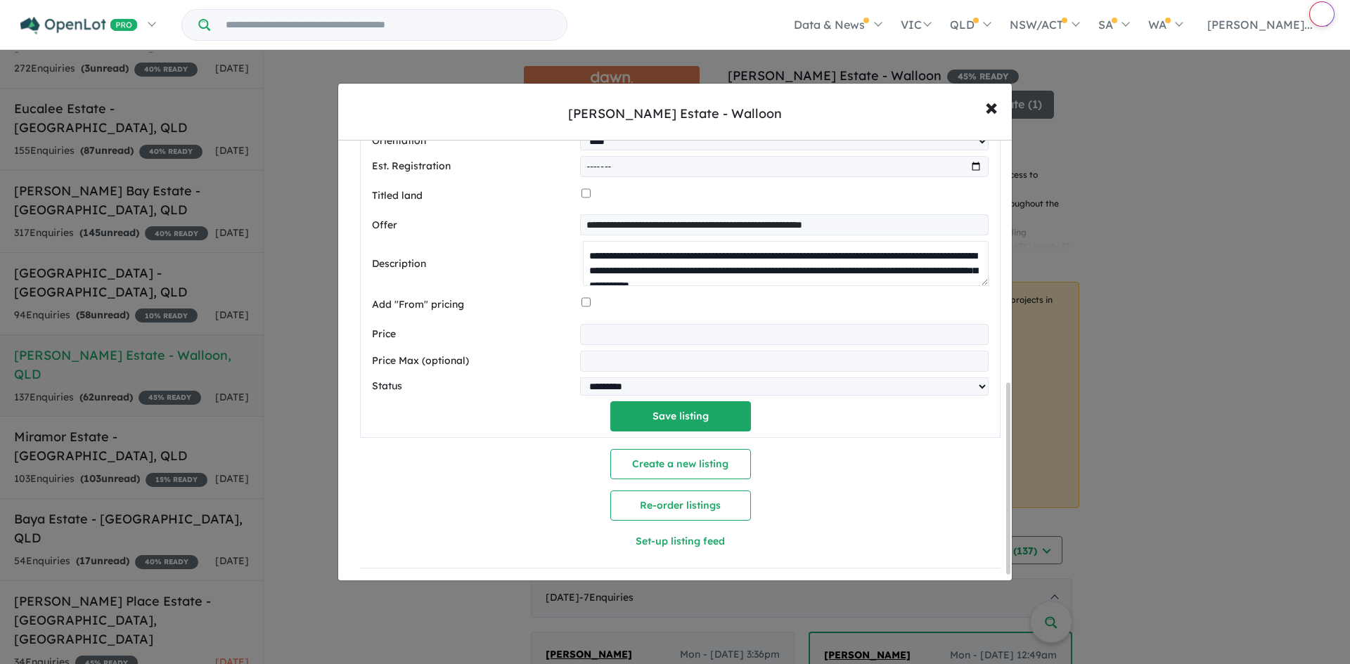
type textarea "**********"
click at [658, 342] on input "number" at bounding box center [784, 334] width 408 height 21
type input "******"
click at [692, 427] on button "Save listing" at bounding box center [680, 416] width 141 height 30
select select "****"
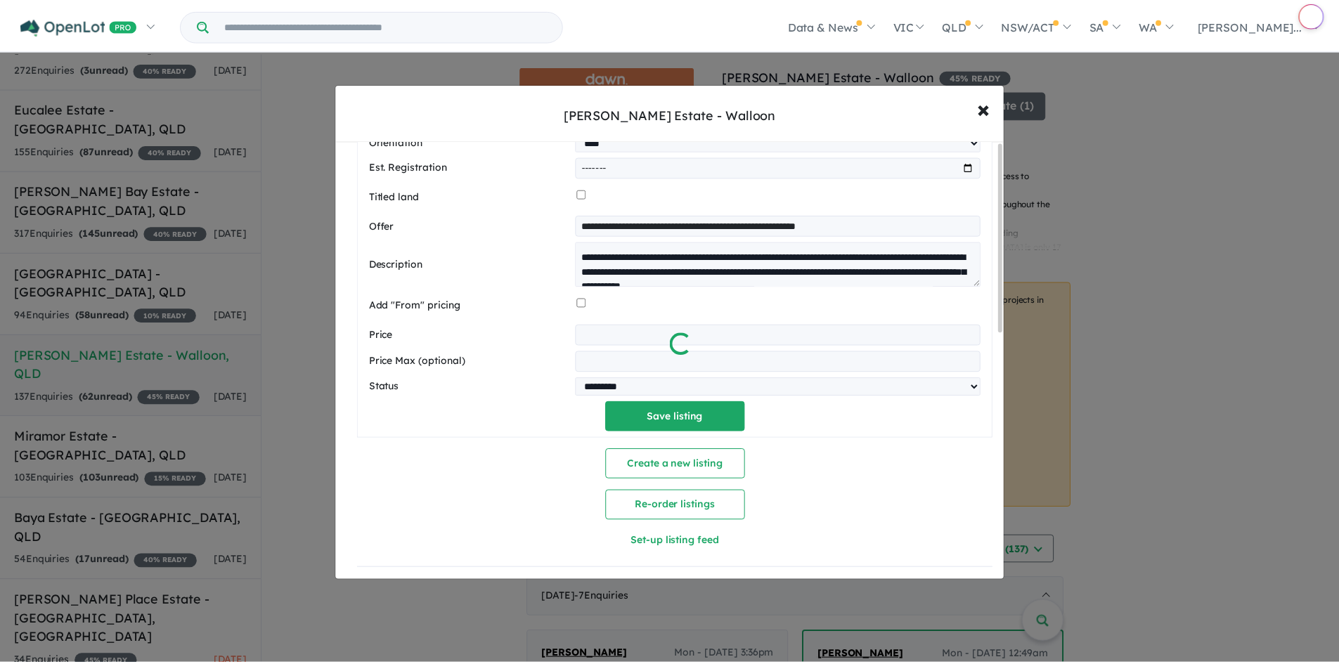
scroll to position [0, 0]
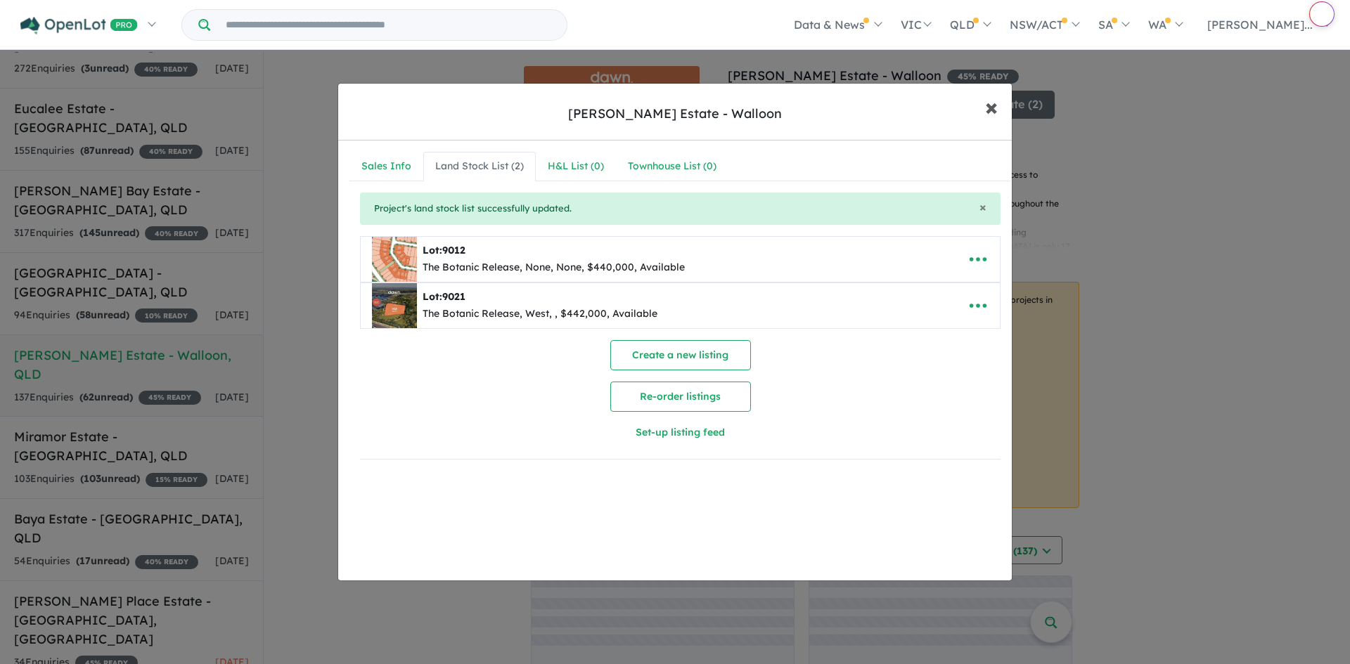
click at [990, 115] on span "×" at bounding box center [991, 106] width 13 height 30
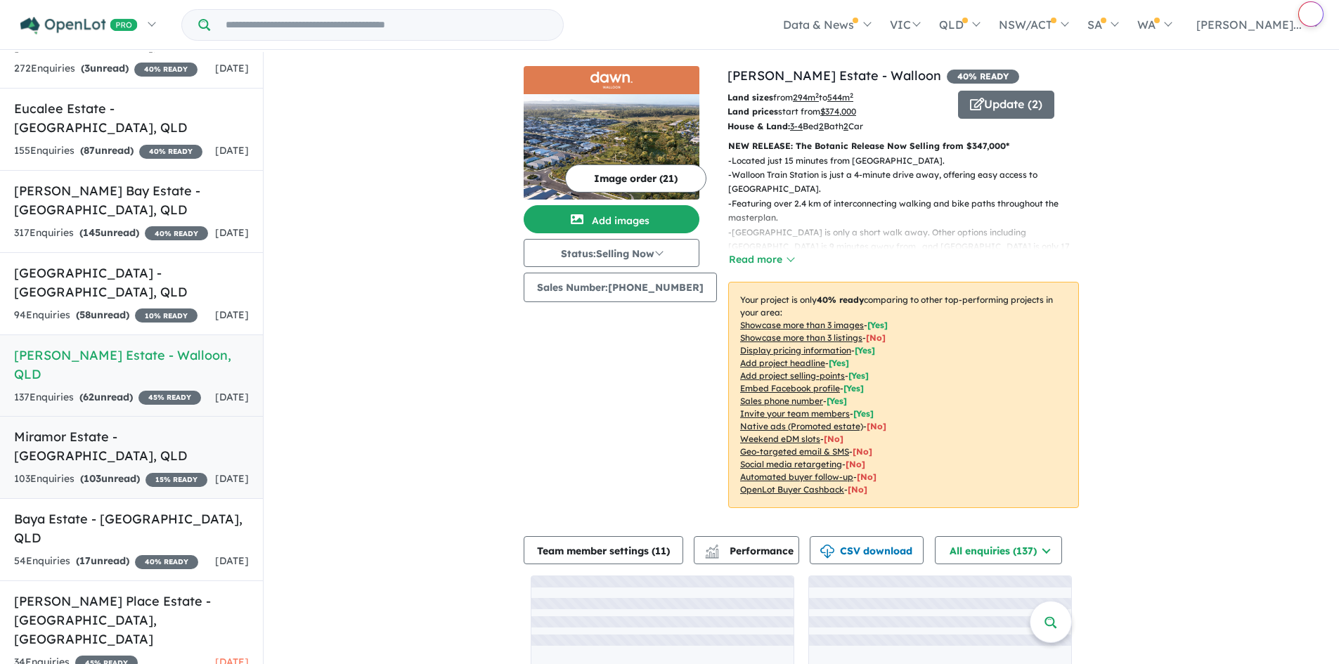
click at [133, 459] on link "Miramor Estate - [GEOGRAPHIC_DATA] , QLD 103 Enquir ies ( 103 unread) 15 % READ…" at bounding box center [131, 457] width 263 height 83
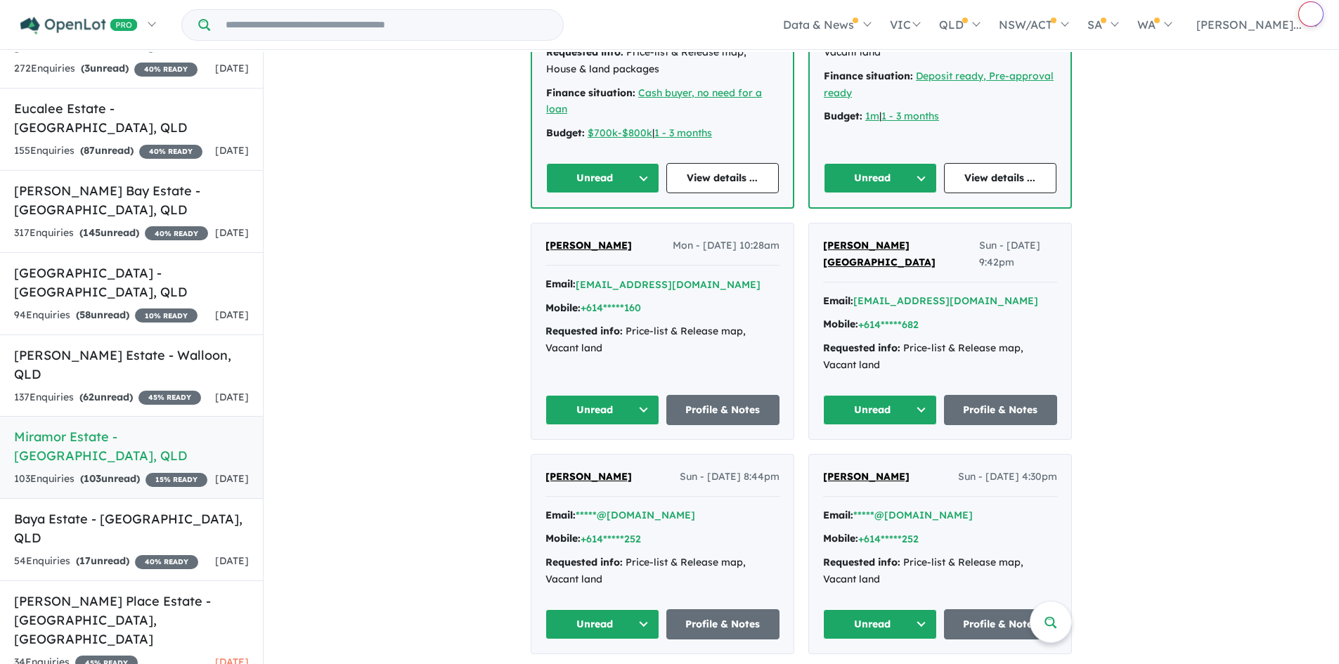
scroll to position [562, 0]
click at [164, 534] on link "Baya Estate - [GEOGRAPHIC_DATA] , [GEOGRAPHIC_DATA] 54 Enquir ies ( 17 unread) …" at bounding box center [131, 539] width 263 height 83
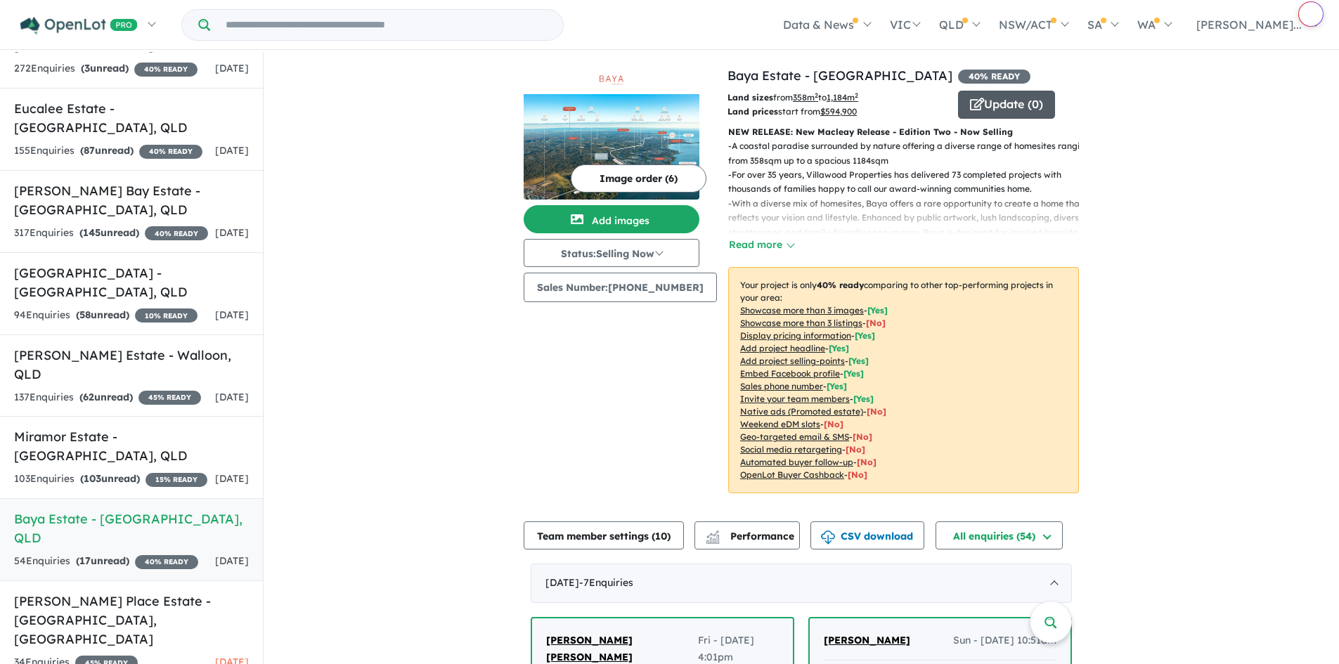
click at [1011, 109] on button "Update ( 0 )" at bounding box center [1006, 105] width 97 height 28
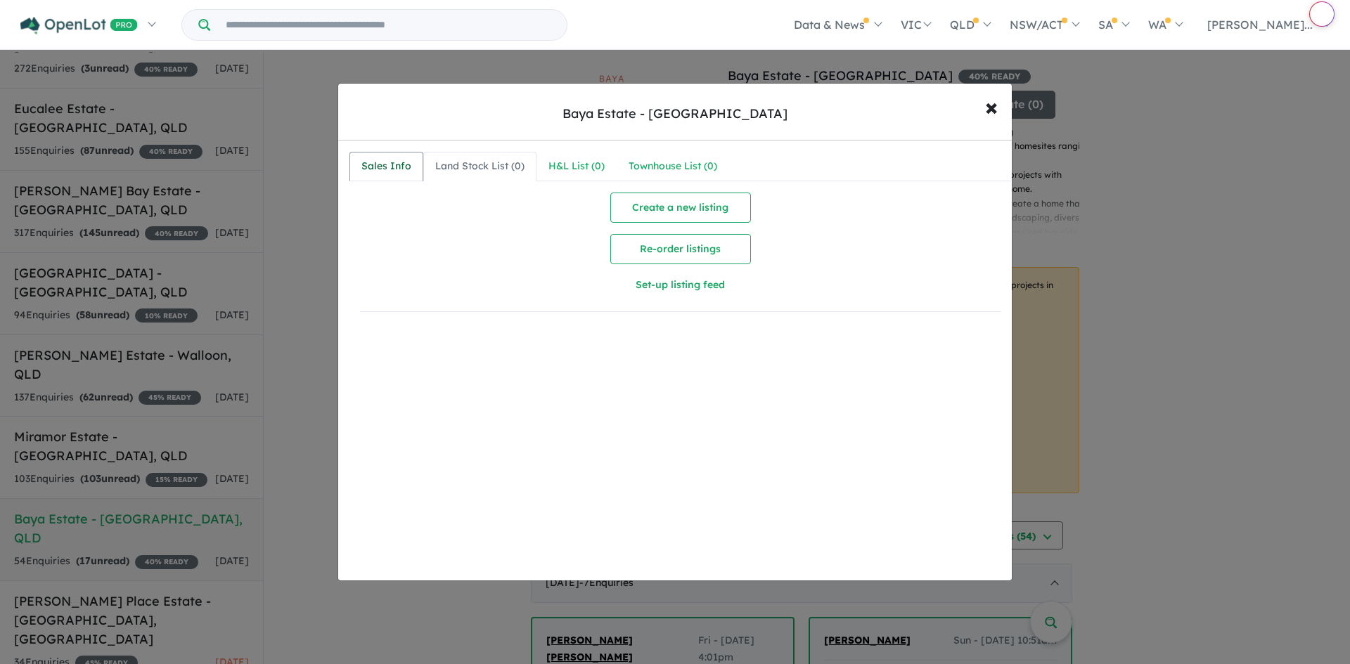
click at [389, 171] on div "Sales Info" at bounding box center [386, 166] width 50 height 17
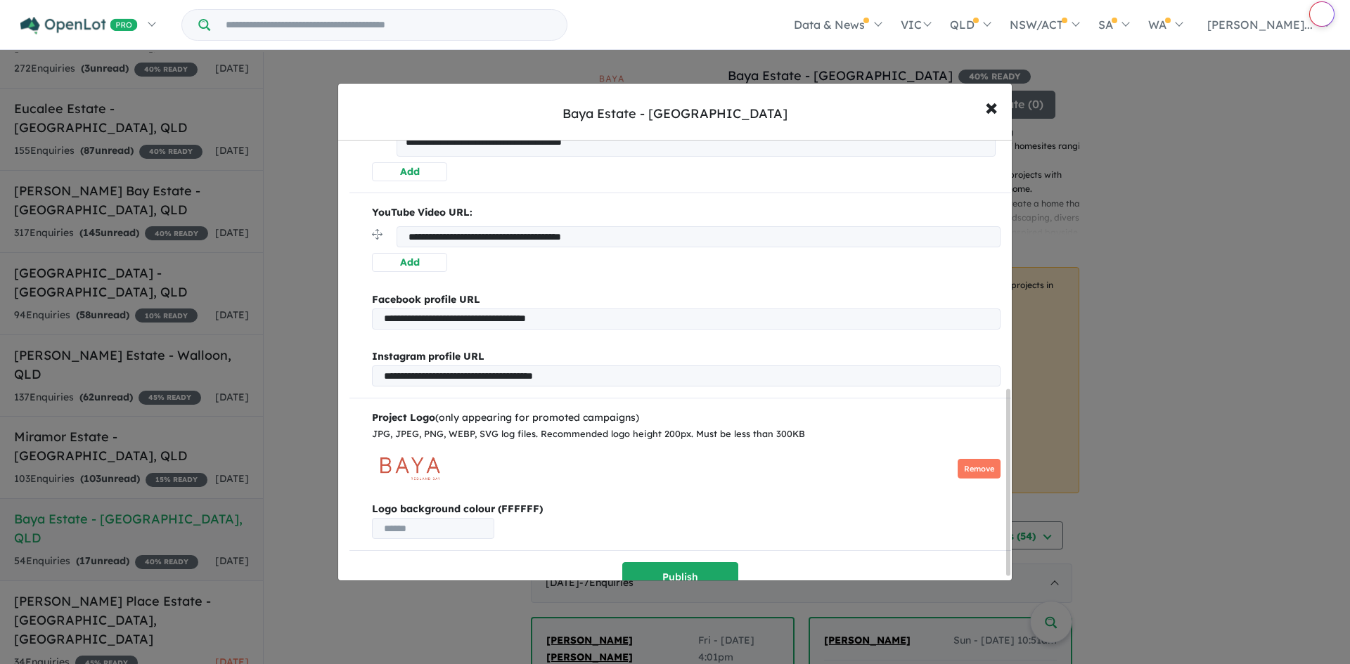
scroll to position [598, 0]
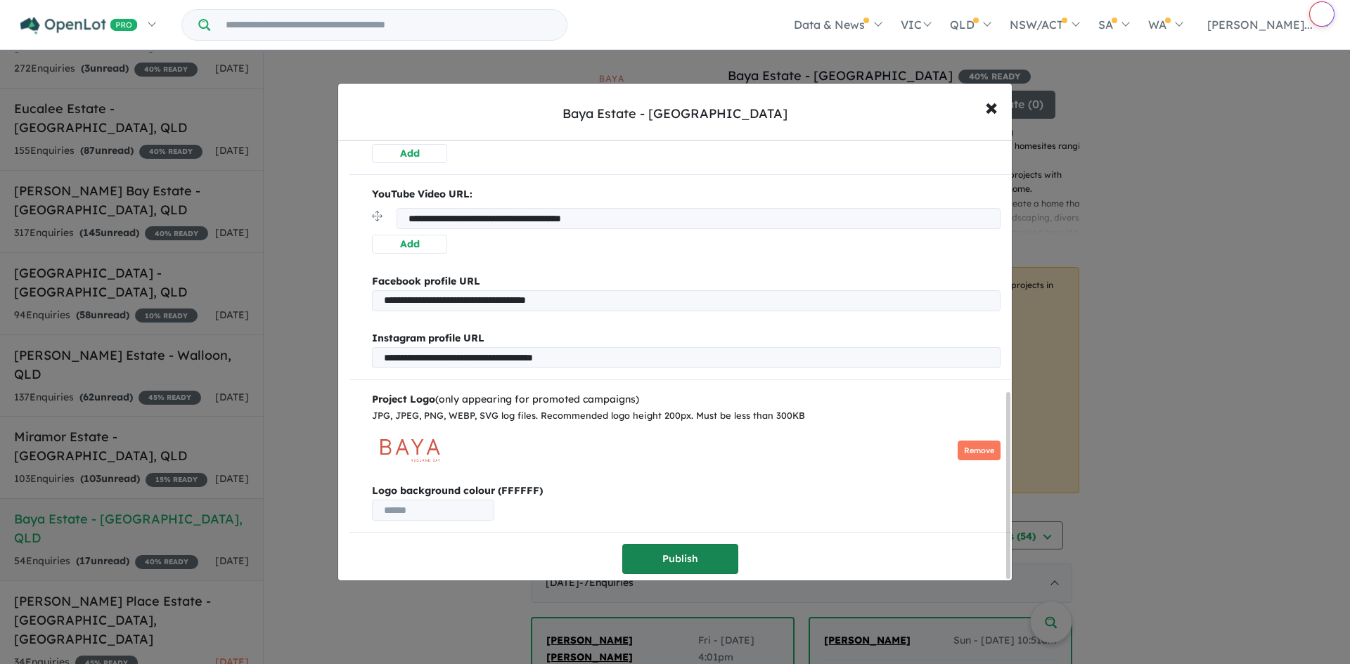
click at [723, 552] on button "Publish" at bounding box center [680, 559] width 116 height 30
click at [86, 627] on div at bounding box center [675, 332] width 1350 height 664
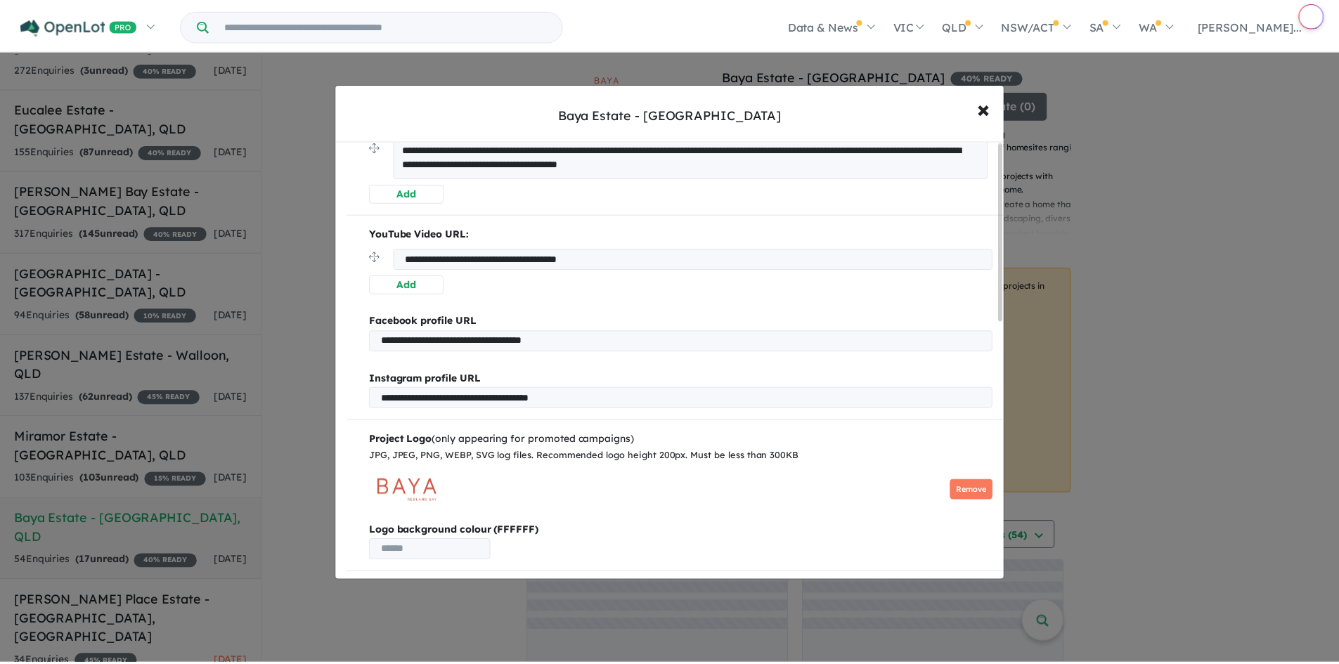
scroll to position [0, 0]
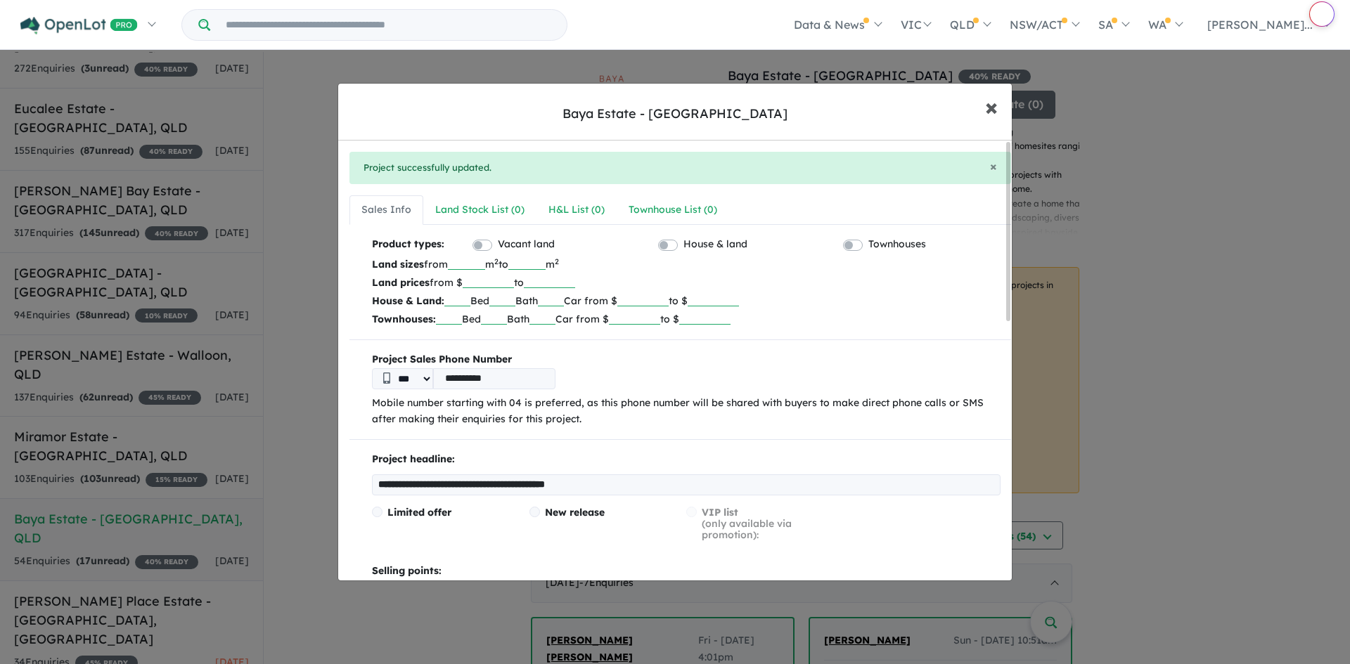
click at [997, 109] on button "× Close" at bounding box center [991, 107] width 41 height 38
